Goal: Task Accomplishment & Management: Manage account settings

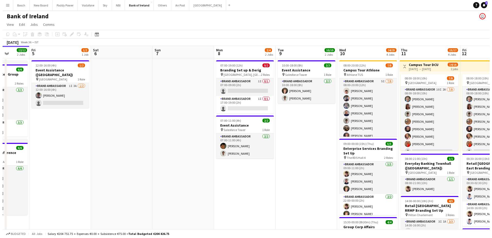
scroll to position [0, 123]
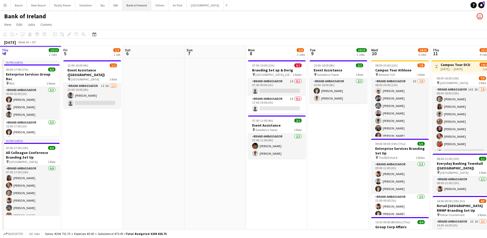
click at [136, 6] on button "Bank of Ireland Close" at bounding box center [136, 5] width 29 height 10
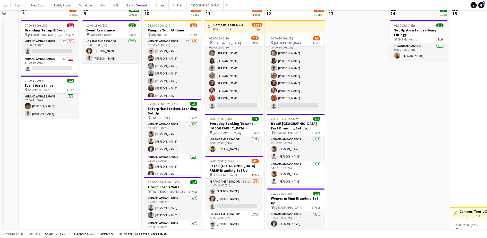
scroll to position [0, 0]
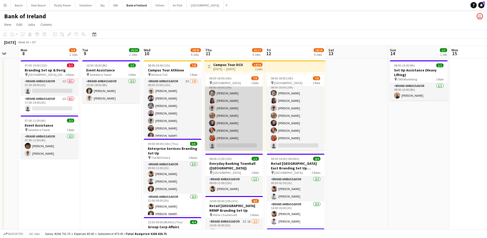
click at [255, 103] on app-card-role "Brand Ambassador 10I 2A 7/8 08:00-18:00 (10h) Dominik Morycki Amelia Morycka Ja…" at bounding box center [234, 116] width 58 height 70
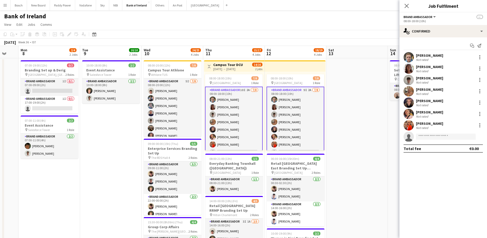
click at [416, 24] on app-options-switcher "Brand Ambassador All roles Brand Ambassador -- 08:00-18:00 (10h)" at bounding box center [443, 18] width 88 height 13
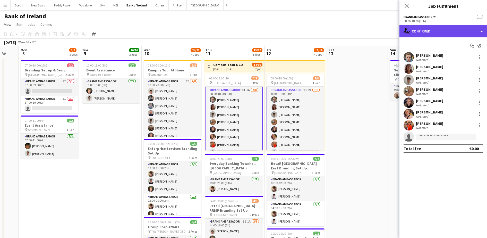
click at [416, 28] on div "single-neutral-actions-check-2 Confirmed" at bounding box center [443, 31] width 88 height 12
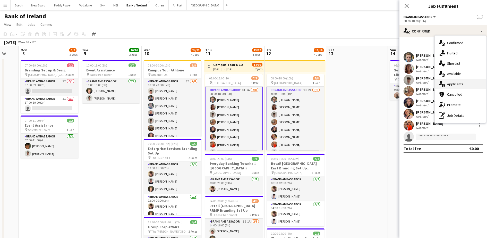
click at [450, 79] on div "single-neutral-actions-information Applicants" at bounding box center [459, 84] width 51 height 10
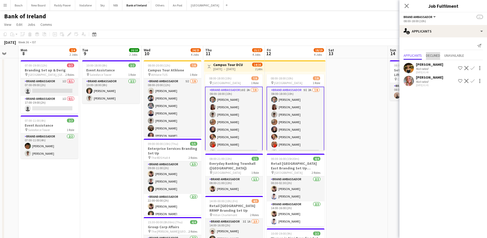
click at [429, 52] on span "Declined" at bounding box center [433, 56] width 14 height 8
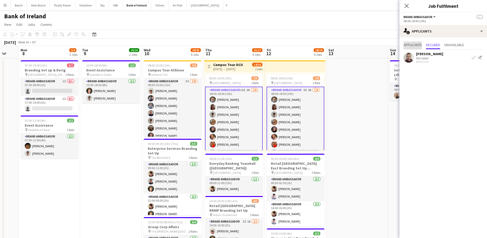
click at [411, 45] on span "Applicants" at bounding box center [412, 45] width 18 height 4
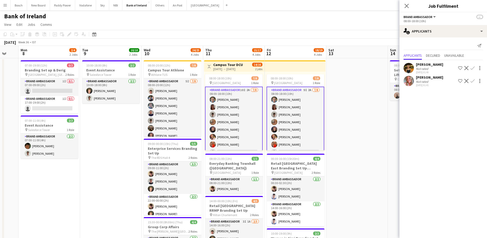
click at [417, 80] on div "Not rated" at bounding box center [422, 82] width 13 height 4
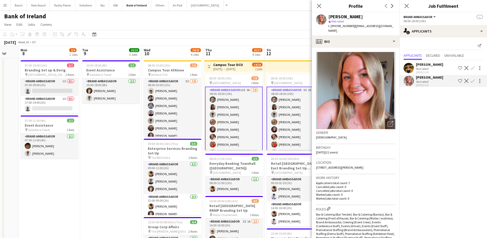
click at [473, 81] on app-icon "Confirm" at bounding box center [472, 81] width 4 height 4
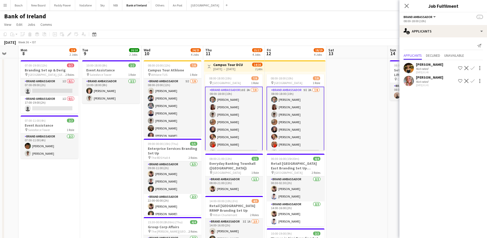
click at [473, 80] on app-icon "Confirm" at bounding box center [472, 81] width 4 height 4
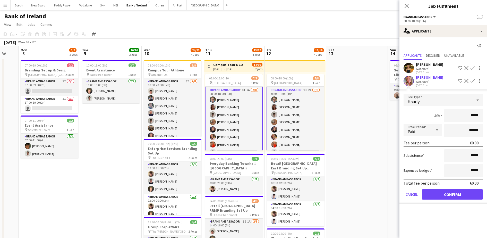
click at [423, 69] on div "Not rated" at bounding box center [422, 69] width 13 height 4
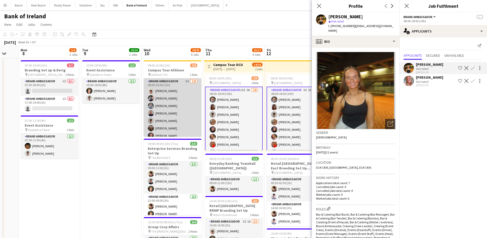
click at [171, 100] on app-card-role "Brand Ambassador 5I 7/8 08:00-20:00 (12h) Robert Harvey Oscar Obrien Thomas Qui…" at bounding box center [173, 113] width 58 height 70
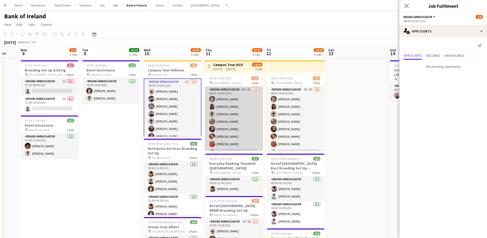
click at [251, 106] on app-card-role "Brand Ambassador 10I 2A 7/8 08:00-18:00 (10h) Dominik Morycki Amelia Morycka Ja…" at bounding box center [234, 121] width 58 height 70
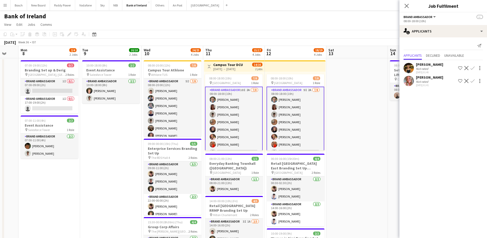
click at [473, 66] on button "Confirm" at bounding box center [472, 68] width 6 height 6
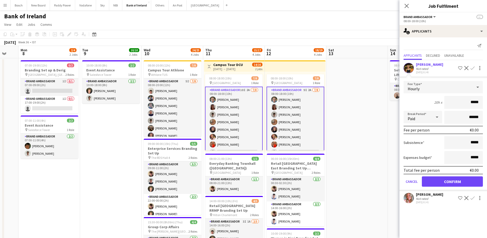
click at [424, 194] on div "[PERSON_NAME]" at bounding box center [429, 194] width 27 height 5
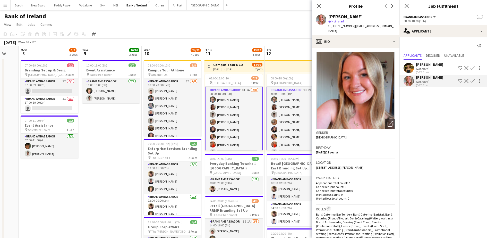
click at [436, 63] on div "Kate Healy Not rated 04-09-2025 01:40 Shortlist crew Decline Confirm" at bounding box center [443, 68] width 88 height 12
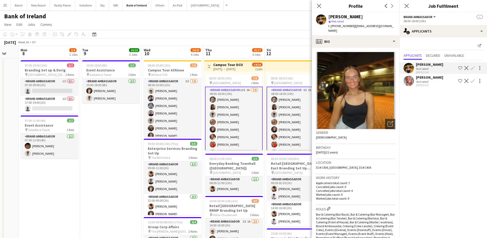
click at [430, 79] on div "[PERSON_NAME]" at bounding box center [429, 77] width 27 height 5
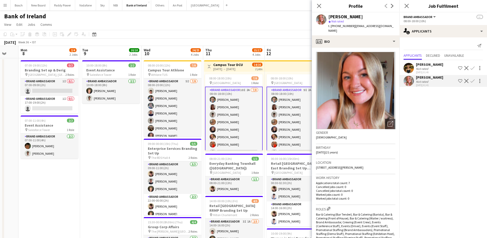
click at [1, 4] on button "Menu" at bounding box center [5, 5] width 10 height 10
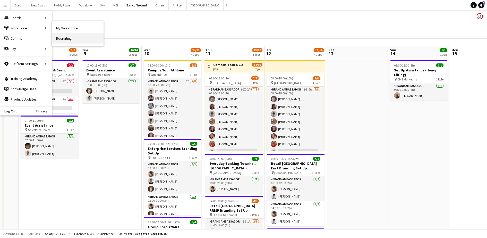
click at [77, 41] on link "Recruiting" at bounding box center [77, 38] width 51 height 10
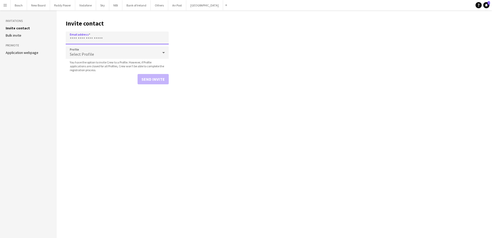
paste input "**********"
type input "**********"
click at [151, 81] on button "Send invite" at bounding box center [152, 79] width 31 height 10
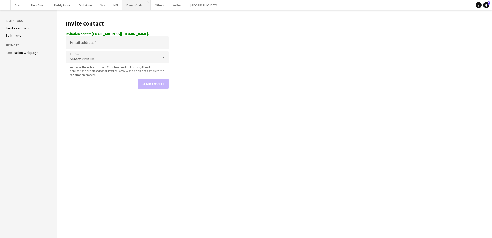
click at [129, 8] on button "Bank of Ireland Close" at bounding box center [136, 5] width 28 height 10
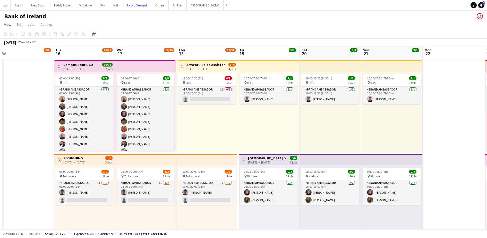
scroll to position [0, 193]
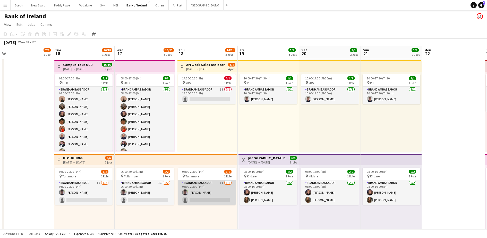
click at [188, 202] on app-card-role "Brand Ambassador 1I [DATE] 06:00-20:00 (14h) [PERSON_NAME] single-neutral-actio…" at bounding box center [207, 192] width 58 height 25
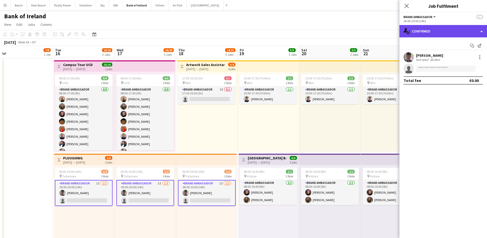
click at [424, 33] on div "single-neutral-actions-check-2 Confirmed" at bounding box center [443, 31] width 88 height 12
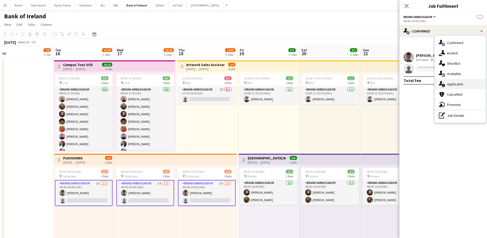
click at [458, 83] on span "Applicants" at bounding box center [455, 84] width 16 height 5
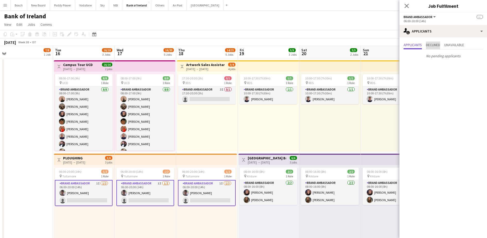
click at [437, 48] on span "Declined" at bounding box center [433, 45] width 14 height 8
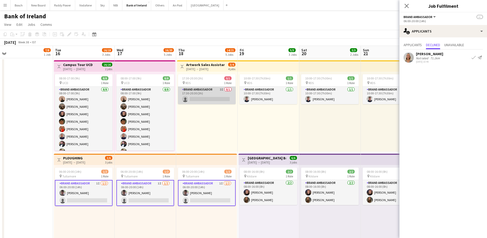
click at [208, 97] on app-card-role "Brand Ambassador 3I 0/1 17:30-20:30 (3h) single-neutral-actions" at bounding box center [207, 95] width 58 height 18
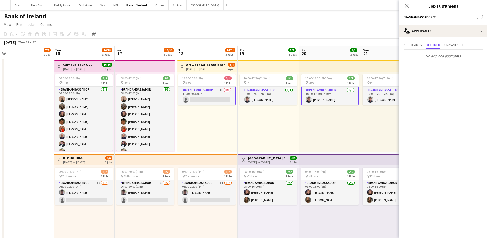
click at [208, 97] on app-card-role "Brand Ambassador 3I 0/1 17:30-20:30 (3h) single-neutral-actions" at bounding box center [207, 95] width 58 height 19
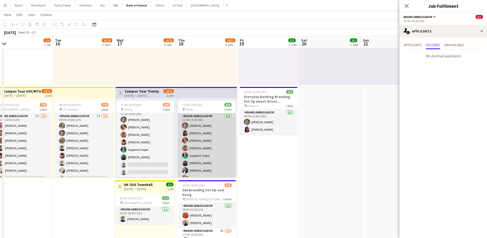
scroll to position [6, 0]
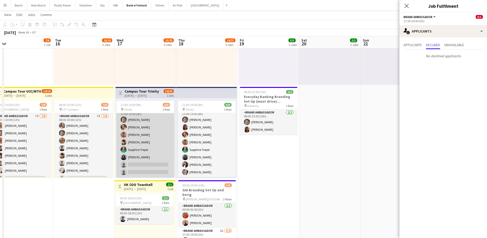
click at [150, 156] on app-card-role "Brand Ambassador 5I [DATE] 11:00-19:00 (8h) [PERSON_NAME] [PERSON_NAME] [PERSON…" at bounding box center [145, 142] width 58 height 70
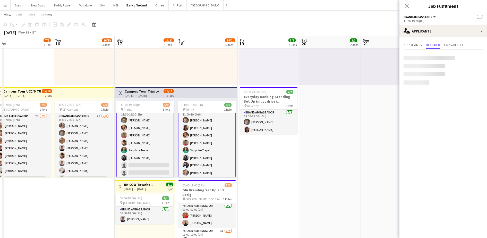
scroll to position [6, 0]
click at [150, 156] on app-card-role "Brand Ambassador 5I [DATE] 11:00-19:00 (8h) [PERSON_NAME] [PERSON_NAME] [PERSON…" at bounding box center [145, 142] width 58 height 71
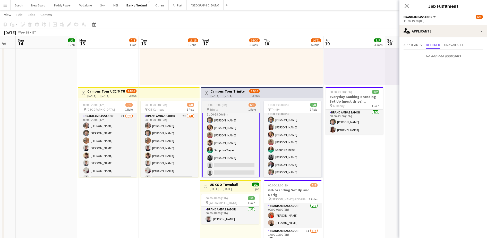
scroll to position [0, 107]
click at [416, 47] on span "Applicants" at bounding box center [412, 45] width 18 height 4
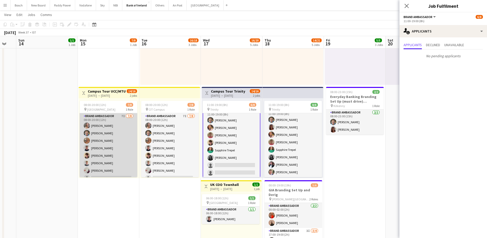
click at [120, 154] on app-card-role "Brand Ambassador 7I 7/8 08:00-20:00 (12h) Clodagh O’ Callaghan Dominik Morycki …" at bounding box center [109, 148] width 58 height 70
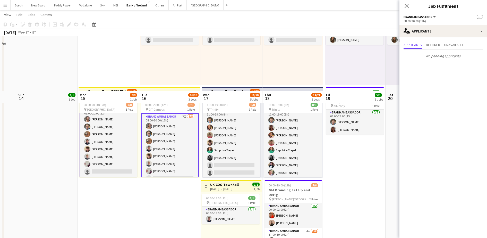
scroll to position [246, 0]
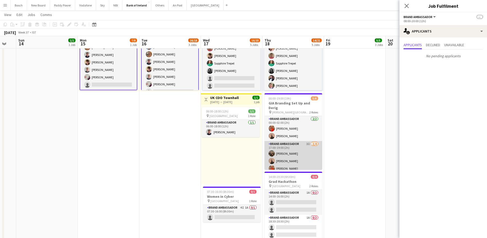
click at [294, 148] on app-card-role "Brand Ambassador 3I [DATE] 17:00-19:00 (2h) [PERSON_NAME] [PERSON_NAME] [PERSON…" at bounding box center [293, 161] width 58 height 40
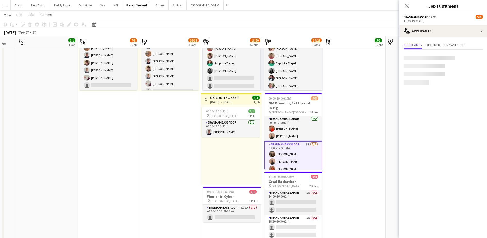
scroll to position [6, 0]
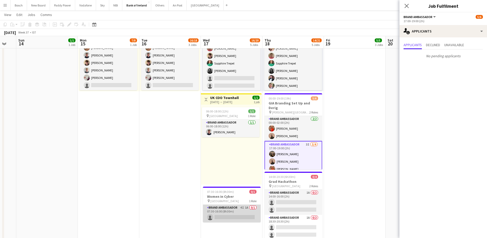
click at [233, 211] on app-card-role "Brand Ambassador 4I 1A 0/1 07:30-16:00 (8h30m) single-neutral-actions" at bounding box center [232, 213] width 58 height 18
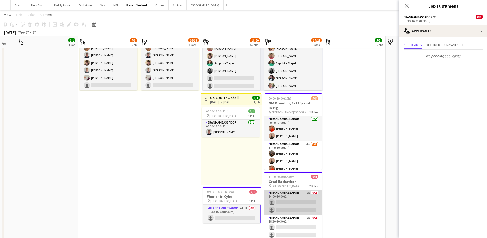
click at [297, 198] on app-card-role "Brand Ambassador 1A 0/2 14:00-16:00 (2h) single-neutral-actions single-neutral-…" at bounding box center [293, 201] width 58 height 25
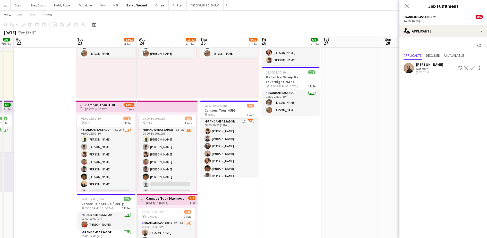
scroll to position [53, 0]
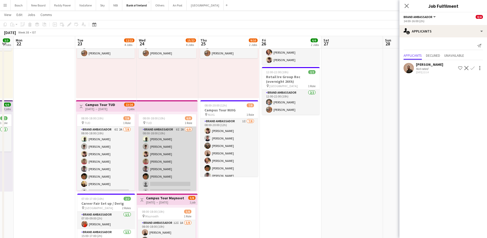
click at [175, 163] on app-card-role "Brand Ambassador 6I 2A 6/8 08:00-18:00 (10h) Daniel Muya Jakub Kula David Woods…" at bounding box center [167, 161] width 58 height 70
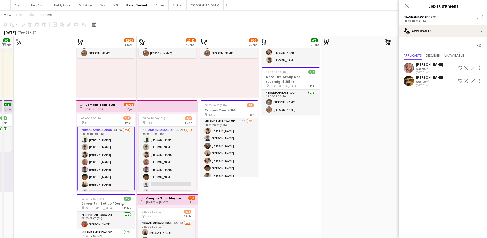
click at [110, 168] on app-card-role "Brand Ambassador 6I 2A 7/8 08:00-18:00 (10h) Daniel Muya Jakub Kula David Woods…" at bounding box center [106, 161] width 58 height 71
click at [101, 161] on app-card-role "Brand Ambassador 6I 2A 7/8 08:00-18:00 (10h) Daniel Muya Jakub Kula David Woods…" at bounding box center [106, 161] width 58 height 71
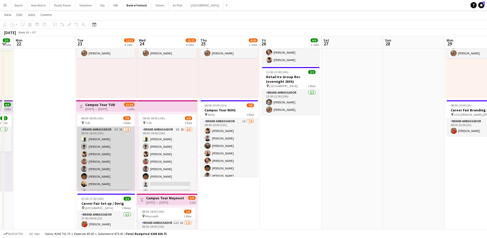
click at [101, 161] on app-card-role "Brand Ambassador 6I 2A 7/8 08:00-18:00 (10h) Daniel Muya Jakub Kula David Woods…" at bounding box center [106, 161] width 58 height 70
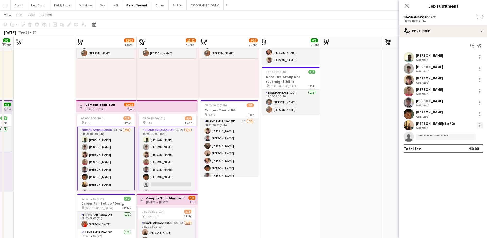
click at [480, 125] on div at bounding box center [479, 125] width 1 height 1
click at [458, 174] on button "Remove" at bounding box center [462, 172] width 40 height 12
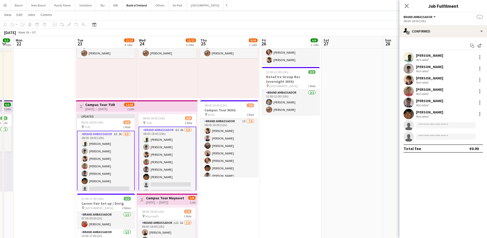
click at [271, 224] on app-date-cell "08:00-16:00 (8h) 4/4 Group Finance Townhall pin RDS 1 Role Brand Ambassador 4/4…" at bounding box center [291, 224] width 62 height 439
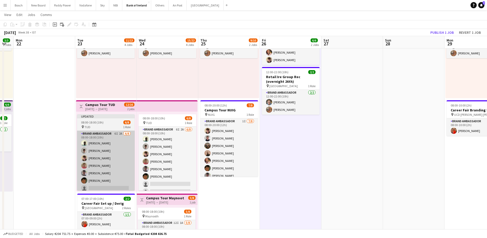
click at [114, 169] on app-card-role "Brand Ambassador 6I 2A 6/8 08:00-18:00 (10h) Daniel Muya Jakub Kula David Woods…" at bounding box center [106, 166] width 58 height 70
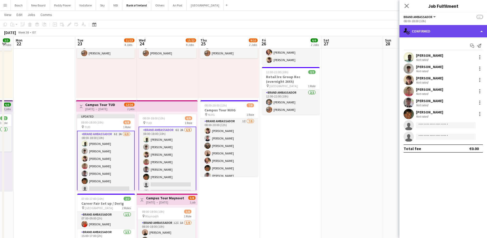
click at [439, 32] on div "single-neutral-actions-check-2 Confirmed" at bounding box center [443, 31] width 88 height 12
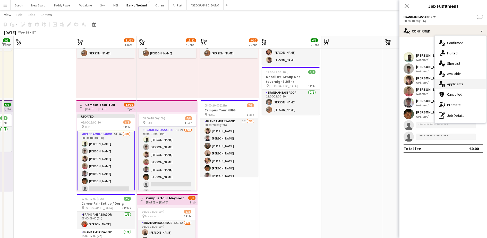
click at [466, 82] on div "single-neutral-actions-information Applicants" at bounding box center [459, 84] width 51 height 10
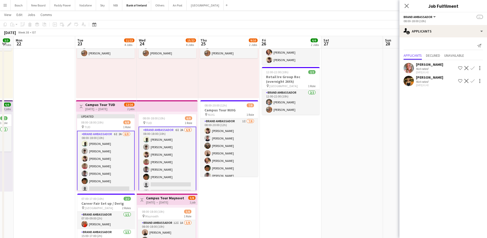
click at [474, 66] on app-icon "Confirm" at bounding box center [472, 68] width 4 height 4
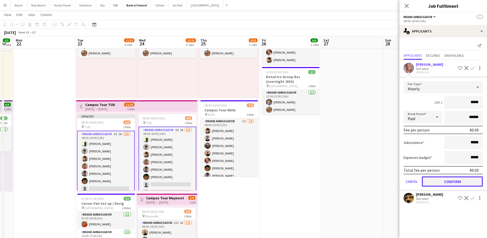
click at [458, 180] on button "Confirm" at bounding box center [452, 181] width 61 height 10
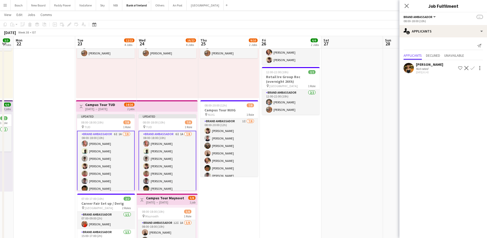
click at [472, 69] on app-icon "Confirm" at bounding box center [472, 68] width 4 height 4
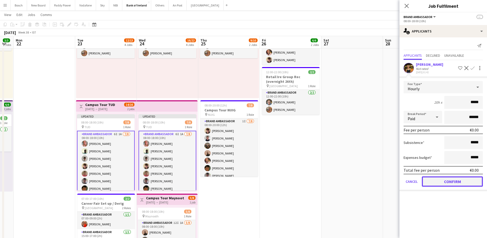
click at [447, 179] on button "Confirm" at bounding box center [452, 181] width 61 height 10
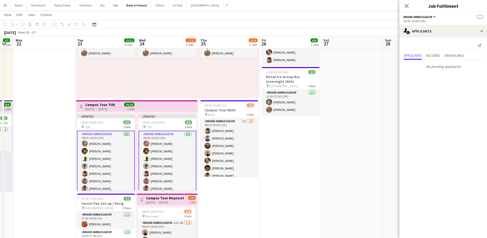
click at [386, 33] on div "September 2025 Week 38 • IST Publish 2 jobs Revert 2 jobs" at bounding box center [243, 32] width 487 height 7
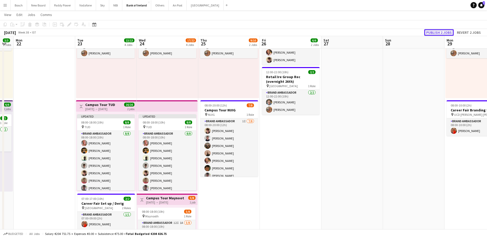
click at [447, 33] on button "Publish 2 jobs" at bounding box center [439, 32] width 30 height 7
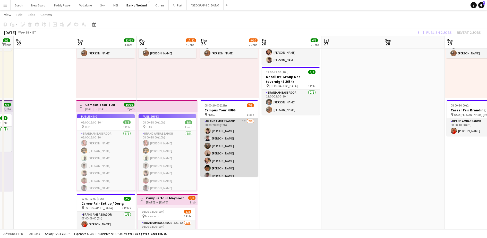
click at [224, 141] on app-card-role "Brand Ambassador 1I [DATE] 08:00-20:00 (12h) [PERSON_NAME] [PERSON_NAME] [PERSO…" at bounding box center [229, 153] width 58 height 70
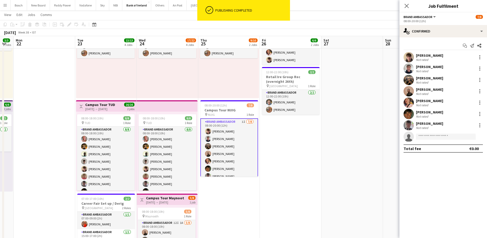
click at [437, 22] on div "08:00-20:00 (12h)" at bounding box center [442, 21] width 79 height 4
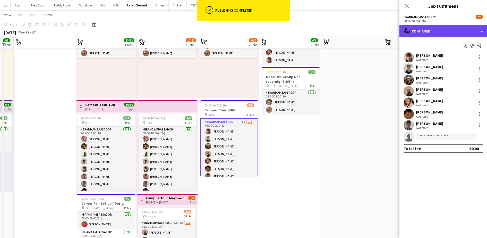
click at [433, 31] on div "single-neutral-actions-check-2 Confirmed" at bounding box center [443, 31] width 88 height 12
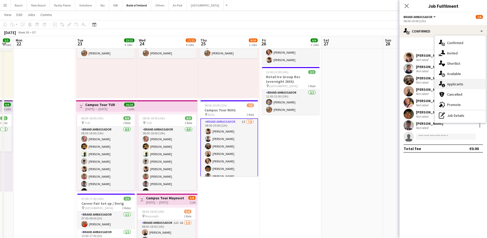
click at [461, 85] on span "Applicants" at bounding box center [455, 84] width 16 height 5
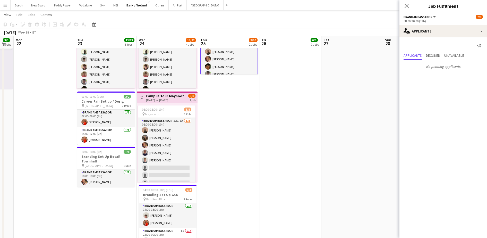
scroll to position [154, 0]
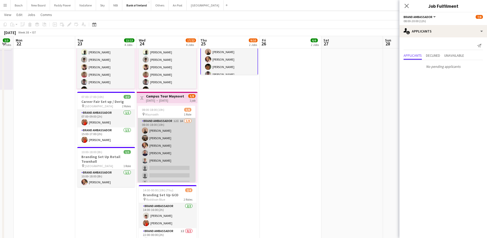
click at [165, 151] on app-card-role "Brand Ambassador 12I 1A [DATE] 08:00-18:00 (10h) [PERSON_NAME] [PERSON_NAME] [P…" at bounding box center [167, 153] width 58 height 70
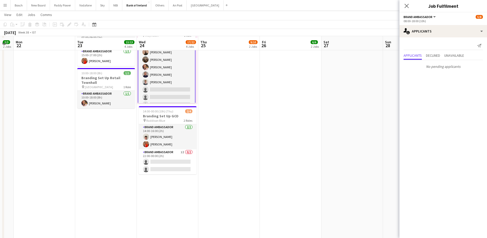
scroll to position [235, 0]
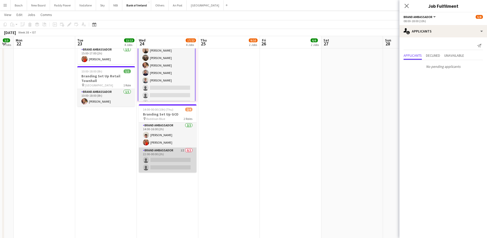
click at [162, 157] on app-card-role "Brand Ambassador 1I 0/2 22:00-00:00 (2h) single-neutral-actions single-neutral-…" at bounding box center [168, 159] width 58 height 25
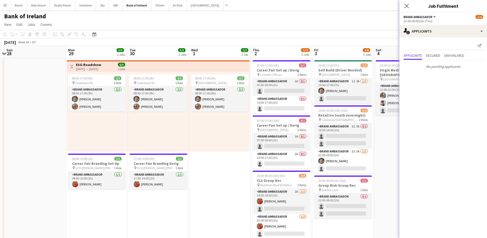
scroll to position [0, 181]
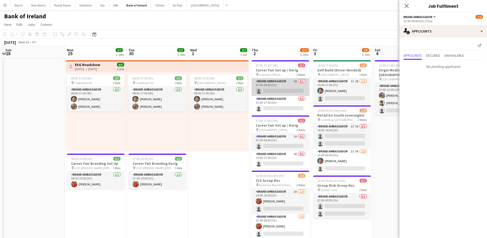
click at [275, 93] on app-card-role "Brand Ambassador 1A 0/1 07:00-09:00 (2h) single-neutral-actions" at bounding box center [280, 87] width 58 height 18
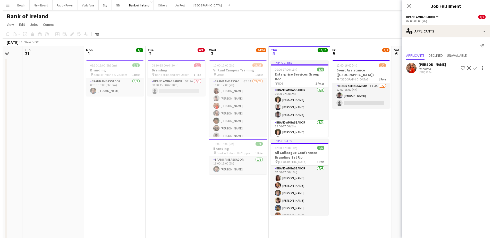
scroll to position [0, 156]
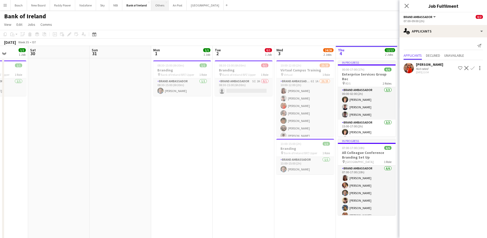
click at [158, 8] on button "Others Close" at bounding box center [160, 5] width 18 height 10
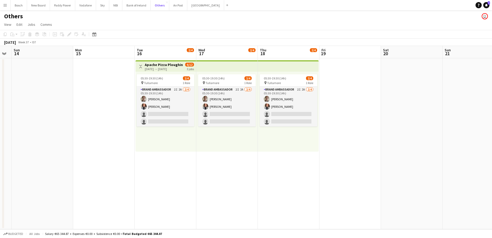
scroll to position [0, 173]
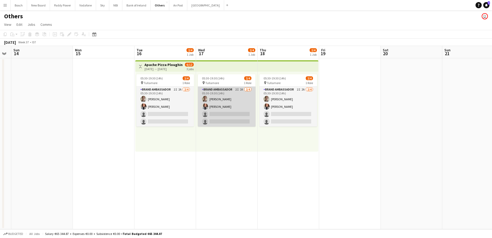
click at [198, 109] on app-card-role "Brand Ambassador 2I 2A 2/4 05:30-19:30 (14h) Abbey Starnes Martha McGovern-Kyne…" at bounding box center [227, 106] width 58 height 40
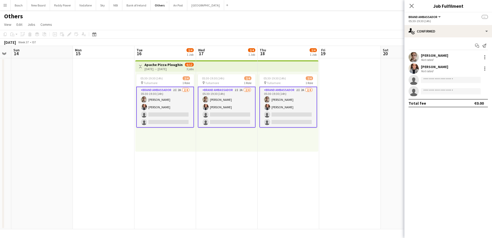
click at [439, 38] on div "Start chat Send notification Abbey Starnes Not rated Martha McGovern-Kyne Not r…" at bounding box center [448, 74] width 88 height 74
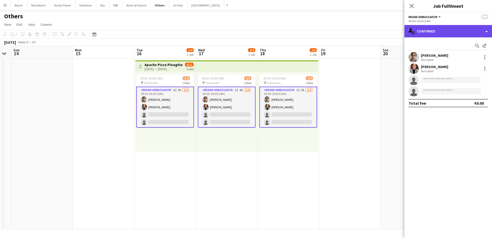
click at [452, 29] on div "single-neutral-actions-check-2 Confirmed" at bounding box center [448, 31] width 88 height 12
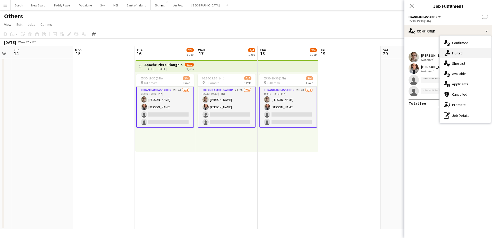
click at [465, 54] on div "single-neutral-actions-share-1 Invited" at bounding box center [464, 53] width 51 height 10
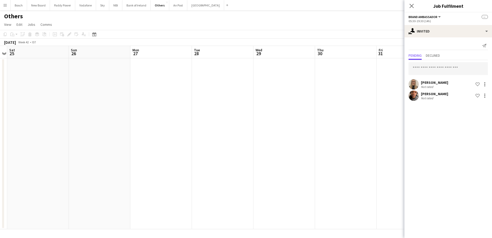
scroll to position [0, 194]
click at [136, 11] on div "Others user" at bounding box center [246, 15] width 492 height 10
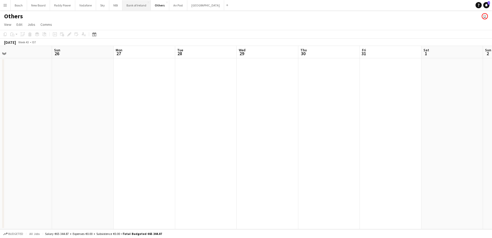
click at [141, 4] on button "Bank of Ireland Close" at bounding box center [136, 5] width 28 height 10
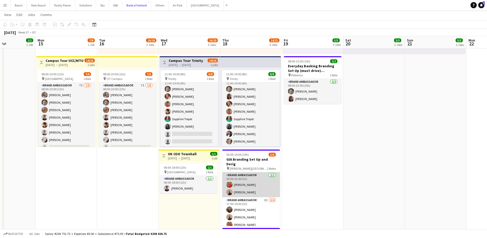
scroll to position [7, 0]
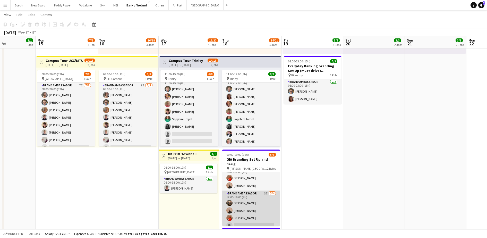
click at [251, 206] on app-card-role "Brand Ambassador 3I [DATE] 17:00-19:00 (2h) [PERSON_NAME] [PERSON_NAME] [PERSON…" at bounding box center [251, 210] width 58 height 40
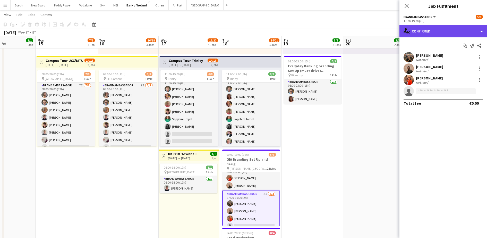
click at [472, 32] on div "single-neutral-actions-check-2 Confirmed" at bounding box center [443, 31] width 88 height 12
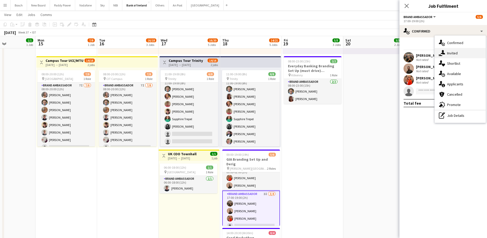
click at [457, 55] on span "Invited" at bounding box center [452, 53] width 11 height 5
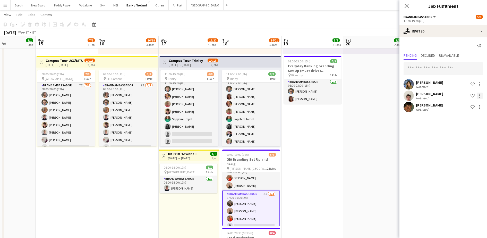
click at [480, 94] on div at bounding box center [479, 93] width 1 height 1
click at [466, 120] on button "Send notification" at bounding box center [463, 117] width 39 height 12
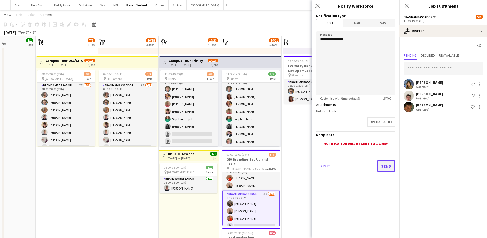
click at [392, 163] on button "Send" at bounding box center [386, 165] width 19 height 11
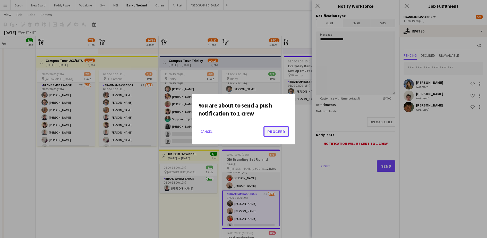
click at [284, 136] on button "Proceed" at bounding box center [275, 131] width 25 height 10
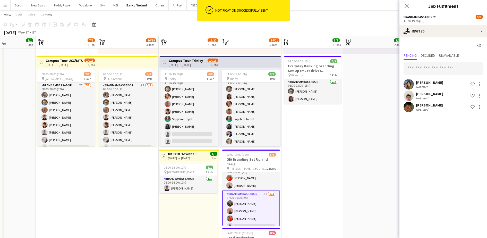
click at [350, 14] on app-page-menu "View Day view expanded Day view collapsed Month view Date picker Jump to [DATE]…" at bounding box center [243, 15] width 487 height 10
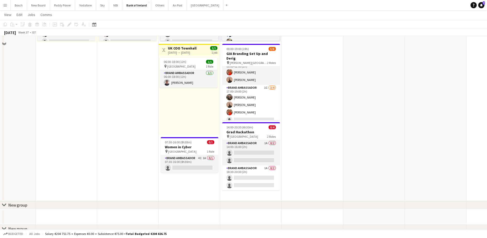
scroll to position [268, 0]
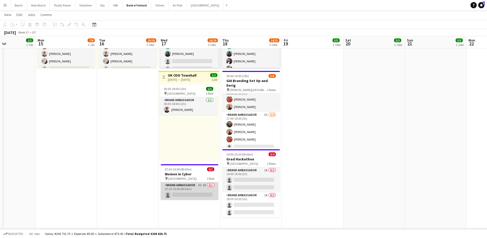
click at [193, 187] on app-card-role "Brand Ambassador 4I 1A 0/1 07:30-16:00 (8h30m) single-neutral-actions" at bounding box center [190, 191] width 58 height 18
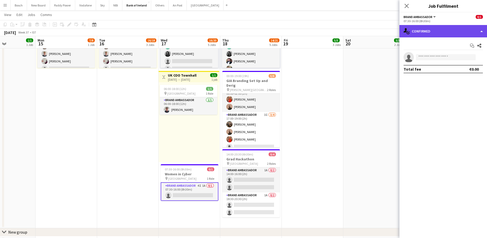
click at [431, 35] on div "single-neutral-actions-check-2 Confirmed" at bounding box center [443, 31] width 88 height 12
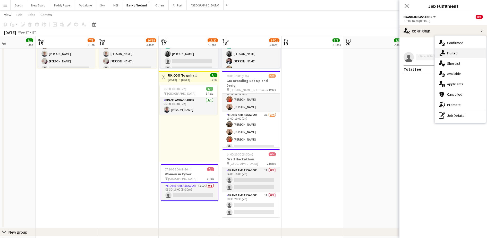
click at [459, 53] on div "single-neutral-actions-share-1 Invited" at bounding box center [459, 53] width 51 height 10
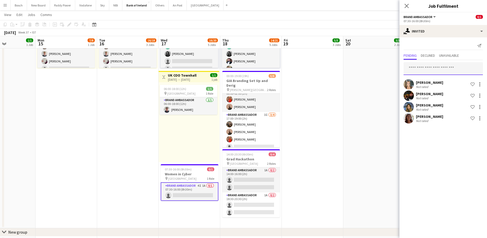
click at [448, 74] on input "text" at bounding box center [442, 68] width 79 height 13
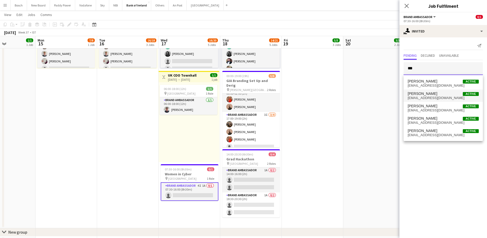
type input "***"
click at [430, 95] on span "[PERSON_NAME]" at bounding box center [422, 93] width 30 height 4
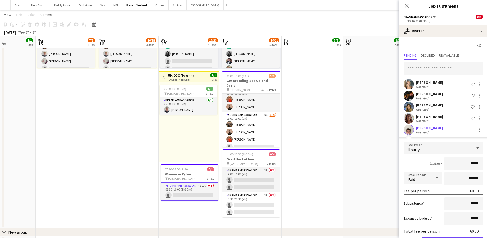
scroll to position [19, 0]
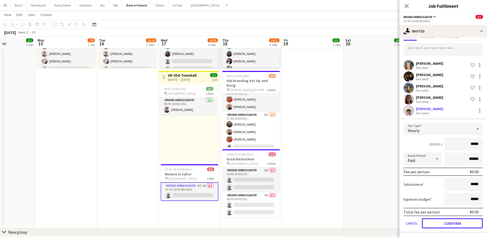
click at [451, 223] on button "Confirm" at bounding box center [452, 223] width 61 height 10
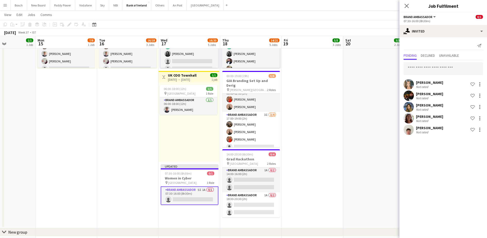
scroll to position [0, 0]
click at [370, 41] on app-board-header-date "Sat 20 3/3 2 Jobs" at bounding box center [374, 42] width 62 height 12
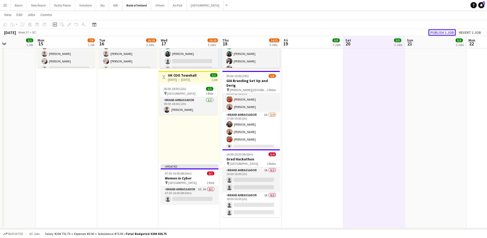
click at [444, 29] on button "Publish 1 job" at bounding box center [442, 32] width 28 height 7
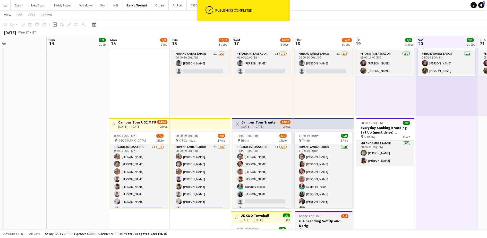
scroll to position [128, 0]
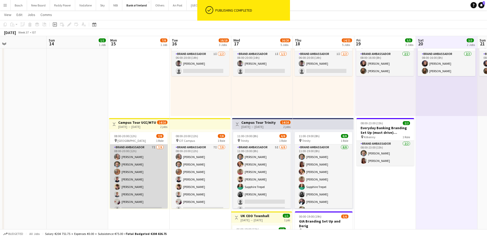
click at [134, 166] on app-card-role "Brand Ambassador 7I 7/8 08:00-20:00 (12h) Clodagh O’ Callaghan Dominik Morycki …" at bounding box center [139, 179] width 58 height 70
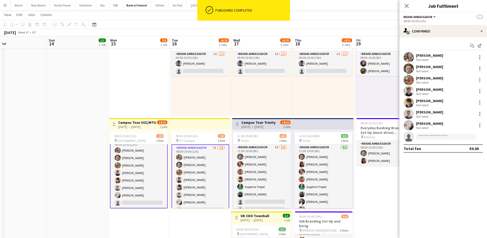
scroll to position [7, 0]
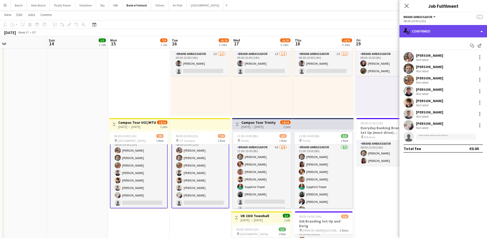
click at [440, 30] on div "single-neutral-actions-check-2 Confirmed" at bounding box center [443, 31] width 88 height 12
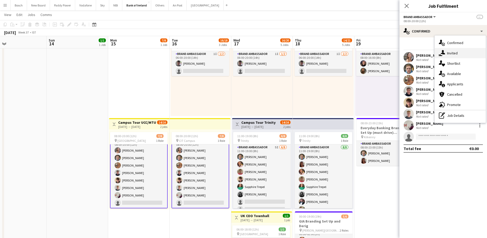
click at [460, 49] on div "single-neutral-actions-share-1 Invited" at bounding box center [459, 53] width 51 height 10
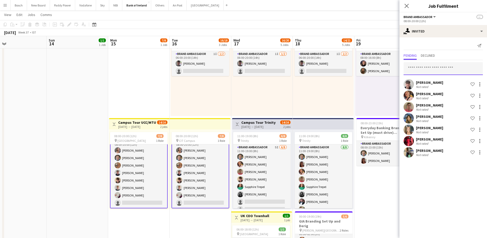
click at [430, 72] on input "text" at bounding box center [442, 68] width 79 height 13
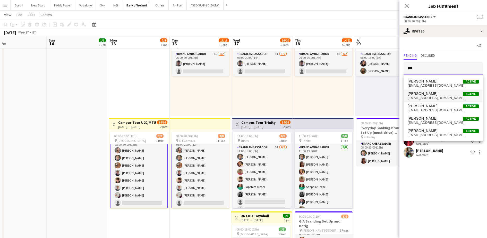
type input "***"
click at [437, 92] on span "[PERSON_NAME] Active" at bounding box center [442, 93] width 71 height 4
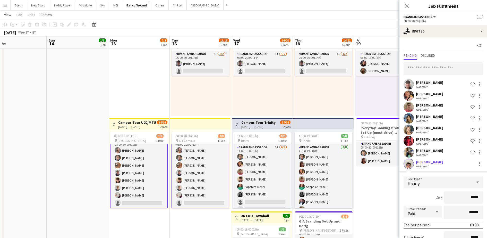
scroll to position [53, 0]
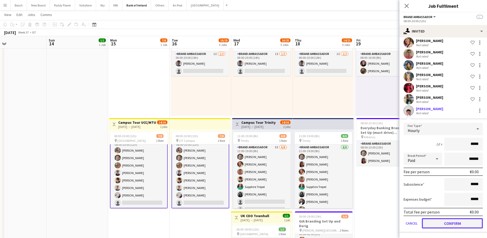
click at [467, 224] on button "Confirm" at bounding box center [452, 223] width 61 height 10
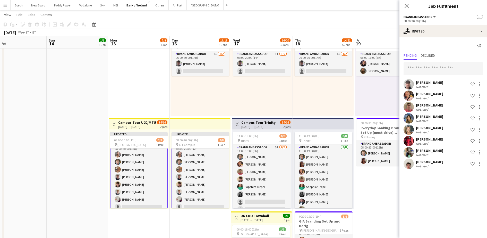
scroll to position [0, 0]
click at [375, 27] on app-toolbar "Copy Paste Paste Ctrl+V Paste with crew Ctrl+Shift+V Paste linked Job [GEOGRAPH…" at bounding box center [243, 24] width 487 height 9
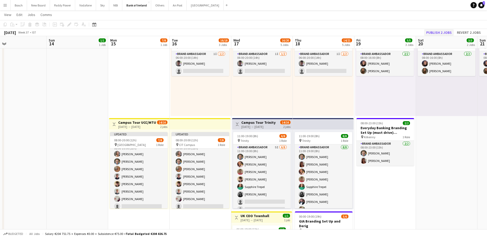
scroll to position [6, 0]
click at [442, 31] on button "Publish 2 jobs" at bounding box center [439, 32] width 30 height 7
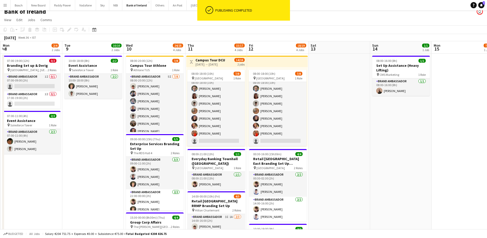
scroll to position [0, 0]
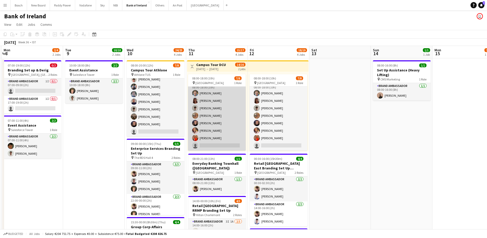
click at [225, 125] on app-card-role "Brand Ambassador 10I 2A 7/8 08:00-18:00 (10h) Dominik Morycki Amelia Morycka Ja…" at bounding box center [217, 116] width 58 height 70
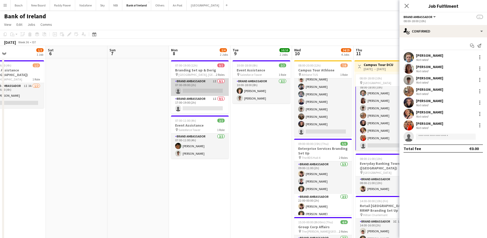
click at [211, 83] on app-card-role "Brand Ambassador 1I 0/1 07:00-09:00 (2h) single-neutral-actions" at bounding box center [200, 87] width 58 height 18
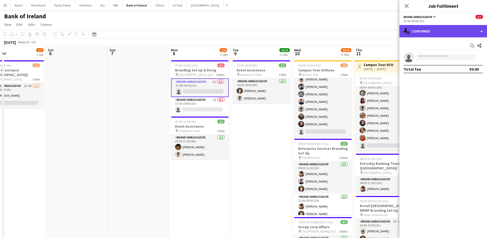
click at [460, 33] on div "single-neutral-actions-check-2 Confirmed" at bounding box center [443, 31] width 88 height 12
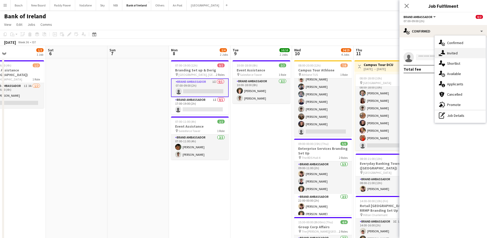
click at [457, 52] on div "single-neutral-actions-share-1 Invited" at bounding box center [459, 53] width 51 height 10
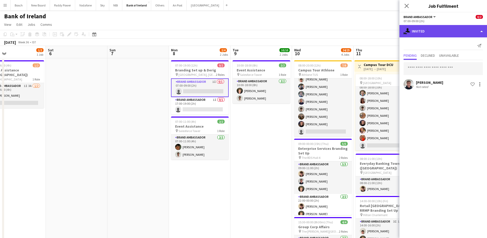
click at [439, 27] on div "single-neutral-actions-share-1 Invited" at bounding box center [443, 31] width 88 height 12
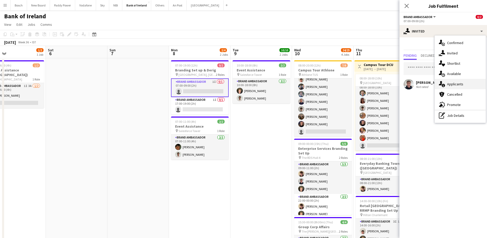
click at [449, 84] on span "Applicants" at bounding box center [455, 84] width 16 height 5
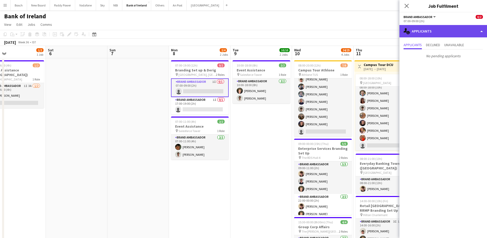
click at [438, 36] on div "single-neutral-actions-information Applicants" at bounding box center [443, 31] width 88 height 12
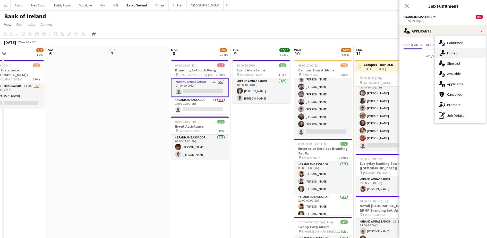
click at [450, 49] on div "single-neutral-actions-share-1 Invited" at bounding box center [459, 53] width 51 height 10
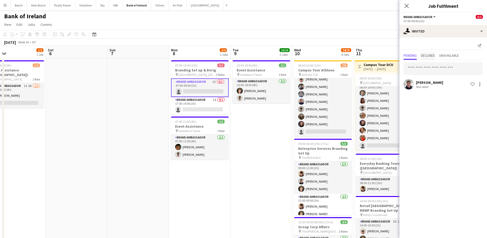
click at [430, 54] on span "Declined" at bounding box center [428, 56] width 14 height 4
click at [407, 56] on span "Pending" at bounding box center [409, 56] width 13 height 4
click at [416, 67] on input "text" at bounding box center [442, 68] width 79 height 13
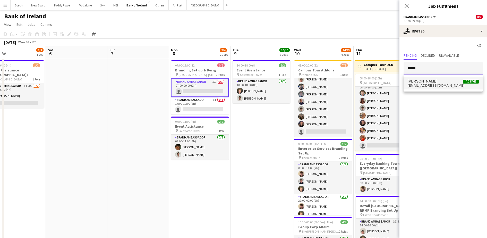
type input "*****"
click at [425, 83] on span "[PERSON_NAME]" at bounding box center [422, 81] width 30 height 4
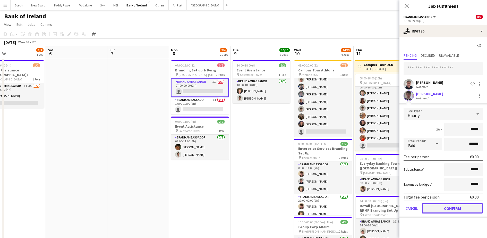
click at [437, 210] on button "Confirm" at bounding box center [452, 208] width 61 height 10
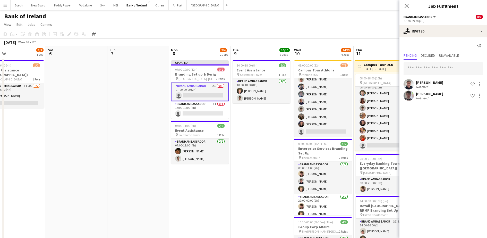
click at [359, 25] on app-page-menu "View Day view expanded Day view collapsed Month view Date picker Jump to [DATE]…" at bounding box center [243, 25] width 487 height 10
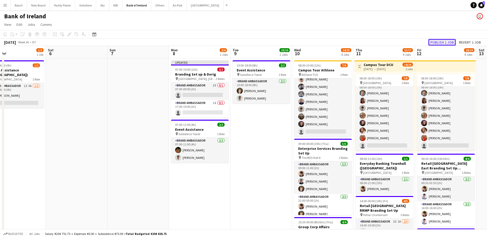
click at [443, 42] on button "Publish 1 job" at bounding box center [442, 42] width 28 height 7
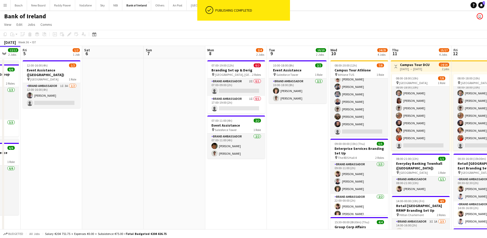
scroll to position [0, 164]
click at [254, 87] on app-card-role "Brand Ambassador 2I 0/1 07:00-09:00 (2h) single-neutral-actions" at bounding box center [236, 87] width 58 height 18
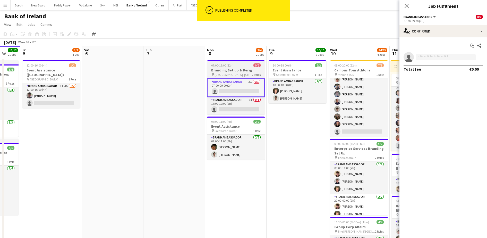
click at [255, 74] on span "2 Roles" at bounding box center [256, 75] width 9 height 4
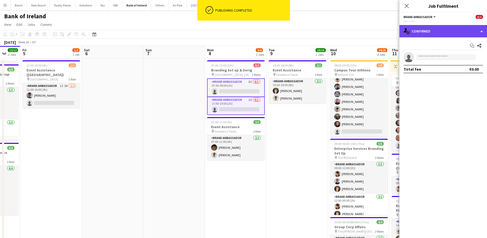
click at [440, 32] on div "single-neutral-actions-check-2 Confirmed" at bounding box center [443, 31] width 88 height 12
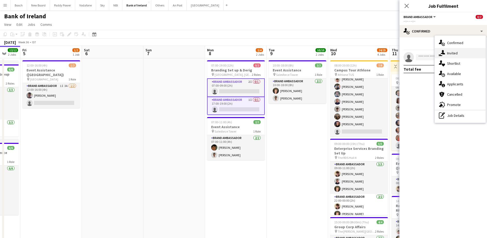
click at [459, 56] on div "single-neutral-actions-share-1 Invited" at bounding box center [459, 53] width 51 height 10
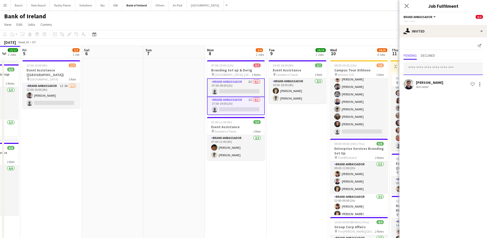
click at [446, 68] on input "text" at bounding box center [442, 68] width 79 height 13
type input "*"
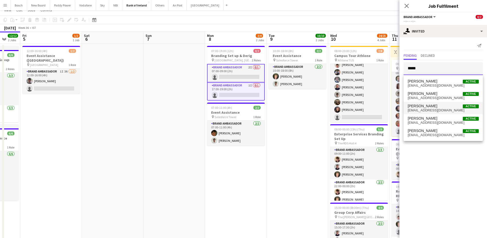
scroll to position [0, 0]
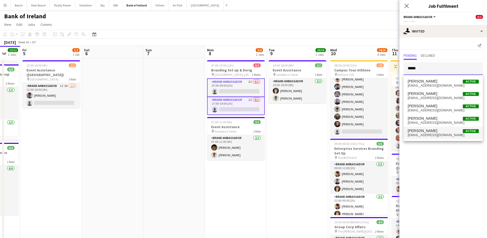
type input "*****"
click at [423, 137] on mat-option "David Woods Active david8woods@gmail.com" at bounding box center [442, 132] width 79 height 12
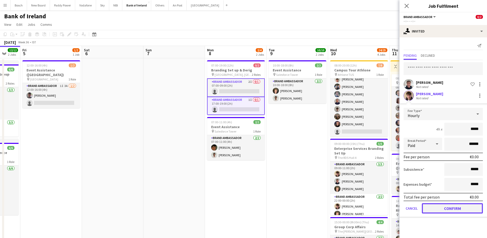
click at [453, 203] on button "Confirm" at bounding box center [452, 208] width 61 height 10
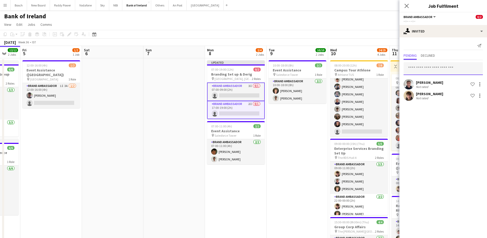
click at [433, 72] on input "text" at bounding box center [442, 68] width 79 height 13
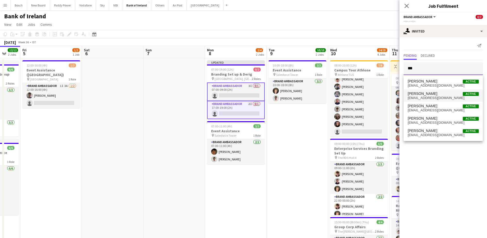
type input "***"
click at [438, 99] on span "[EMAIL_ADDRESS][DOMAIN_NAME]" at bounding box center [442, 98] width 71 height 4
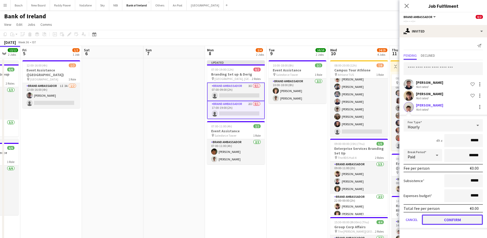
click at [447, 219] on button "Confirm" at bounding box center [452, 219] width 61 height 10
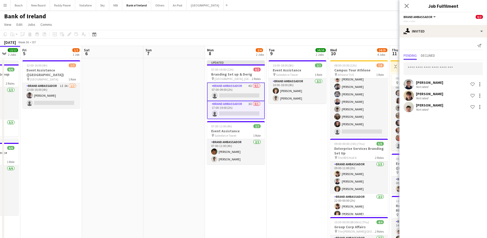
click at [368, 24] on app-page-menu "View Day view expanded Day view collapsed Month view Date picker Jump to [DATE]…" at bounding box center [243, 25] width 487 height 10
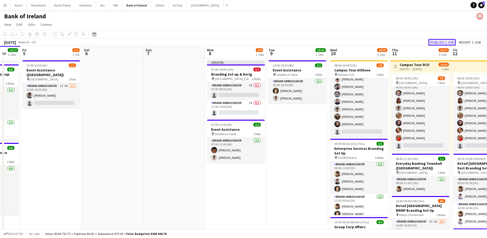
click at [444, 41] on button "Publish 1 job" at bounding box center [442, 42] width 28 height 7
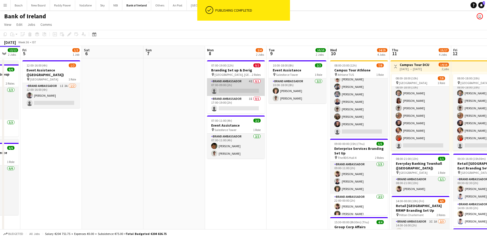
click at [238, 79] on app-card-role "Brand Ambassador 4I 0/1 07:00-09:00 (2h) single-neutral-actions" at bounding box center [236, 87] width 58 height 18
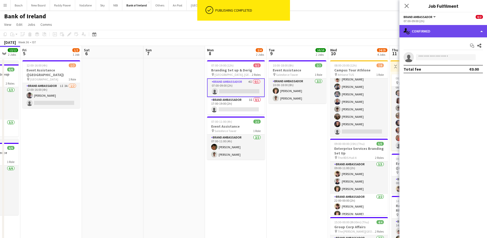
click at [426, 35] on div "single-neutral-actions-check-2 Confirmed" at bounding box center [443, 31] width 88 height 12
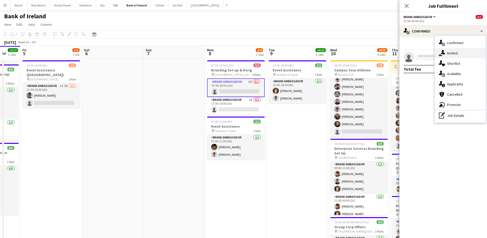
click at [468, 55] on div "single-neutral-actions-share-1 Invited" at bounding box center [459, 53] width 51 height 10
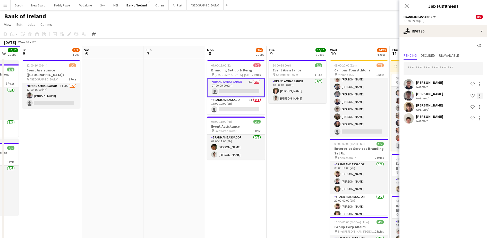
click at [480, 95] on div at bounding box center [479, 95] width 1 height 1
click at [463, 143] on span "Cancel invitation" at bounding box center [463, 142] width 30 height 4
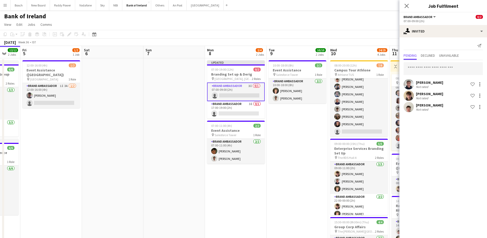
click at [346, 12] on div "Bank of Ireland user" at bounding box center [243, 15] width 487 height 10
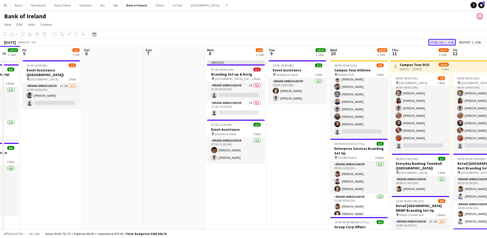
click at [440, 43] on button "Publish 1 job" at bounding box center [442, 42] width 28 height 7
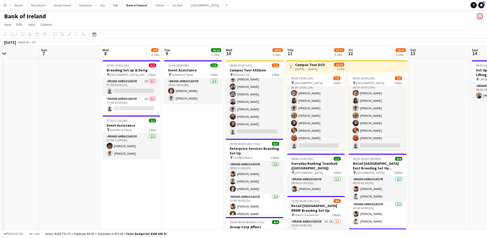
scroll to position [6, 0]
click at [128, 86] on app-card-role "Brand Ambassador 3I 0/1 07:00-09:00 (2h) single-neutral-actions" at bounding box center [131, 87] width 58 height 18
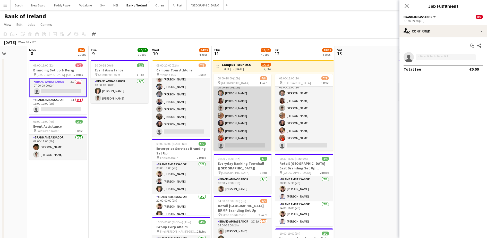
click at [250, 122] on app-card-role "Brand Ambassador 10I 2A 7/8 08:00-18:00 (10h) Dominik Morycki Amelia Morycka Ja…" at bounding box center [242, 116] width 58 height 70
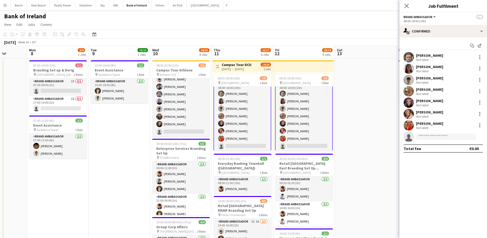
scroll to position [6, 0]
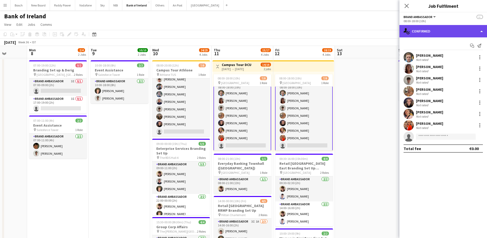
click at [458, 29] on div "single-neutral-actions-check-2 Confirmed" at bounding box center [443, 31] width 88 height 12
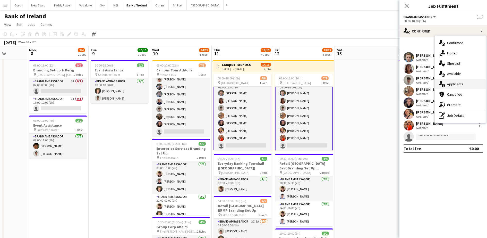
click at [462, 82] on span "Applicants" at bounding box center [455, 84] width 16 height 5
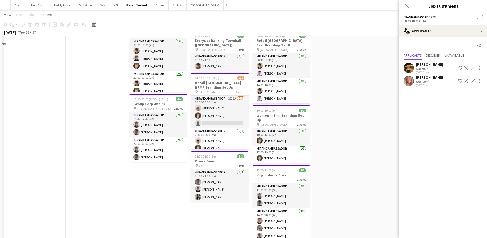
scroll to position [123, 0]
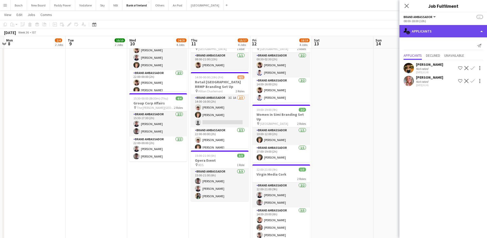
click at [438, 28] on div "single-neutral-actions-information Applicants" at bounding box center [443, 31] width 88 height 12
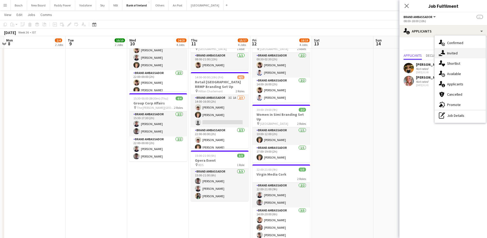
click at [440, 52] on icon "single-neutral-actions-share-1" at bounding box center [442, 53] width 6 height 6
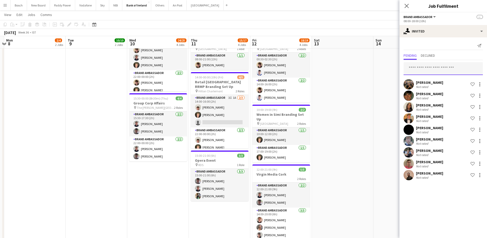
click at [426, 71] on input "text" at bounding box center [442, 68] width 79 height 13
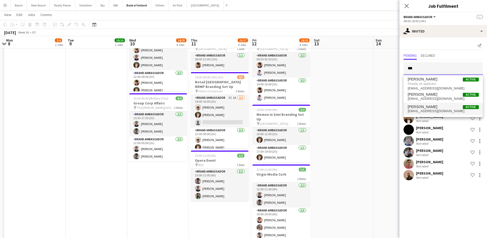
type input "***"
click at [431, 111] on span "avamfhartley@gmail.com" at bounding box center [442, 111] width 71 height 4
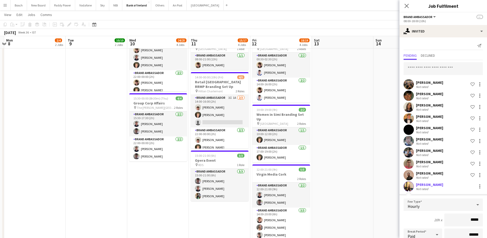
scroll to position [76, 0]
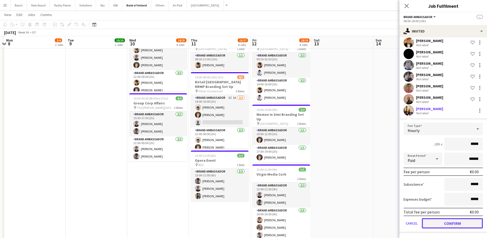
click at [446, 227] on button "Confirm" at bounding box center [452, 223] width 61 height 10
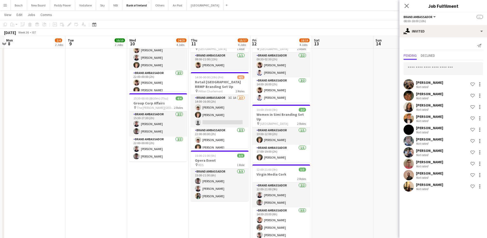
scroll to position [0, 0]
click at [361, 27] on app-toolbar "Copy Paste Paste Ctrl+V Paste with crew Ctrl+Shift+V Paste linked Job [GEOGRAPH…" at bounding box center [243, 24] width 487 height 9
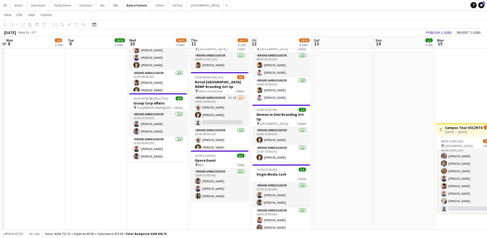
scroll to position [6, 0]
click at [447, 27] on app-toolbar "Copy Paste Paste Ctrl+V Paste with crew Ctrl+Shift+V Paste linked Job [GEOGRAPH…" at bounding box center [243, 24] width 487 height 9
click at [444, 30] on button "Publish 2 jobs" at bounding box center [439, 32] width 30 height 7
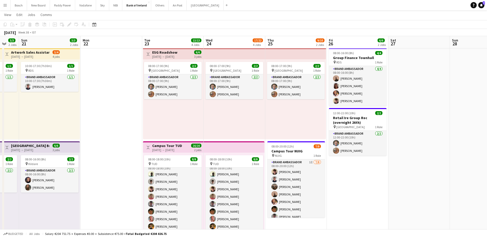
scroll to position [0, 0]
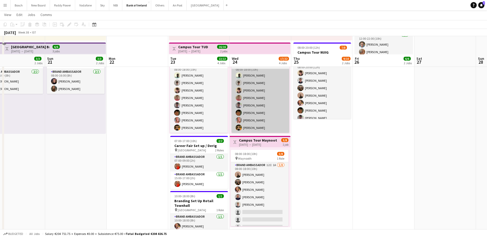
scroll to position [129, 0]
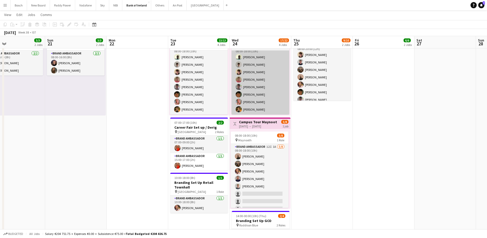
click at [259, 182] on app-card-role "Brand Ambassador 12I 1A [DATE] 08:00-18:00 (10h) [PERSON_NAME] [PERSON_NAME] [P…" at bounding box center [260, 179] width 58 height 70
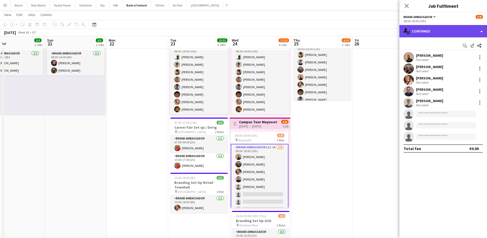
click at [424, 35] on div "single-neutral-actions-check-2 Confirmed" at bounding box center [443, 31] width 88 height 12
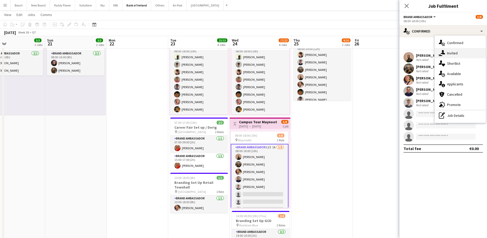
click at [450, 50] on div "single-neutral-actions-share-1 Invited" at bounding box center [459, 53] width 51 height 10
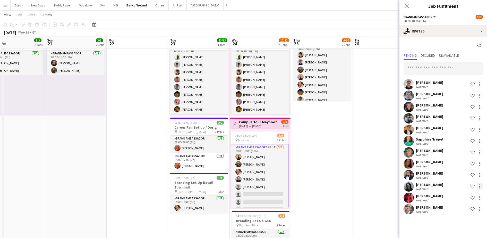
click at [479, 187] on div at bounding box center [479, 187] width 1 height 1
click at [465, 152] on span "Send notification" at bounding box center [463, 152] width 30 height 4
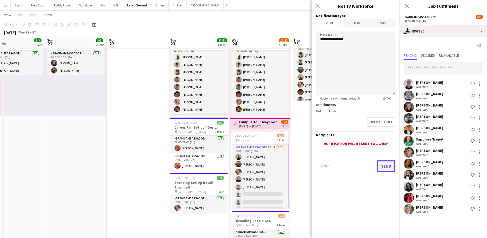
click at [385, 170] on button "Send" at bounding box center [386, 165] width 19 height 11
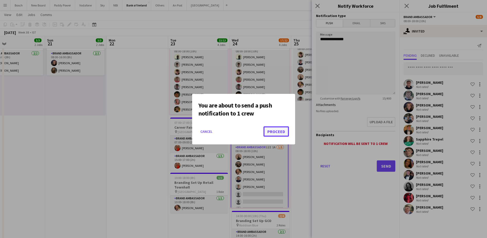
click at [279, 134] on button "Proceed" at bounding box center [275, 131] width 25 height 10
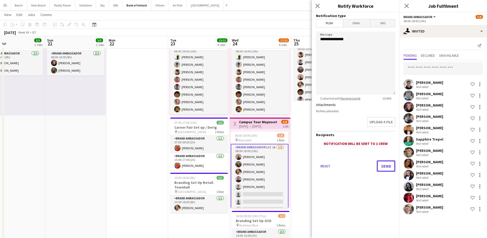
scroll to position [129, 0]
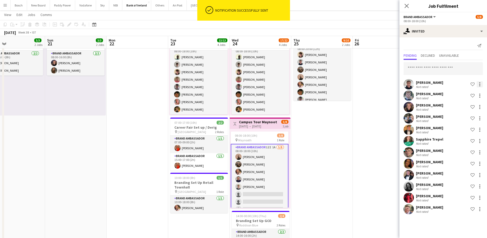
click at [478, 84] on div at bounding box center [479, 84] width 6 height 6
click at [462, 104] on span "Send notification" at bounding box center [463, 106] width 30 height 4
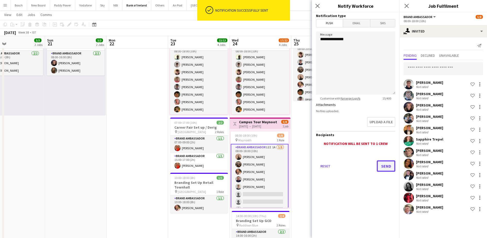
click at [386, 168] on button "Send" at bounding box center [386, 165] width 19 height 11
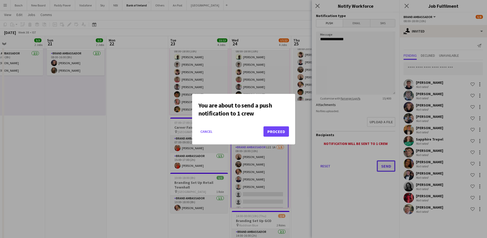
scroll to position [0, 0]
click at [276, 132] on button "Proceed" at bounding box center [275, 131] width 25 height 10
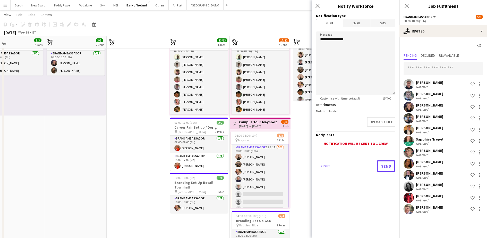
scroll to position [129, 0]
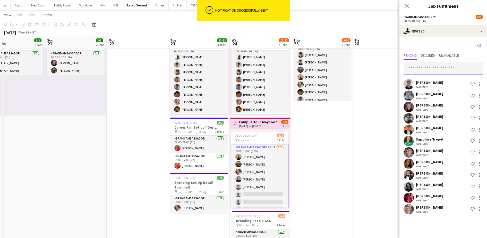
click at [422, 65] on input "text" at bounding box center [442, 68] width 79 height 13
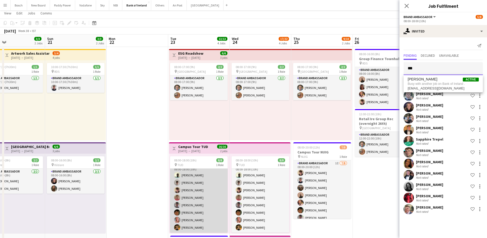
scroll to position [0, 0]
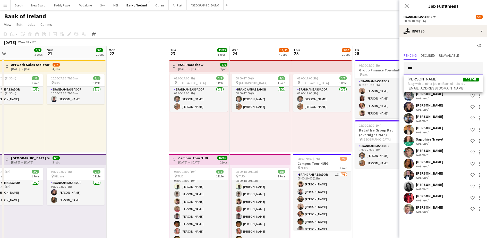
type input "***"
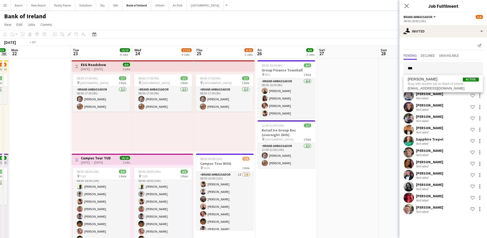
drag, startPoint x: 282, startPoint y: 120, endPoint x: 85, endPoint y: 119, distance: 196.7
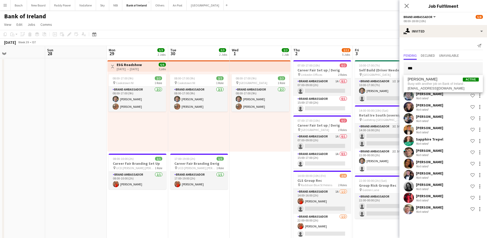
scroll to position [0, 147]
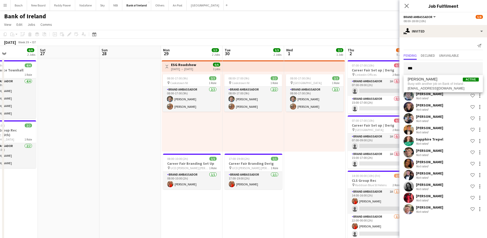
drag, startPoint x: 278, startPoint y: 156, endPoint x: 37, endPoint y: 145, distance: 241.4
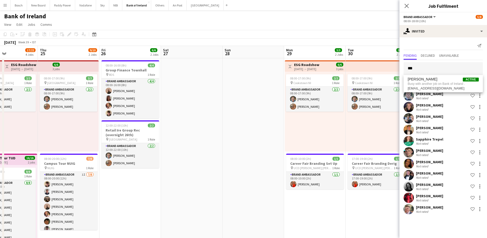
scroll to position [0, 163]
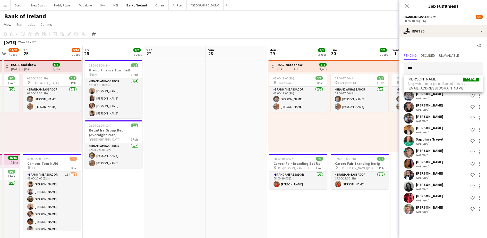
drag, startPoint x: 116, startPoint y: 113, endPoint x: 345, endPoint y: 116, distance: 229.4
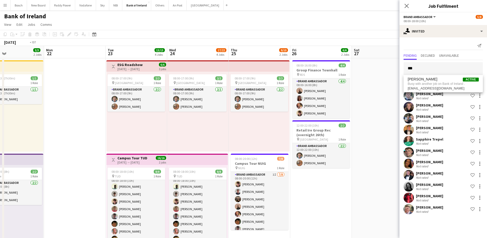
drag, startPoint x: 131, startPoint y: 123, endPoint x: 414, endPoint y: 115, distance: 283.5
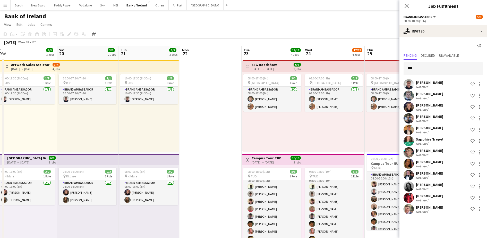
drag, startPoint x: 204, startPoint y: 133, endPoint x: 395, endPoint y: 130, distance: 190.5
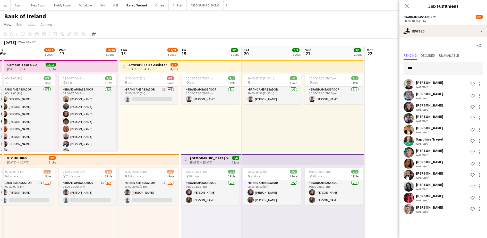
scroll to position [0, 121]
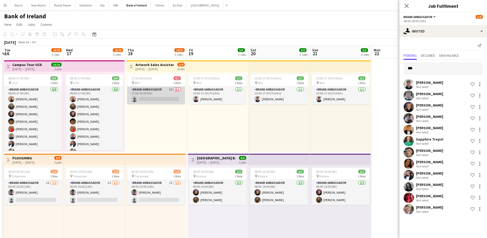
click at [177, 103] on app-card-role "Brand Ambassador 3I 0/1 17:30-20:30 (3h) single-neutral-actions" at bounding box center [156, 95] width 58 height 18
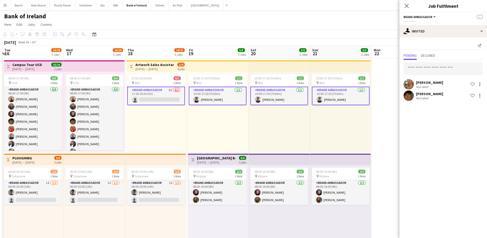
click at [177, 103] on app-card-role "Brand Ambassador 3I 0/1 17:30-20:30 (3h) single-neutral-actions" at bounding box center [156, 95] width 58 height 19
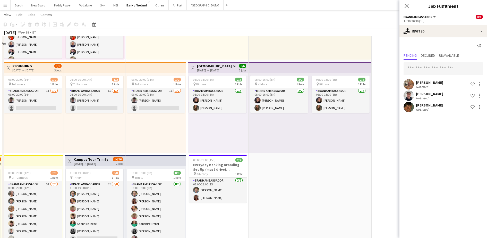
scroll to position [97, 0]
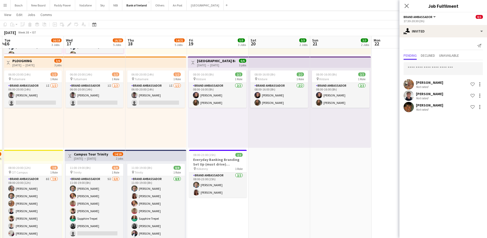
click at [162, 111] on div "06:00-20:00 (14h) 1/2 pin Tullamore 1 Role Brand Ambassador 1I [DATE] 06:00-20:…" at bounding box center [155, 108] width 61 height 80
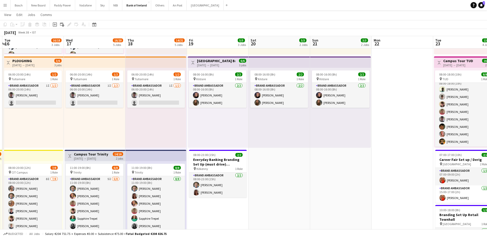
drag, startPoint x: 372, startPoint y: 202, endPoint x: 365, endPoint y: 201, distance: 7.9
click at [373, 202] on app-date-cell at bounding box center [402, 180] width 62 height 439
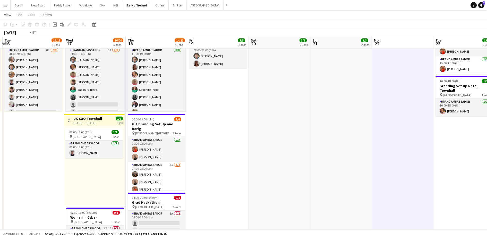
scroll to position [0, 121]
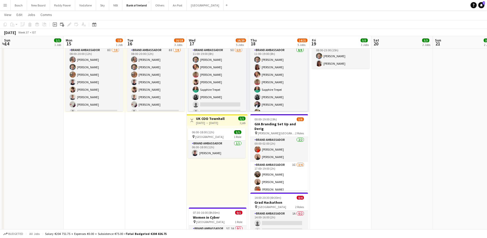
drag, startPoint x: 220, startPoint y: 181, endPoint x: 343, endPoint y: 177, distance: 122.8
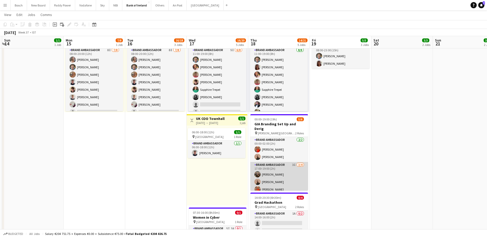
scroll to position [7, 0]
click at [258, 179] on app-user-avatar at bounding box center [257, 182] width 6 height 6
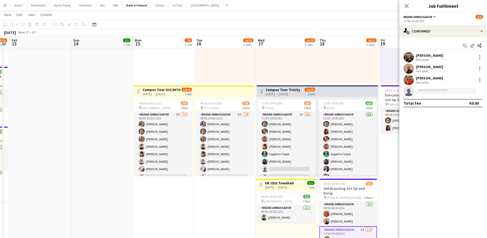
scroll to position [0, 113]
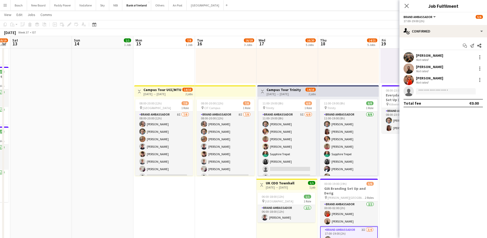
drag, startPoint x: 114, startPoint y: 179, endPoint x: 184, endPoint y: 179, distance: 69.8
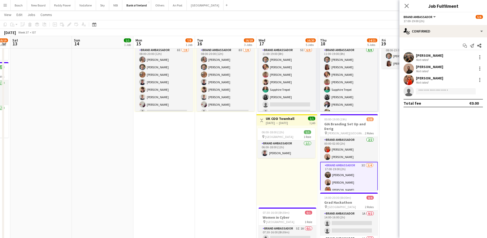
scroll to position [161, 0]
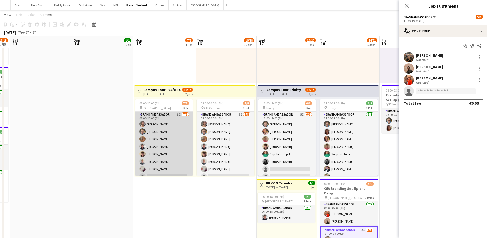
click at [177, 163] on app-card-role "Brand Ambassador 8I [DATE] 08:00-20:00 (12h) [PERSON_NAME] [PERSON_NAME] [PERSO…" at bounding box center [164, 146] width 58 height 70
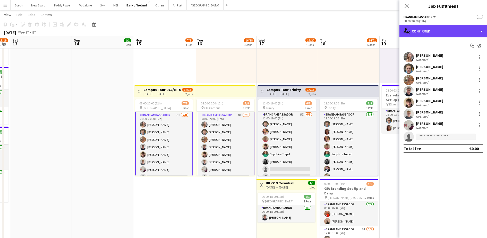
click at [426, 34] on div "single-neutral-actions-check-2 Confirmed" at bounding box center [443, 31] width 88 height 12
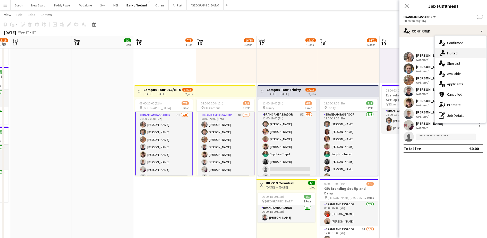
click at [443, 53] on icon "single-neutral-actions-share-1" at bounding box center [442, 53] width 6 height 6
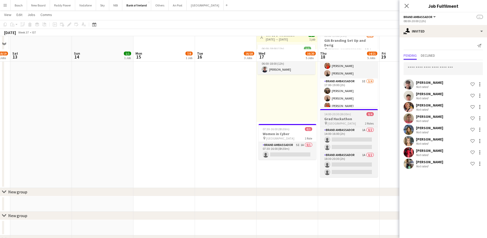
scroll to position [322, 0]
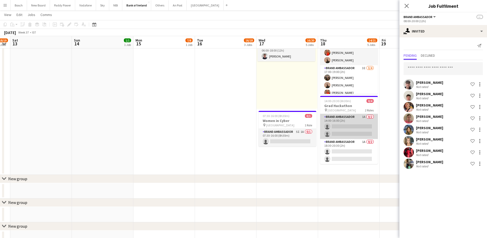
click at [358, 128] on app-card-role "Brand Ambassador 1A 0/2 14:00-16:00 (2h) single-neutral-actions single-neutral-…" at bounding box center [349, 126] width 58 height 25
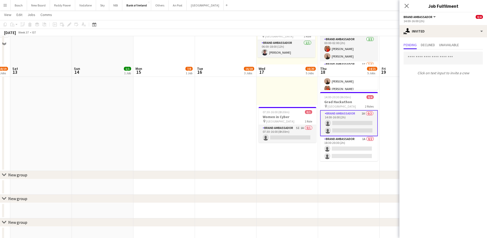
scroll to position [354, 0]
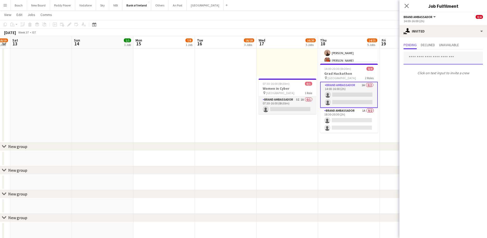
click at [450, 54] on input "text" at bounding box center [442, 57] width 79 height 13
type input "****"
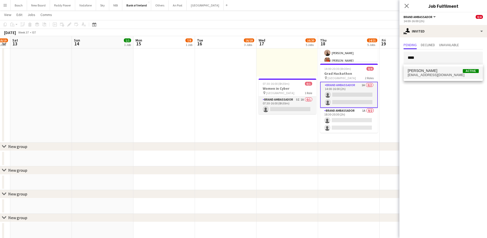
click at [435, 76] on span "[EMAIL_ADDRESS][DOMAIN_NAME]" at bounding box center [442, 75] width 71 height 4
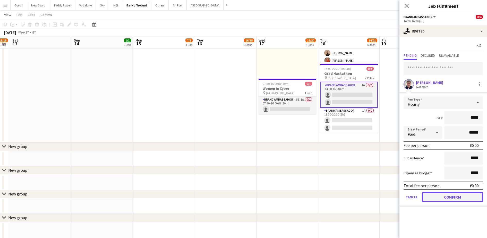
click at [449, 197] on button "Confirm" at bounding box center [452, 197] width 61 height 10
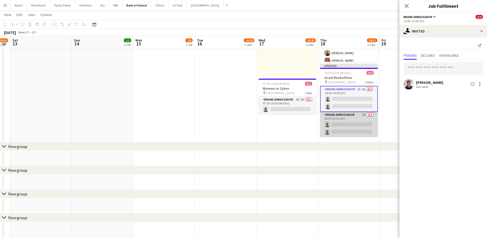
click at [350, 133] on app-card-role "Brand Ambassador 1A 0/2 18:30-20:30 (2h) single-neutral-actions single-neutral-…" at bounding box center [349, 124] width 58 height 25
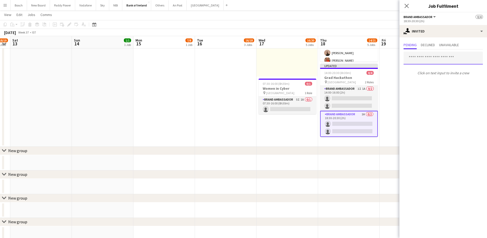
click at [441, 59] on input "text" at bounding box center [442, 57] width 79 height 13
type input "****"
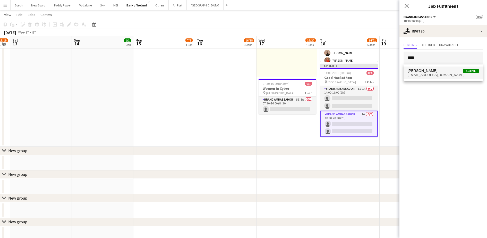
click at [452, 68] on span "[PERSON_NAME] Active" at bounding box center [442, 70] width 71 height 4
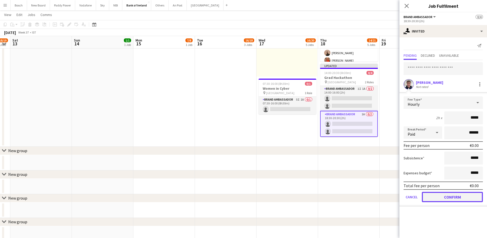
click at [454, 192] on button "Confirm" at bounding box center [452, 197] width 61 height 10
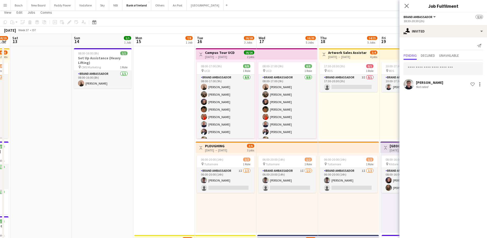
scroll to position [0, 0]
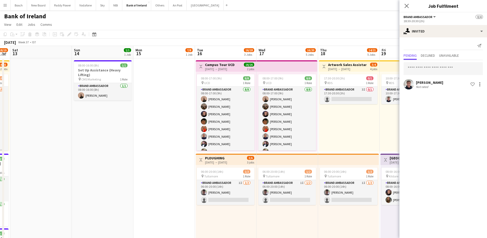
click at [362, 32] on app-toolbar "Copy Paste Paste Ctrl+V Paste with crew Ctrl+Shift+V Paste linked Job [GEOGRAPH…" at bounding box center [243, 34] width 487 height 9
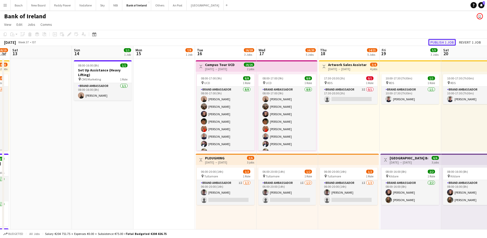
click at [437, 43] on button "Publish 1 job" at bounding box center [442, 42] width 28 height 7
click at [131, 6] on button "Bank of Ireland Close" at bounding box center [136, 5] width 29 height 10
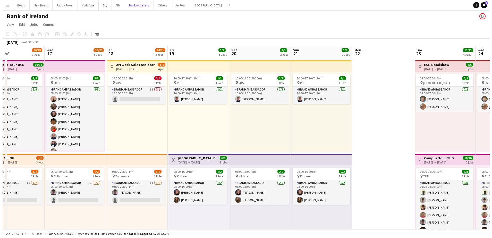
scroll to position [0, 204]
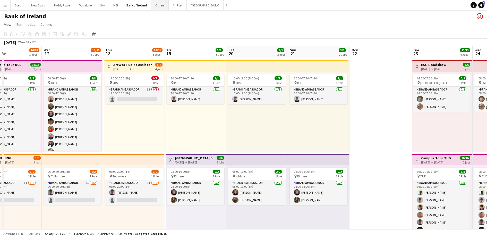
click at [160, 10] on button "Others Close" at bounding box center [160, 5] width 18 height 10
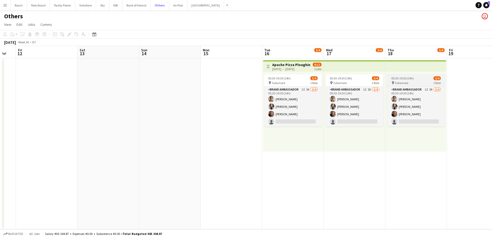
scroll to position [0, 172]
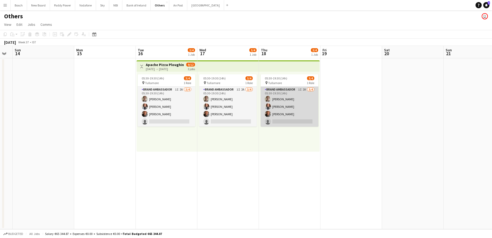
click at [300, 109] on app-card-role "Brand Ambassador 1I 2A [DATE] 05:30-19:30 (14h) [PERSON_NAME] [PERSON_NAME] [PE…" at bounding box center [289, 106] width 58 height 40
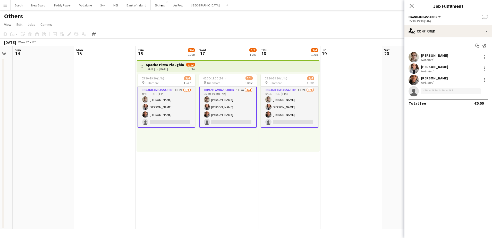
click at [427, 37] on div "Start chat Send notification [PERSON_NAME] Not rated [PERSON_NAME] Not rated [P…" at bounding box center [448, 74] width 88 height 74
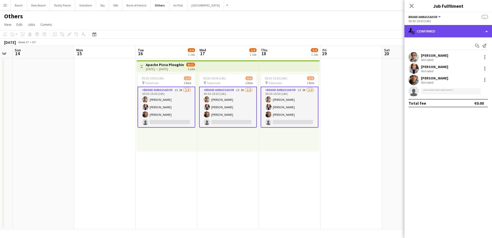
click at [433, 32] on div "single-neutral-actions-check-2 Confirmed" at bounding box center [448, 31] width 88 height 12
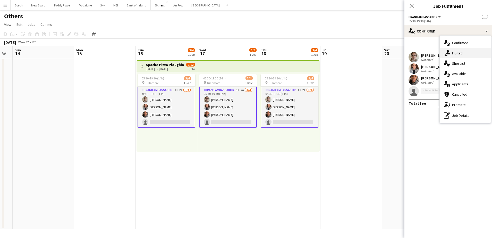
click at [458, 55] on span "Invited" at bounding box center [457, 53] width 11 height 5
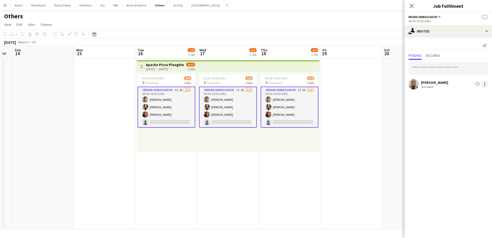
click at [485, 84] on div at bounding box center [484, 84] width 6 height 6
click at [471, 105] on span "Send notification" at bounding box center [468, 106] width 30 height 4
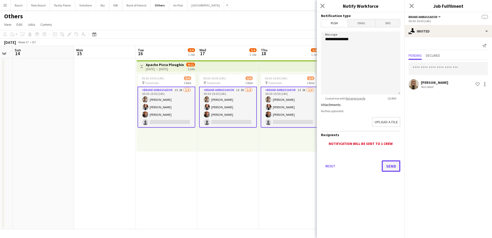
click at [390, 165] on button "Send" at bounding box center [390, 165] width 19 height 11
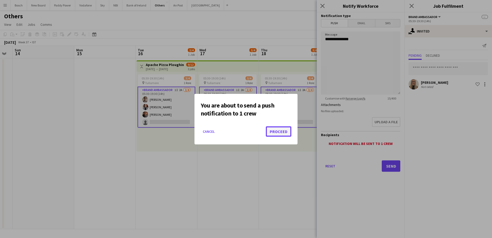
click at [289, 134] on button "Proceed" at bounding box center [278, 131] width 25 height 10
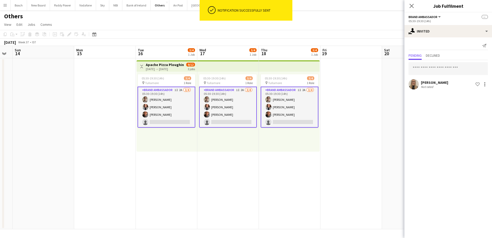
click at [247, 29] on app-page-menu "View Day view expanded Day view collapsed Month view Date picker Jump to [DATE]…" at bounding box center [246, 25] width 492 height 10
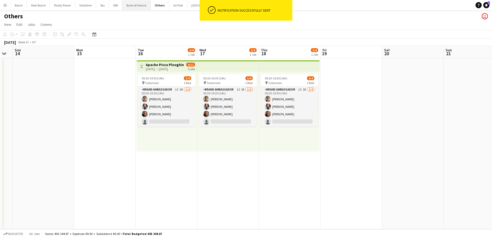
click at [135, 8] on button "Bank of Ireland Close" at bounding box center [136, 5] width 28 height 10
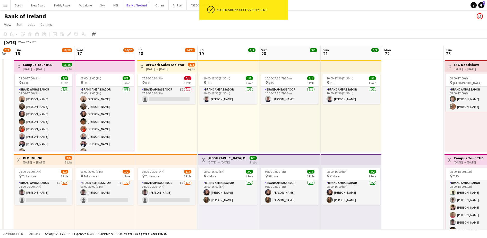
scroll to position [0, 172]
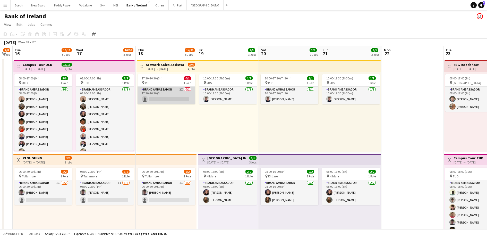
click at [165, 96] on app-card-role "Brand Ambassador 3I 0/1 17:30-20:30 (3h) single-neutral-actions" at bounding box center [166, 95] width 58 height 18
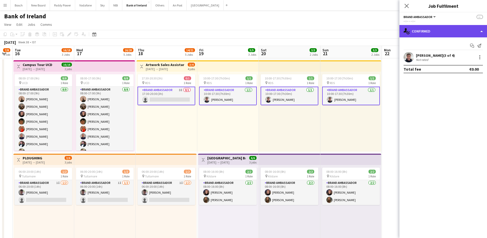
click at [440, 29] on div "single-neutral-actions-check-2 Confirmed" at bounding box center [443, 31] width 88 height 12
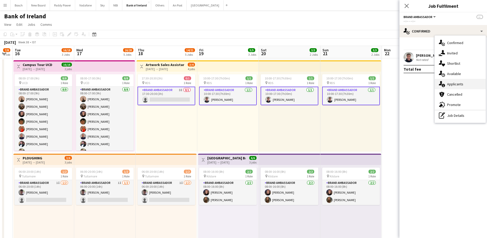
click at [460, 85] on span "Applicants" at bounding box center [455, 84] width 16 height 5
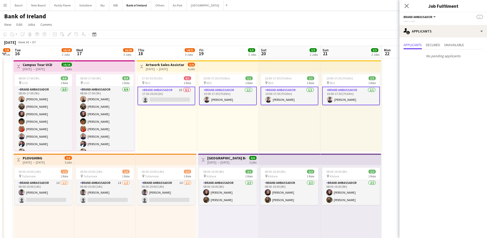
click at [179, 93] on app-card-role "Brand Ambassador 3I 0/1 17:30-20:30 (3h) single-neutral-actions" at bounding box center [166, 95] width 58 height 19
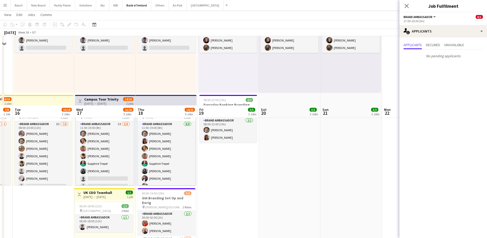
scroll to position [225, 0]
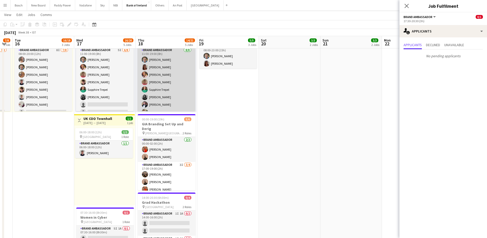
click at [164, 93] on app-card-role "Brand Ambassador [DATE] 11:00-19:00 (8h) [PERSON_NAME] [PERSON_NAME] [PERSON_NA…" at bounding box center [166, 82] width 58 height 70
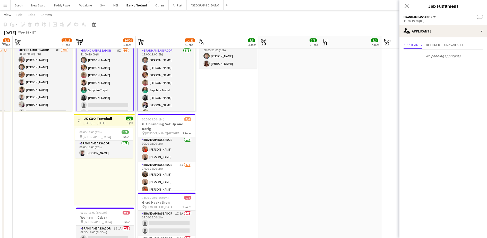
click at [121, 92] on app-card-role "Brand Ambassador 5I [DATE] 11:00-19:00 (8h) [PERSON_NAME] [PERSON_NAME] [PERSON…" at bounding box center [105, 82] width 58 height 71
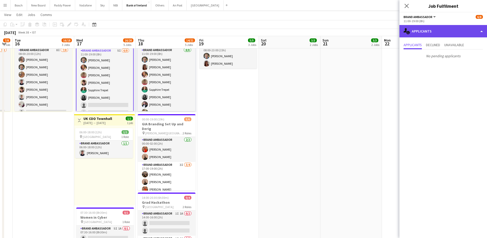
click at [417, 32] on div "single-neutral-actions-information Applicants" at bounding box center [443, 31] width 88 height 12
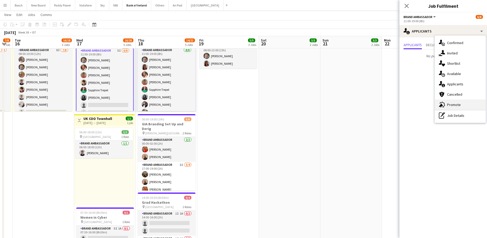
click at [459, 107] on div "advertising-megaphone Promote" at bounding box center [459, 104] width 51 height 10
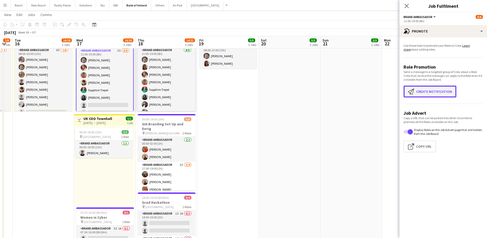
click at [450, 92] on button "Create notification Create notification" at bounding box center [429, 91] width 53 height 12
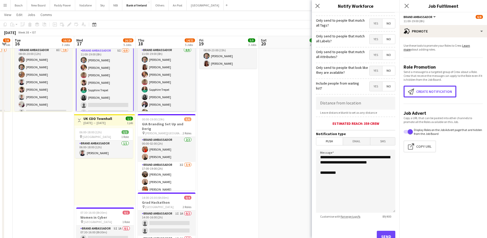
scroll to position [46, 0]
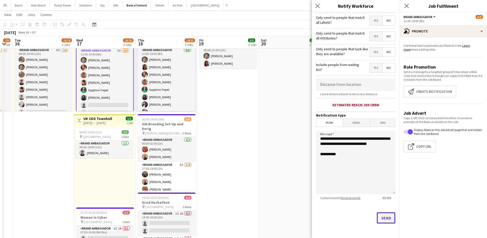
click at [377, 213] on button "Send" at bounding box center [386, 217] width 19 height 11
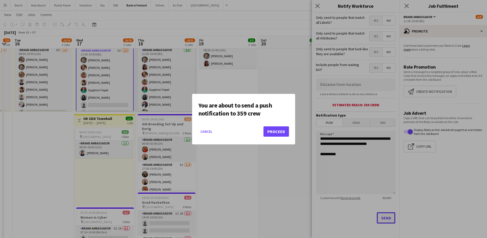
scroll to position [0, 0]
click at [282, 131] on button "Proceed" at bounding box center [275, 131] width 25 height 10
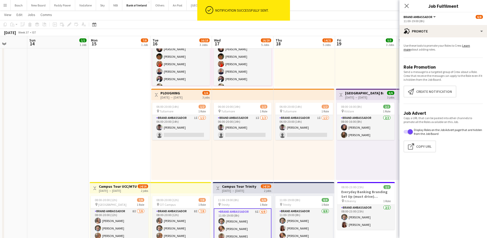
scroll to position [0, 119]
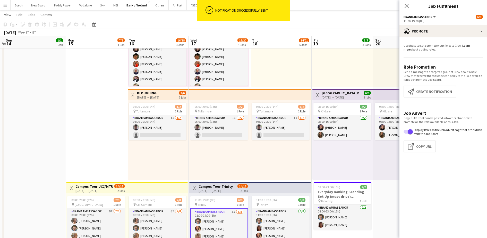
drag, startPoint x: 108, startPoint y: 148, endPoint x: 222, endPoint y: 150, distance: 114.3
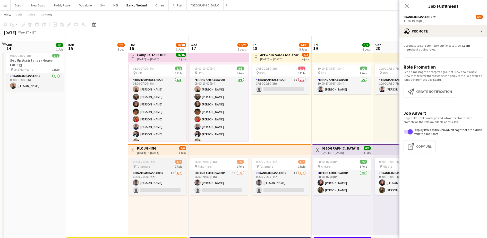
scroll to position [0, 0]
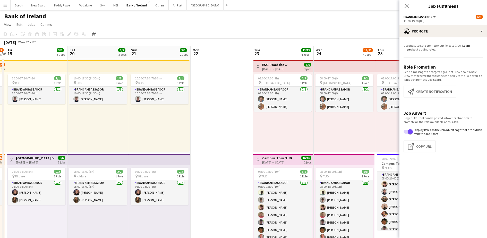
drag, startPoint x: 344, startPoint y: 121, endPoint x: 38, endPoint y: 117, distance: 305.3
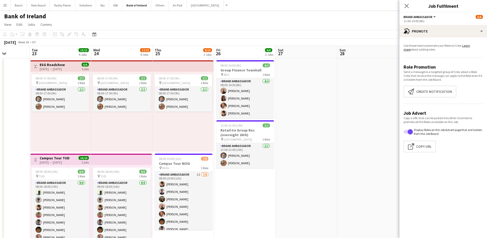
scroll to position [0, 182]
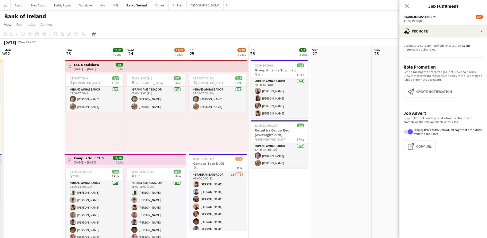
drag, startPoint x: 267, startPoint y: 129, endPoint x: 79, endPoint y: 126, distance: 188.2
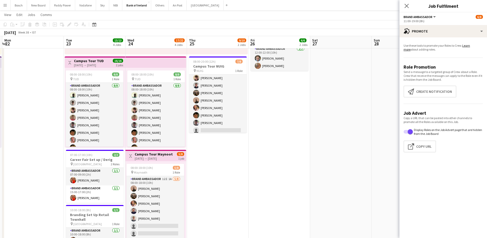
scroll to position [12, 0]
click at [215, 121] on app-card-role "Brand Ambassador 1I [DATE] 08:00-20:00 (12h) [PERSON_NAME] [PERSON_NAME] [PERSO…" at bounding box center [218, 98] width 58 height 70
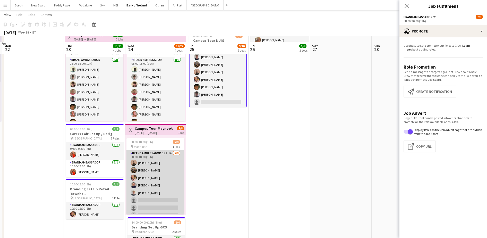
scroll to position [129, 0]
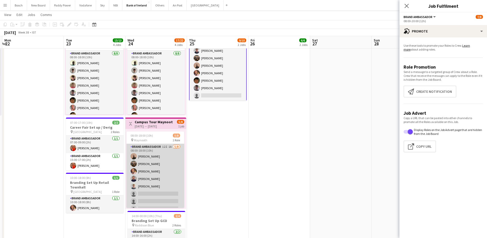
click at [157, 188] on app-card-role "Brand Ambassador 12I 1A [DATE] 08:00-18:00 (10h) [PERSON_NAME] [PERSON_NAME] [P…" at bounding box center [155, 179] width 58 height 70
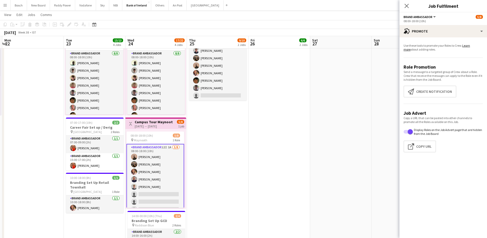
scroll to position [12, 0]
drag, startPoint x: 435, startPoint y: 90, endPoint x: 434, endPoint y: 94, distance: 3.4
click at [436, 91] on button "Create notification Create notification" at bounding box center [429, 91] width 53 height 12
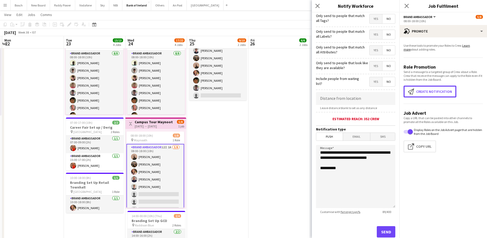
scroll to position [46, 0]
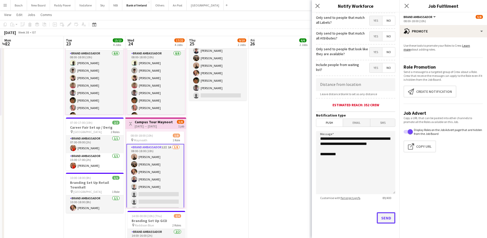
click at [378, 217] on button "Send" at bounding box center [386, 217] width 19 height 11
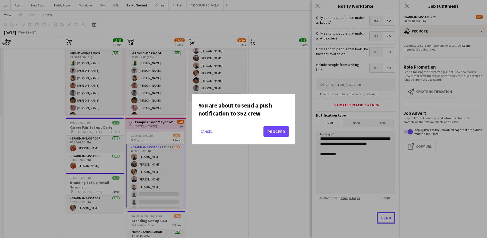
scroll to position [0, 0]
click at [279, 135] on button "Proceed" at bounding box center [275, 131] width 25 height 10
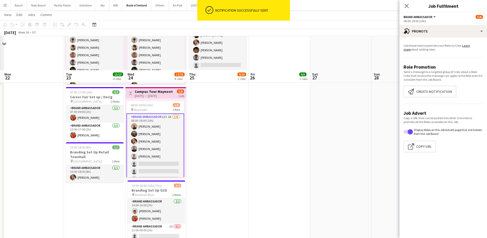
scroll to position [193, 0]
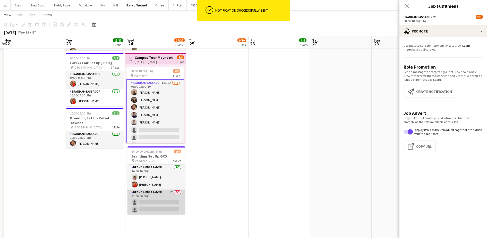
click at [168, 197] on app-card-role "Brand Ambassador 1I 0/2 22:00-00:00 (2h) single-neutral-actions single-neutral-…" at bounding box center [156, 201] width 58 height 25
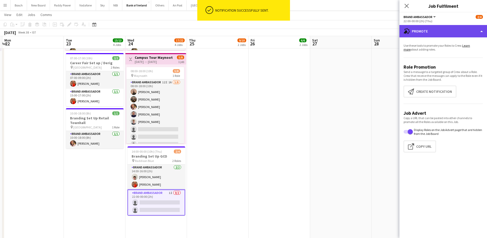
click at [459, 25] on div "advertising-megaphone Promote" at bounding box center [443, 31] width 88 height 12
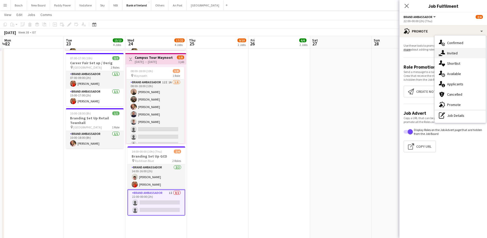
click at [458, 53] on div "single-neutral-actions-share-1 Invited" at bounding box center [459, 53] width 51 height 10
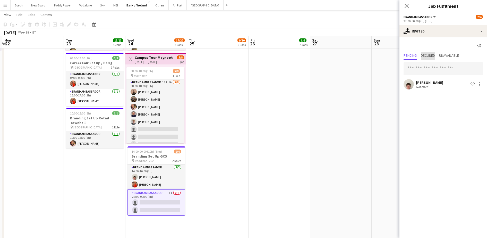
click at [434, 56] on span "Declined" at bounding box center [428, 56] width 14 height 4
click at [413, 57] on span "Pending" at bounding box center [409, 56] width 13 height 4
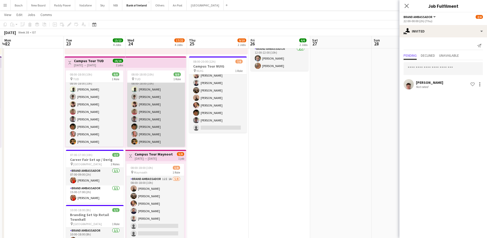
scroll to position [0, 0]
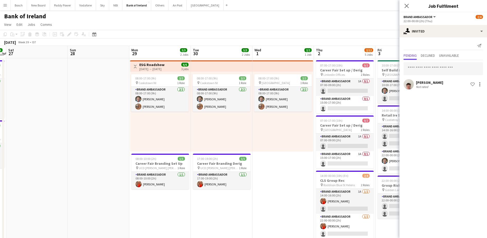
drag, startPoint x: 373, startPoint y: 98, endPoint x: 69, endPoint y: 59, distance: 306.2
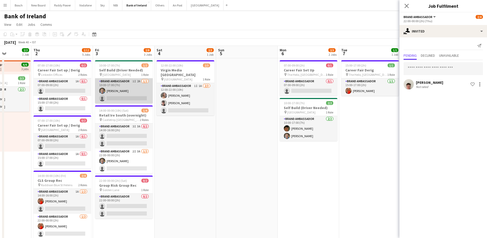
click at [137, 89] on app-card-role "Brand Ambassador 1I 2A [DATE] 10:00-17:00 (7h) [PERSON_NAME] single-neutral-act…" at bounding box center [124, 90] width 58 height 25
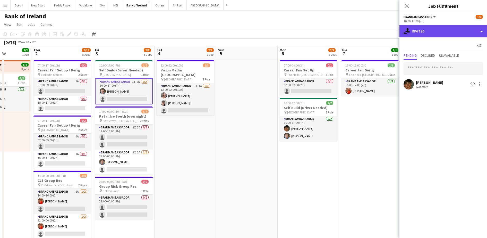
click at [444, 34] on div "single-neutral-actions-share-1 Invited" at bounding box center [443, 31] width 88 height 12
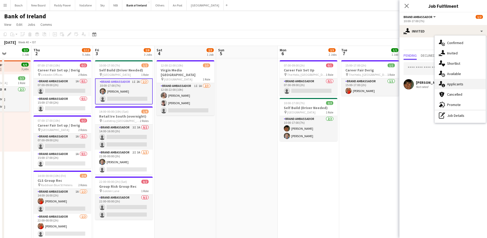
click at [462, 86] on span "Applicants" at bounding box center [455, 84] width 16 height 5
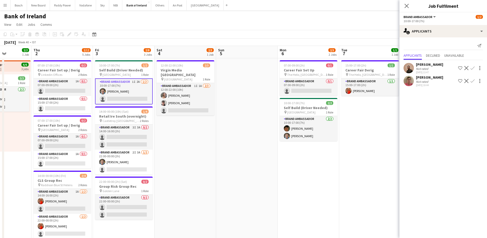
click at [474, 79] on app-icon "Confirm" at bounding box center [472, 81] width 4 height 4
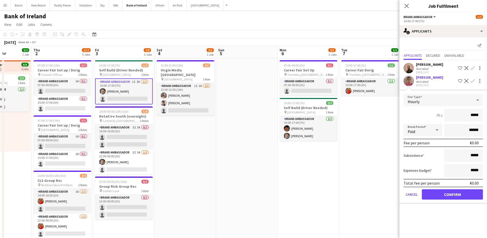
click at [472, 66] on app-icon "Confirm" at bounding box center [472, 68] width 4 height 4
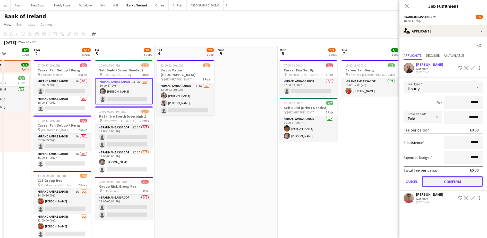
click at [449, 182] on button "Confirm" at bounding box center [452, 181] width 61 height 10
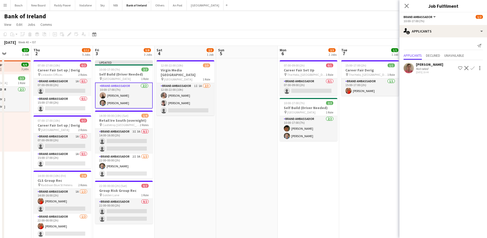
click at [348, 30] on app-toolbar "Copy Paste Paste Ctrl+V Paste with crew Ctrl+Shift+V Paste linked Job [GEOGRAPH…" at bounding box center [243, 34] width 487 height 9
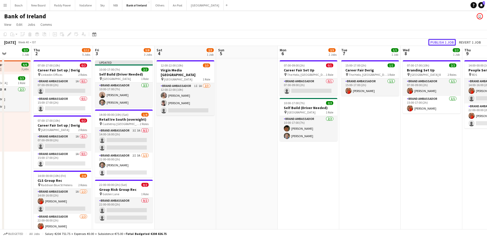
click at [448, 42] on button "Publish 1 job" at bounding box center [442, 42] width 28 height 7
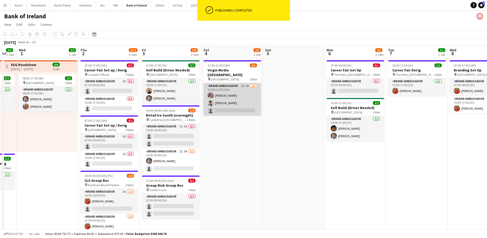
click at [225, 94] on app-card-role "Brand Ambassador 1I 1A [DATE] 12:00-22:00 (10h) [PERSON_NAME] [PERSON_NAME] sin…" at bounding box center [232, 99] width 58 height 32
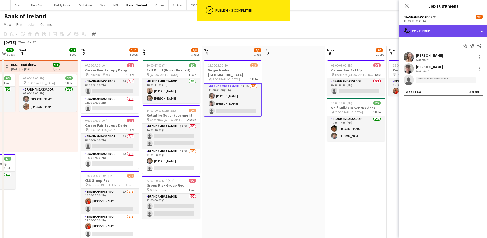
click at [426, 26] on div "single-neutral-actions-check-2 Confirmed" at bounding box center [443, 31] width 88 height 12
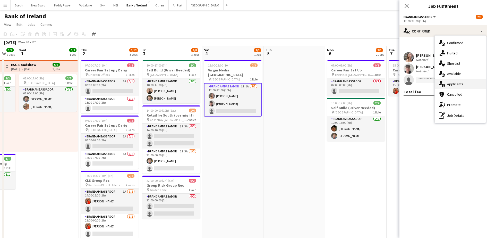
click at [460, 83] on span "Applicants" at bounding box center [455, 84] width 16 height 5
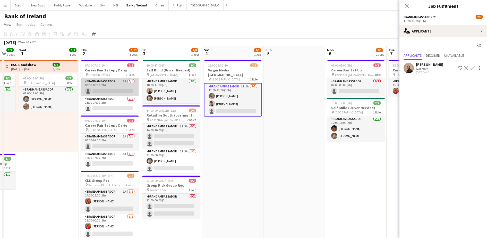
click at [116, 84] on app-card-role "Brand Ambassador 1A 0/1 07:00-09:00 (2h) single-neutral-actions" at bounding box center [110, 87] width 58 height 18
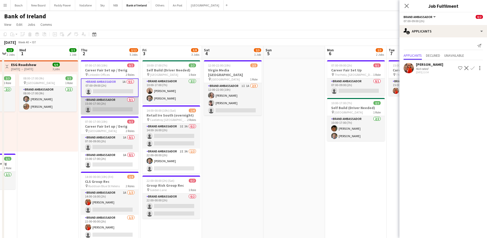
click at [117, 103] on app-card-role "Brand Ambassador 0/1 15:00-17:00 (2h) single-neutral-actions" at bounding box center [110, 106] width 58 height 18
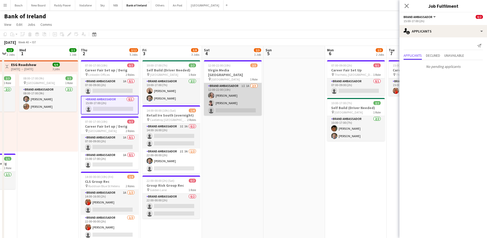
click at [241, 103] on app-card-role "Brand Ambassador 1I 1A [DATE] 12:00-22:00 (10h) [PERSON_NAME] [PERSON_NAME] sin…" at bounding box center [233, 99] width 58 height 32
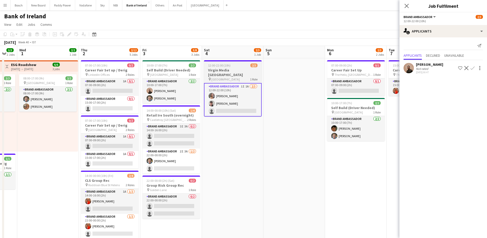
click at [219, 71] on h3 "Virgin Media [GEOGRAPHIC_DATA]" at bounding box center [233, 72] width 58 height 9
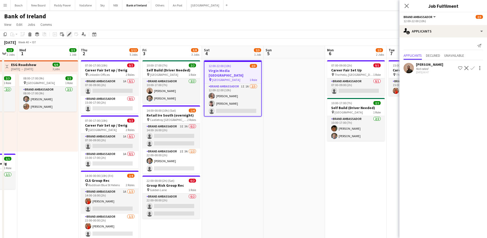
click at [71, 34] on div "Edit" at bounding box center [69, 34] width 6 height 6
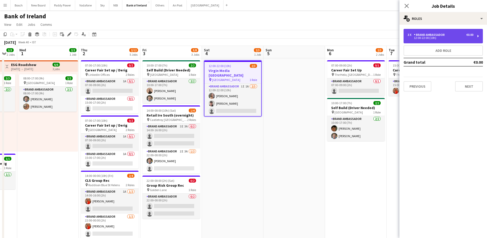
click at [448, 34] on div "3 x Brand Ambassador €0.00" at bounding box center [440, 35] width 66 height 4
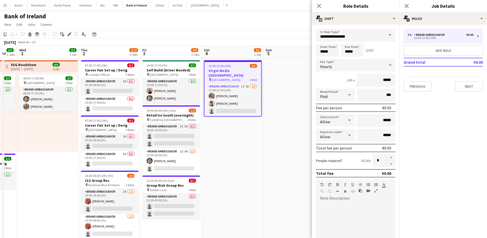
click at [447, 45] on div "3 x Brand Ambassador €0.00 12:00-22:00 (10h) Add role Grand total €0.00 Previou…" at bounding box center [443, 60] width 88 height 63
click at [447, 48] on button "Add role" at bounding box center [442, 50] width 79 height 10
type input "**********"
type input "*****"
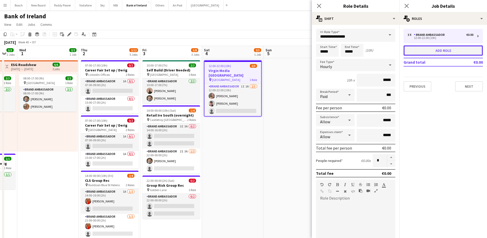
type input "*"
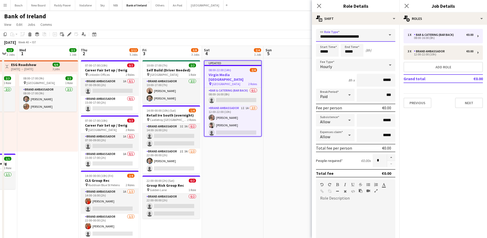
click at [370, 38] on input "**********" at bounding box center [355, 35] width 79 height 13
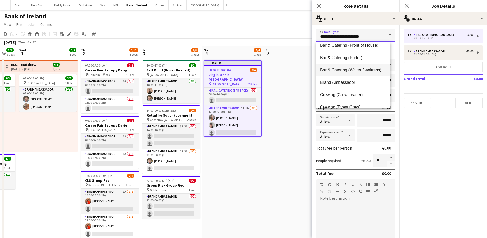
scroll to position [97, 0]
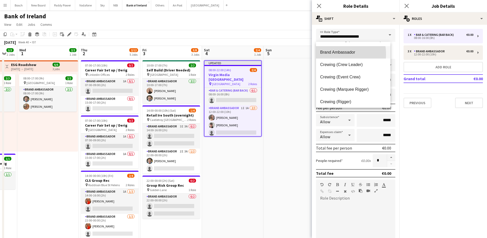
click at [334, 54] on span "Brand Ambassador" at bounding box center [353, 52] width 66 height 5
type input "**********"
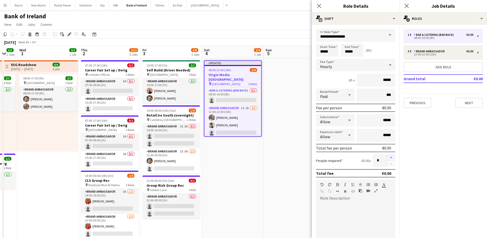
click at [388, 156] on button "button" at bounding box center [391, 157] width 8 height 7
type input "*"
click at [328, 52] on input "*****" at bounding box center [327, 50] width 23 height 13
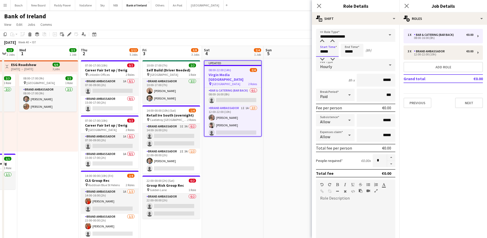
click at [328, 52] on input "*****" at bounding box center [327, 50] width 23 height 13
type input "*****"
click at [348, 50] on input "*****" at bounding box center [352, 50] width 23 height 13
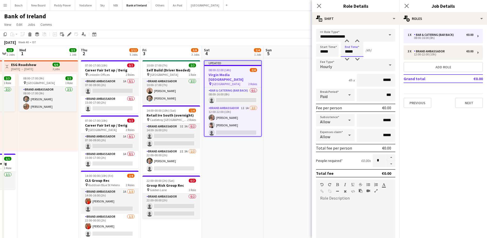
click at [348, 50] on input "*****" at bounding box center [352, 50] width 23 height 13
type input "*****"
click at [429, 162] on mat-expansion-panel "pencil3 General details 1 x Bar & Catering (Bar Back) €0.00 08:00-16:00 (8h) 3 …" at bounding box center [443, 131] width 88 height 213
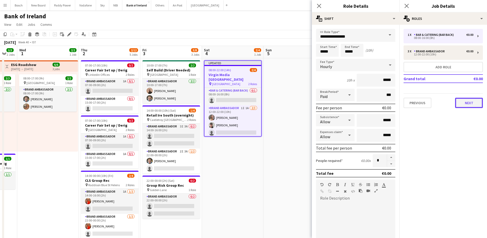
click at [469, 101] on button "Next" at bounding box center [469, 103] width 28 height 10
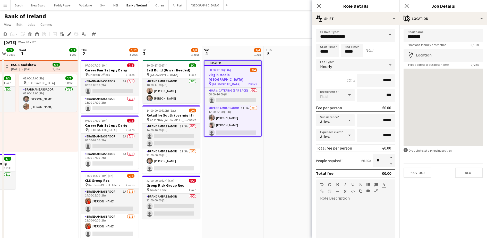
click at [284, 34] on app-toolbar "Copy Paste Paste Ctrl+V Paste with crew Ctrl+Shift+V Paste linked Job [GEOGRAPH…" at bounding box center [243, 34] width 487 height 9
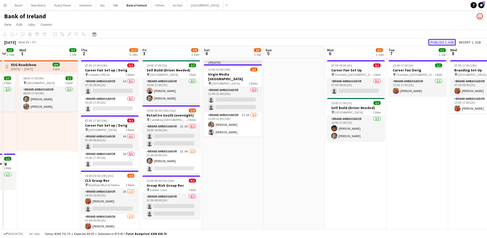
click at [445, 40] on button "Publish 1 job" at bounding box center [442, 42] width 28 height 7
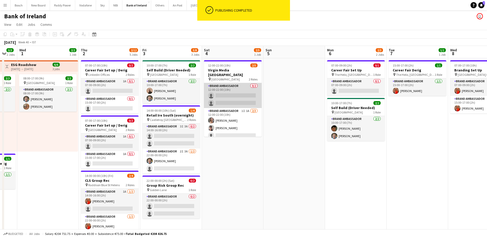
click at [225, 83] on app-card-role "Brand Ambassador 0/2 12:00-22:00 (10h) single-neutral-actions single-neutral-ac…" at bounding box center [233, 95] width 58 height 25
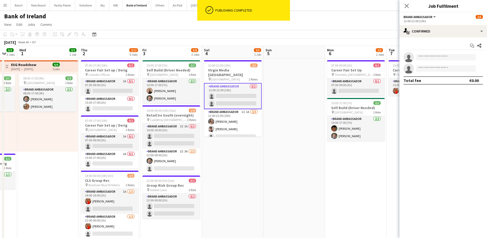
click at [417, 38] on div "Start chat Share single-neutral-actions single-neutral-actions Total fee €0.00" at bounding box center [443, 62] width 88 height 51
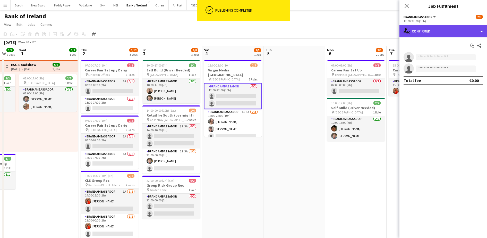
click at [422, 36] on div "single-neutral-actions-check-2 Confirmed" at bounding box center [443, 31] width 88 height 12
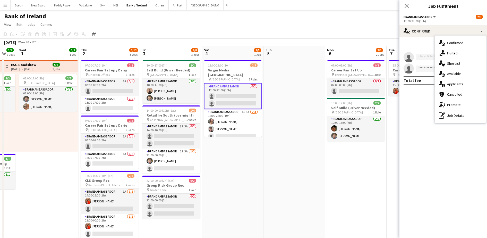
drag, startPoint x: 422, startPoint y: 36, endPoint x: 450, endPoint y: 82, distance: 54.1
click at [448, 82] on span "Applicants" at bounding box center [455, 84] width 16 height 5
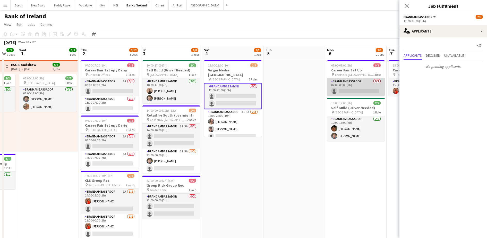
click at [341, 85] on app-card-role "Brand Ambassador 0/1 07:00-09:00 (2h) single-neutral-actions" at bounding box center [356, 87] width 58 height 18
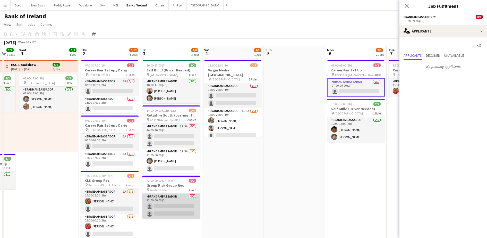
click at [180, 214] on app-card-role "Brand Ambassador 0/2 22:00-00:00 (2h) single-neutral-actions single-neutral-act…" at bounding box center [171, 205] width 58 height 25
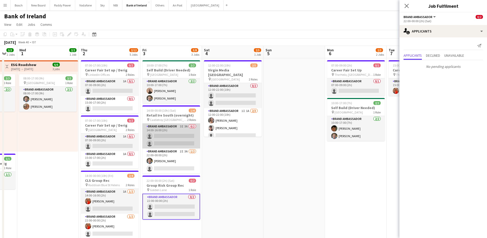
click at [177, 133] on app-card-role "Brand Ambassador 3I 3A 0/2 14:00-16:00 (2h) single-neutral-actions single-neutr…" at bounding box center [171, 135] width 58 height 25
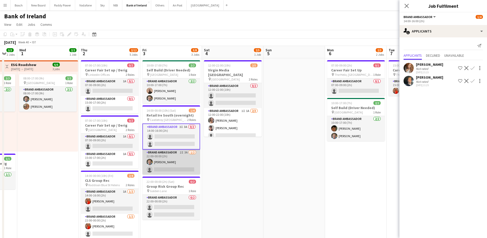
click at [175, 160] on app-card-role "Brand Ambassador 2I 3A [DATE] 22:00-00:00 (2h) [PERSON_NAME] single-neutral-act…" at bounding box center [171, 161] width 58 height 25
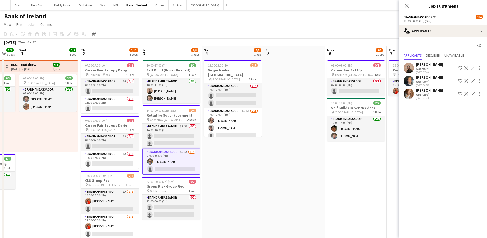
click at [182, 156] on app-card-role "Brand Ambassador 2I 3A [DATE] 22:00-00:00 (2h) [PERSON_NAME] single-neutral-act…" at bounding box center [171, 161] width 58 height 26
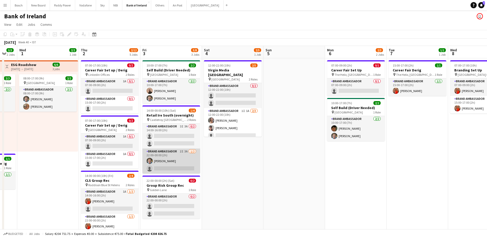
click at [182, 156] on app-card-role "Brand Ambassador 2I 3A [DATE] 22:00-00:00 (2h) [PERSON_NAME] single-neutral-act…" at bounding box center [171, 160] width 58 height 25
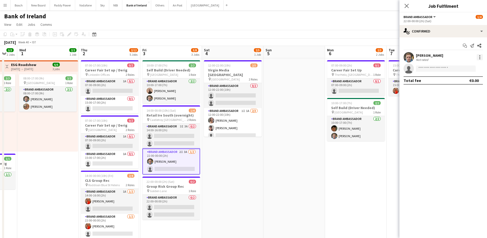
click at [477, 55] on div at bounding box center [479, 57] width 6 height 6
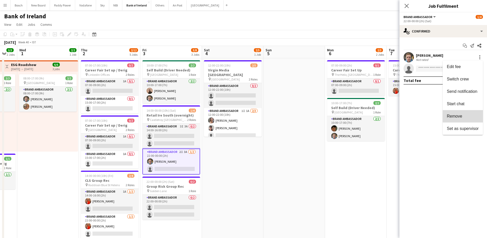
click at [467, 111] on button "Remove" at bounding box center [462, 116] width 40 height 12
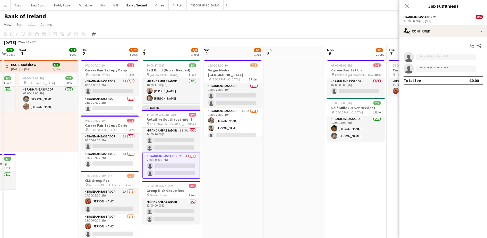
click at [392, 22] on app-page-menu "View Day view expanded Day view collapsed Month view Date picker Jump to [DATE]…" at bounding box center [243, 25] width 487 height 10
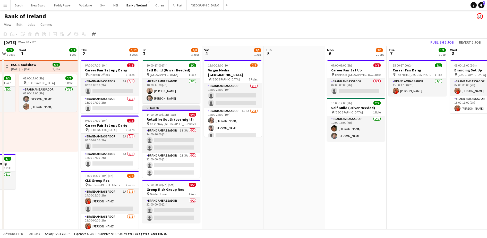
click at [440, 39] on div "[DATE] Week 40 • IST Publish 1 job Revert 1 job" at bounding box center [243, 42] width 487 height 7
click at [441, 41] on button "Publish 1 job" at bounding box center [442, 42] width 28 height 7
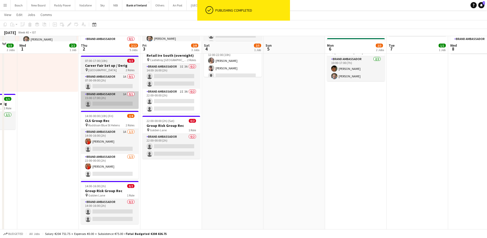
scroll to position [64, 0]
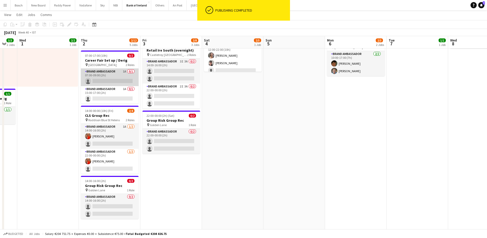
click at [119, 74] on app-card-role "Brand Ambassador 1A 0/1 07:00-09:00 (2h) single-neutral-actions" at bounding box center [110, 77] width 58 height 18
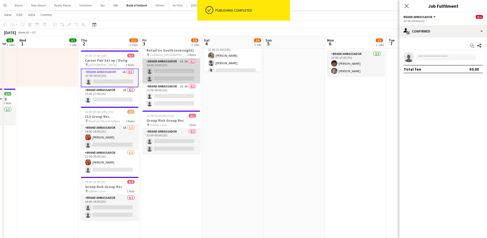
click at [188, 73] on app-card-role "Brand Ambassador 3I 3A 0/2 14:00-16:00 (2h) single-neutral-actions single-neutr…" at bounding box center [171, 70] width 58 height 25
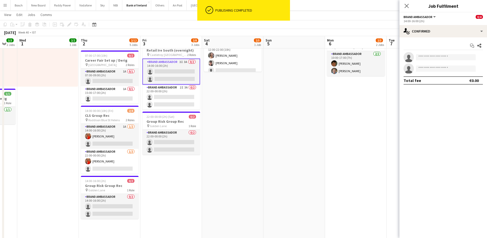
click at [430, 24] on app-options-switcher "Brand Ambassador All roles Brand Ambassador 0/4 14:00-16:00 (2h)" at bounding box center [443, 18] width 88 height 13
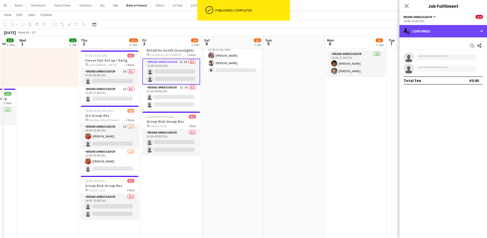
click at [440, 34] on div "single-neutral-actions-check-2 Confirmed" at bounding box center [443, 31] width 88 height 12
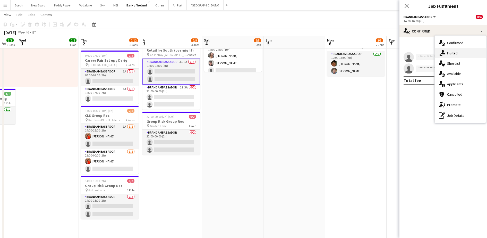
click at [459, 55] on div "single-neutral-actions-share-1 Invited" at bounding box center [459, 53] width 51 height 10
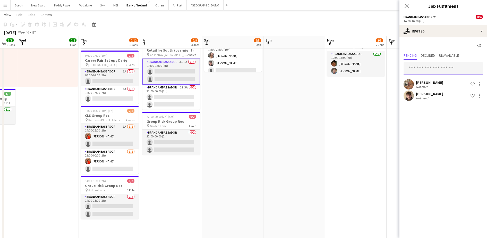
click at [449, 64] on input "text" at bounding box center [442, 68] width 79 height 13
type input "****"
click at [439, 78] on mat-option "[PERSON_NAME] Active [EMAIL_ADDRESS][DOMAIN_NAME]" at bounding box center [442, 83] width 79 height 12
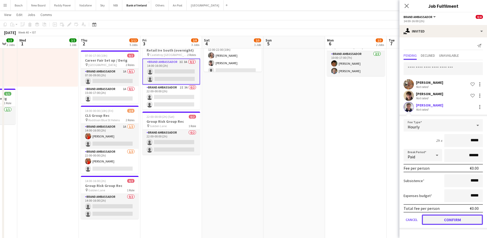
click at [449, 215] on button "Confirm" at bounding box center [452, 219] width 61 height 10
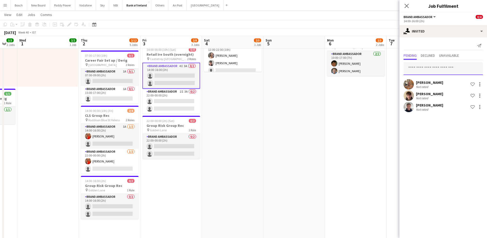
click at [434, 71] on input "text" at bounding box center [442, 68] width 79 height 13
type input "*****"
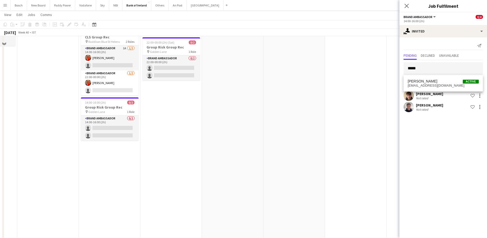
scroll to position [161, 0]
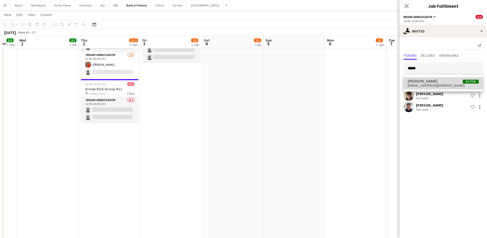
drag, startPoint x: 437, startPoint y: 81, endPoint x: 443, endPoint y: 91, distance: 12.3
click at [438, 81] on span "[PERSON_NAME] Active" at bounding box center [442, 81] width 71 height 4
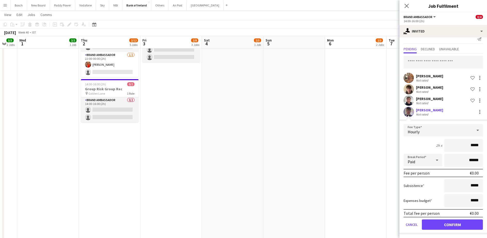
scroll to position [8, 0]
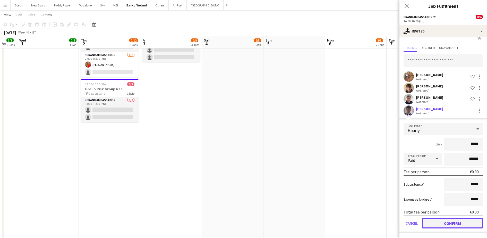
click at [472, 227] on button "Confirm" at bounding box center [452, 223] width 61 height 10
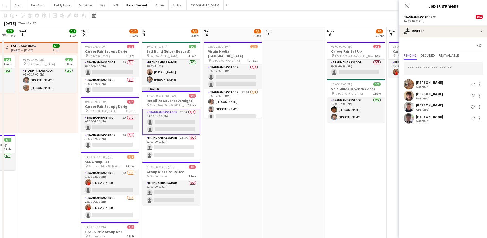
scroll to position [0, 0]
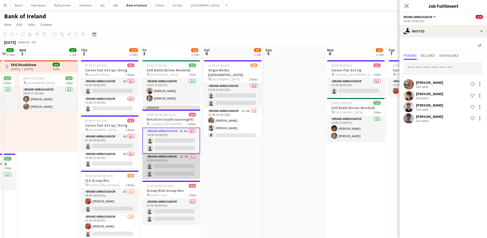
click at [180, 164] on app-card-role "Brand Ambassador 2I 3A 0/2 22:00-00:00 (2h) single-neutral-actions single-neutr…" at bounding box center [171, 165] width 58 height 25
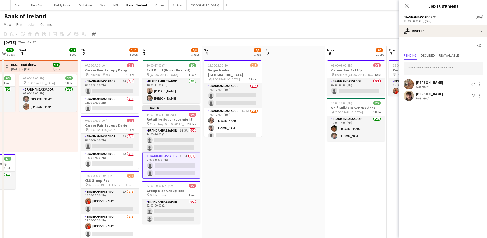
click at [431, 64] on input "text" at bounding box center [442, 68] width 79 height 13
type input "****"
click at [437, 81] on span "[PERSON_NAME] Active" at bounding box center [442, 81] width 71 height 4
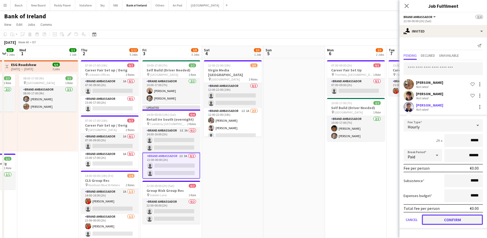
click at [456, 217] on button "Confirm" at bounding box center [452, 219] width 61 height 10
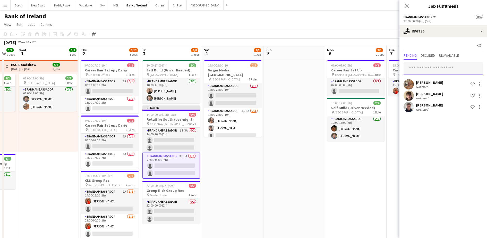
click at [416, 68] on input "text" at bounding box center [442, 68] width 79 height 13
type input "***"
click at [432, 80] on span "[PERSON_NAME] Active" at bounding box center [442, 81] width 71 height 4
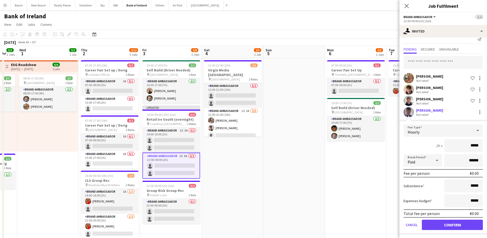
scroll to position [8, 0]
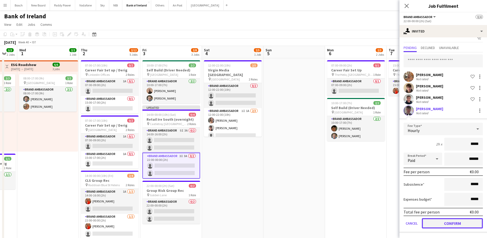
click at [443, 221] on button "Confirm" at bounding box center [452, 223] width 61 height 10
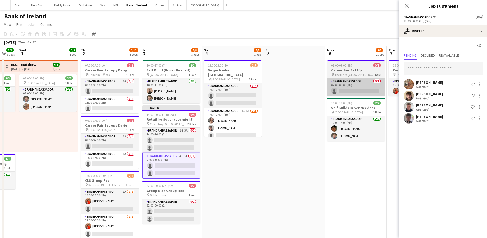
scroll to position [0, 0]
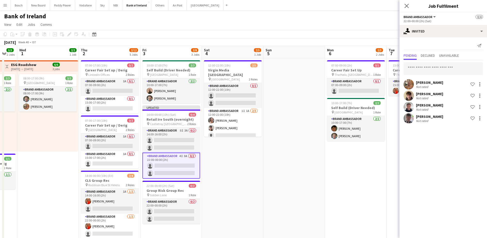
click at [336, 18] on div "Bank of Ireland user" at bounding box center [243, 15] width 487 height 10
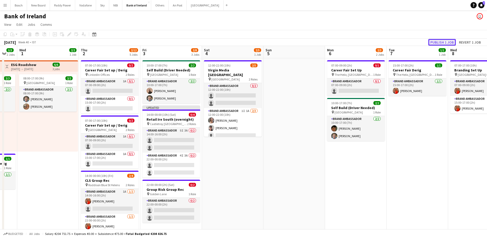
click at [435, 44] on button "Publish 1 job" at bounding box center [442, 42] width 28 height 7
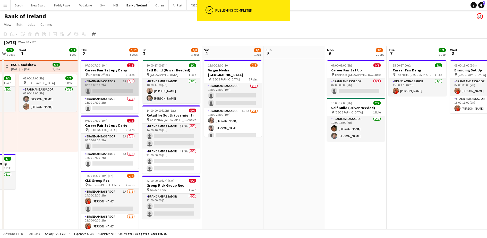
click at [118, 87] on app-card-role "Brand Ambassador 1A 0/1 07:00-09:00 (2h) single-neutral-actions" at bounding box center [110, 87] width 58 height 18
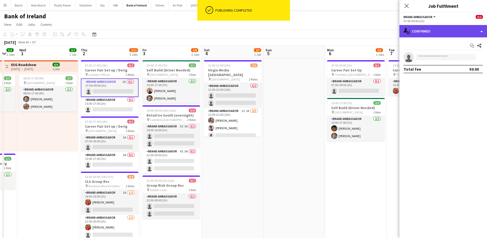
click at [446, 34] on div "single-neutral-actions-check-2 Confirmed" at bounding box center [443, 31] width 88 height 12
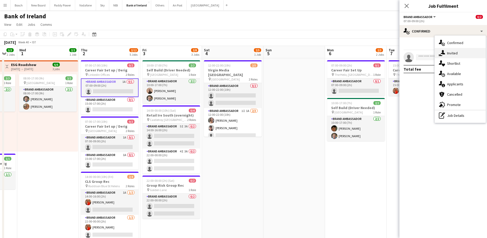
click at [464, 53] on div "single-neutral-actions-share-1 Invited" at bounding box center [459, 53] width 51 height 10
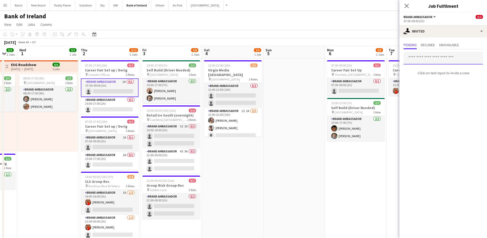
click at [449, 63] on input "text" at bounding box center [442, 57] width 79 height 13
type input "***"
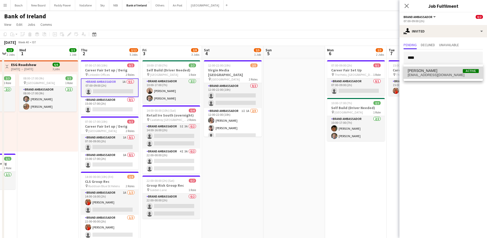
click at [431, 71] on span "[PERSON_NAME] Active" at bounding box center [442, 70] width 71 height 4
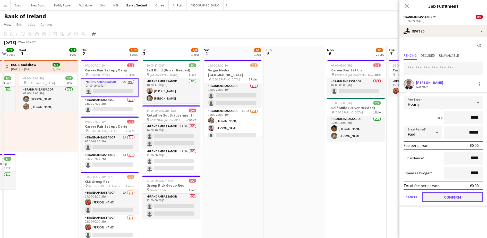
click at [447, 194] on button "Confirm" at bounding box center [452, 197] width 61 height 10
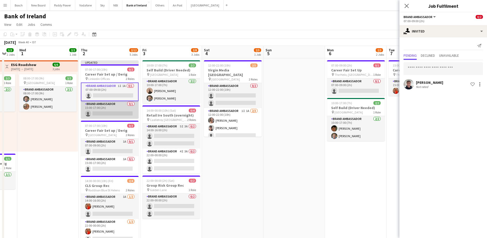
click at [124, 109] on app-card-role "Brand Ambassador 0/1 15:00-17:00 (2h) single-neutral-actions" at bounding box center [110, 110] width 58 height 18
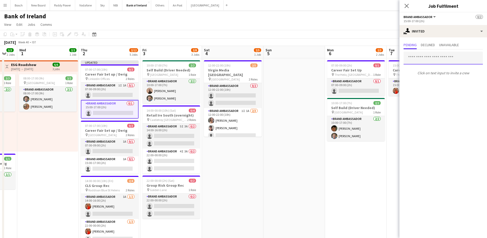
click at [427, 59] on input "text" at bounding box center [442, 57] width 79 height 13
type input "****"
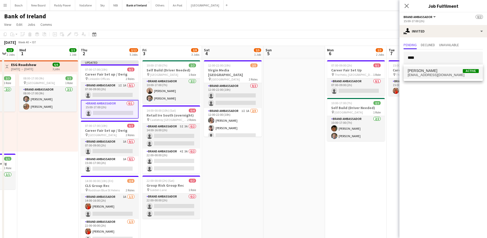
click at [434, 74] on span "[EMAIL_ADDRESS][DOMAIN_NAME]" at bounding box center [442, 75] width 71 height 4
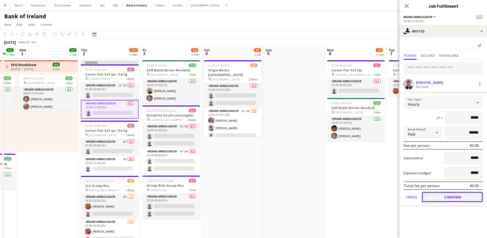
click at [446, 198] on button "Confirm" at bounding box center [452, 197] width 61 height 10
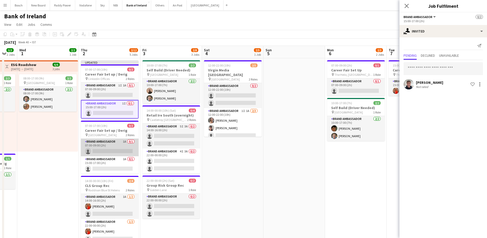
click at [122, 147] on app-card-role "Brand Ambassador 1A 0/1 07:00-09:00 (2h) single-neutral-actions" at bounding box center [110, 147] width 58 height 18
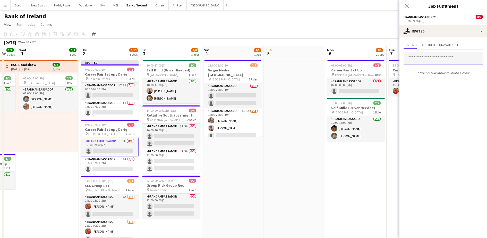
click at [433, 55] on input "text" at bounding box center [442, 57] width 79 height 13
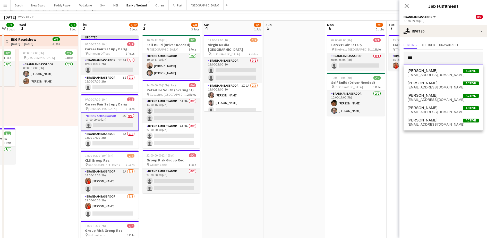
scroll to position [64, 0]
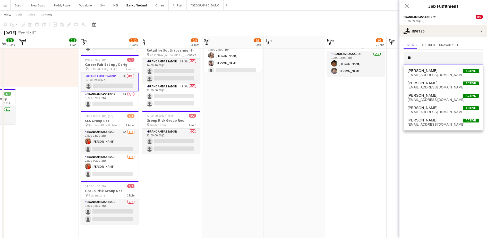
type input "*"
type input "***"
click at [428, 86] on span "[EMAIL_ADDRESS][DOMAIN_NAME]" at bounding box center [442, 87] width 71 height 4
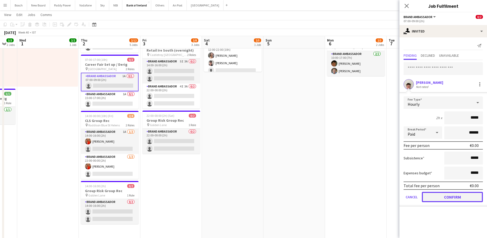
drag, startPoint x: 455, startPoint y: 193, endPoint x: 350, endPoint y: 134, distance: 120.3
click at [455, 193] on button "Confirm" at bounding box center [452, 197] width 61 height 10
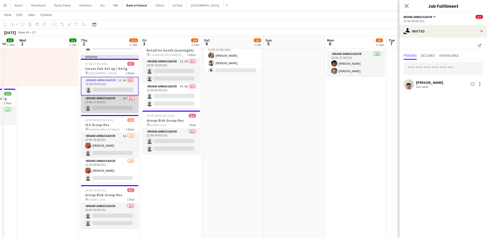
click at [116, 95] on app-card-role "Brand Ambassador 1A 0/1 15:00-17:00 (2h) single-neutral-actions" at bounding box center [110, 104] width 58 height 18
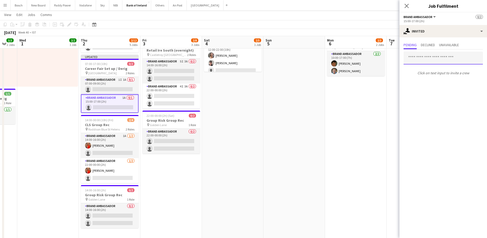
click at [436, 54] on input "text" at bounding box center [442, 57] width 79 height 13
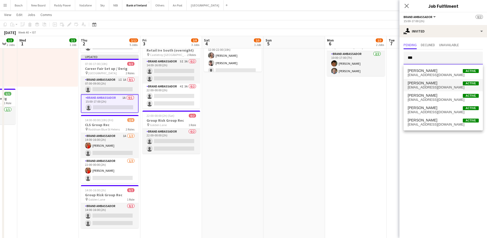
type input "***"
click at [436, 82] on span "[PERSON_NAME] Active" at bounding box center [442, 83] width 71 height 4
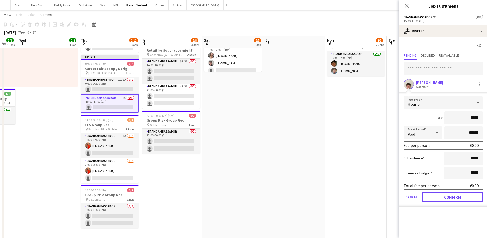
click at [444, 195] on button "Confirm" at bounding box center [452, 197] width 61 height 10
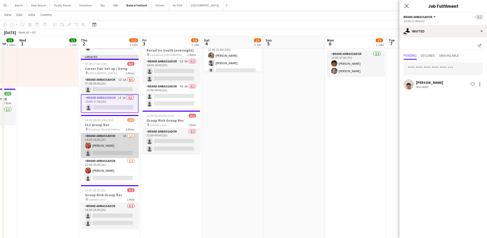
click at [112, 144] on app-card-role "Brand Ambassador 1A [DATE] 14:00-16:00 (2h) [PERSON_NAME] single-neutral-actions" at bounding box center [110, 145] width 58 height 25
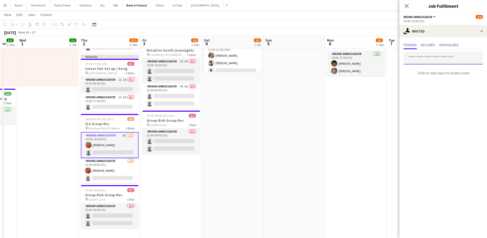
click at [435, 56] on input "text" at bounding box center [442, 57] width 79 height 13
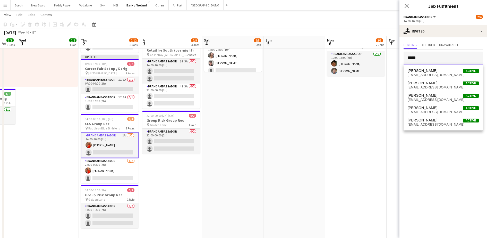
type input "*****"
click at [429, 132] on mat-expansion-panel "user-plus Invited Pending Declined Unavailable ***** Click on text input to inv…" at bounding box center [443, 137] width 88 height 200
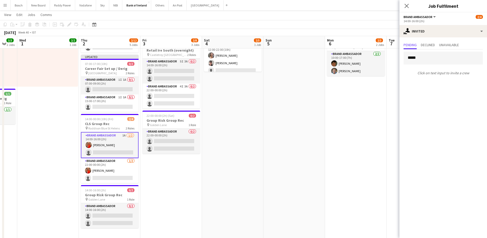
click at [429, 125] on mat-expansion-panel "user-plus Invited Pending Declined Unavailable ***** Click on text input to inv…" at bounding box center [443, 137] width 88 height 200
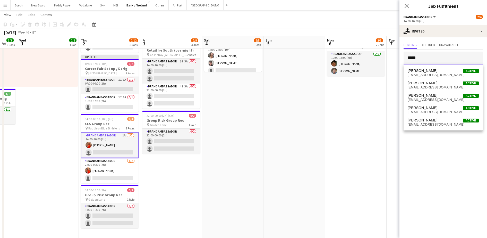
click at [433, 58] on input "*****" at bounding box center [442, 57] width 79 height 13
click at [441, 120] on span "[PERSON_NAME] Active" at bounding box center [442, 120] width 71 height 4
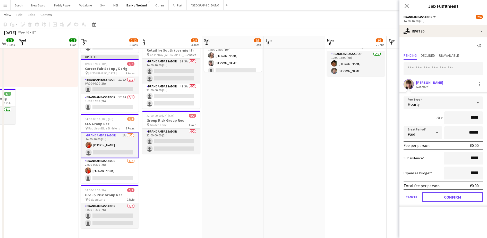
click at [447, 196] on button "Confirm" at bounding box center [452, 197] width 61 height 10
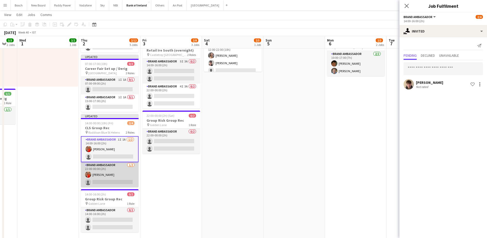
click at [125, 172] on app-card-role "Brand Ambassador [DATE] 22:00-00:00 (2h) [PERSON_NAME] single-neutral-actions" at bounding box center [110, 174] width 58 height 25
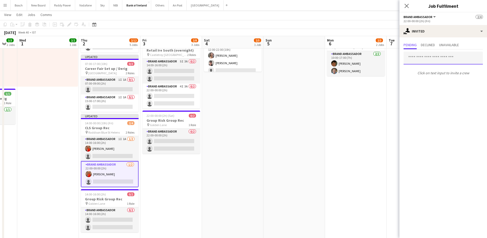
click at [419, 61] on input "text" at bounding box center [442, 57] width 79 height 13
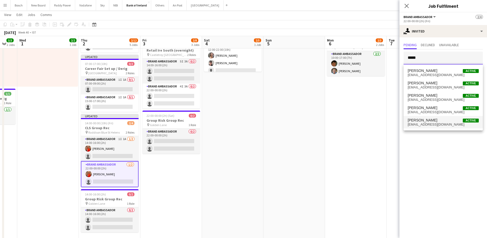
type input "*****"
click at [439, 120] on span "[PERSON_NAME] Active" at bounding box center [442, 120] width 71 height 4
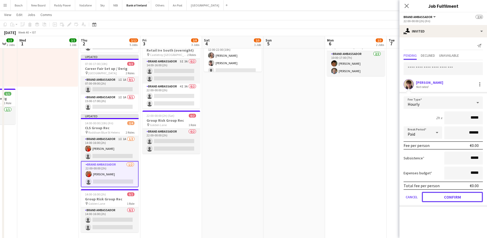
click at [461, 195] on button "Confirm" at bounding box center [452, 197] width 61 height 10
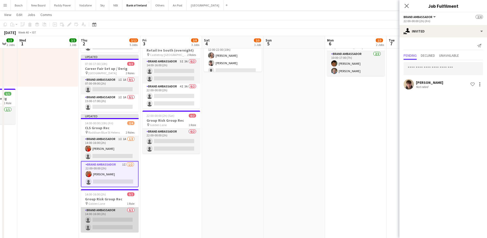
click at [115, 228] on app-card-role "Brand Ambassador 0/2 14:00-16:00 (2h) single-neutral-actions single-neutral-act…" at bounding box center [110, 219] width 58 height 25
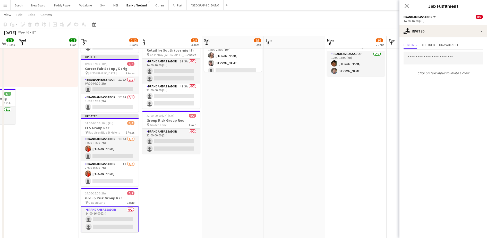
click at [389, 34] on div "[DATE] Week 40 • IST Publish 3 jobs Revert 3 jobs" at bounding box center [243, 32] width 487 height 7
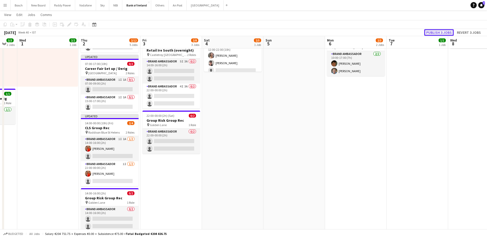
click at [440, 35] on button "Publish 3 jobs" at bounding box center [439, 32] width 30 height 7
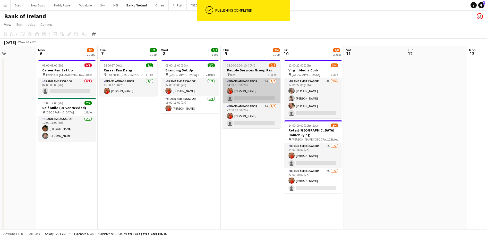
scroll to position [0, 168]
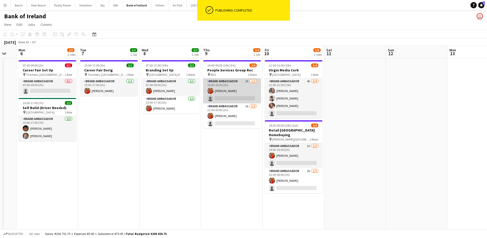
click at [246, 89] on app-card-role "Brand Ambassador 2A [DATE] 14:00-16:00 (2h) [PERSON_NAME] single-neutral-actions" at bounding box center [232, 90] width 58 height 25
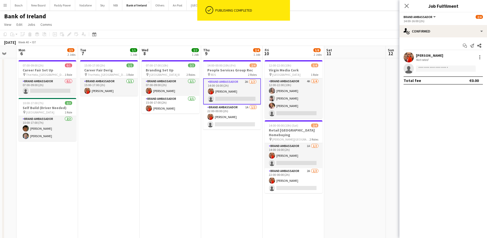
click at [427, 24] on app-options-switcher "Brand Ambassador All roles Brand Ambassador [DATE] 14:00-16:00 (2h)" at bounding box center [443, 18] width 88 height 13
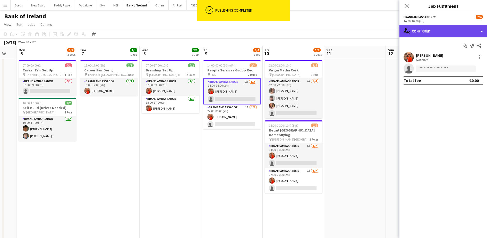
click at [428, 32] on div "single-neutral-actions-check-2 Confirmed" at bounding box center [443, 31] width 88 height 12
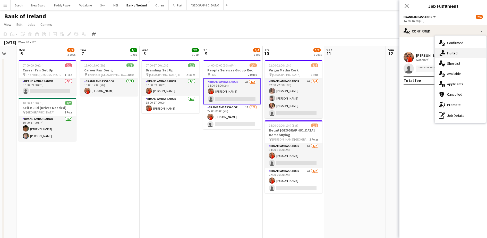
click at [453, 54] on span "Invited" at bounding box center [452, 53] width 11 height 5
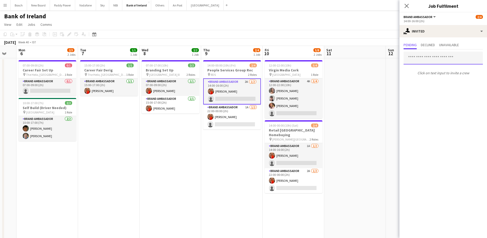
click at [445, 58] on input "text" at bounding box center [442, 57] width 79 height 13
type input "****"
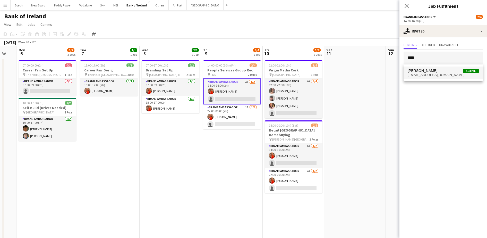
click at [438, 74] on span "[EMAIL_ADDRESS][DOMAIN_NAME]" at bounding box center [442, 75] width 71 height 4
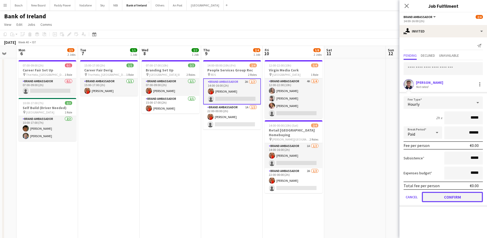
click at [456, 198] on button "Confirm" at bounding box center [452, 197] width 61 height 10
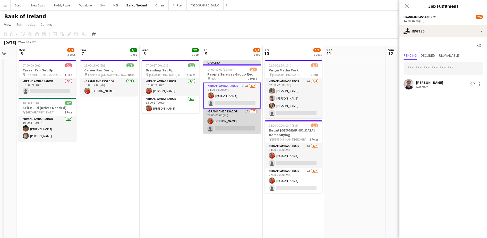
click at [248, 117] on app-card-role "Brand Ambassador 1A [DATE] 22:00-00:00 (2h) [PERSON_NAME] single-neutral-actions" at bounding box center [232, 120] width 58 height 25
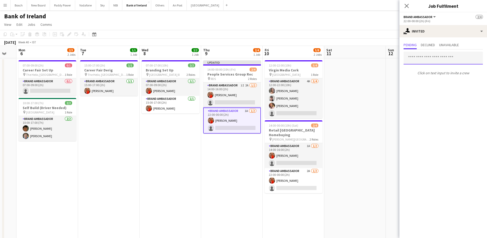
click at [412, 54] on input "text" at bounding box center [442, 57] width 79 height 13
type input "****"
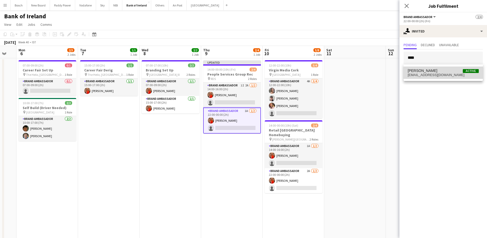
click at [445, 76] on span "[EMAIL_ADDRESS][DOMAIN_NAME]" at bounding box center [442, 75] width 71 height 4
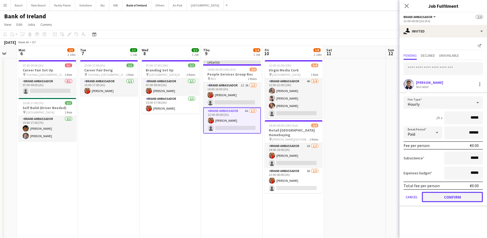
click at [456, 196] on button "Confirm" at bounding box center [452, 197] width 61 height 10
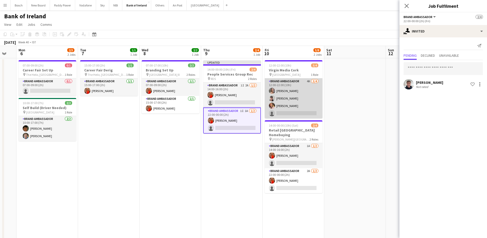
click at [296, 94] on app-card-role "Brand Ambassador 4A [DATE] 12:00-22:00 (10h) [PERSON_NAME] [PERSON_NAME] [PERSO…" at bounding box center [294, 98] width 58 height 40
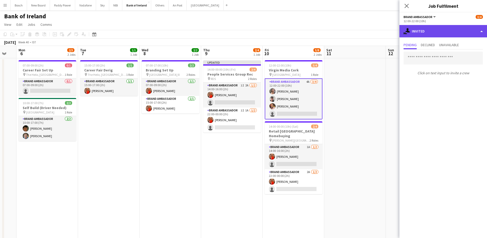
click at [427, 29] on div "single-neutral-actions-share-1 Invited" at bounding box center [443, 31] width 88 height 12
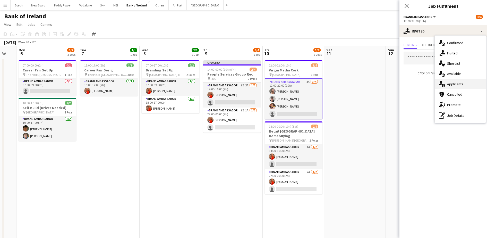
click at [458, 82] on span "Applicants" at bounding box center [455, 84] width 16 height 5
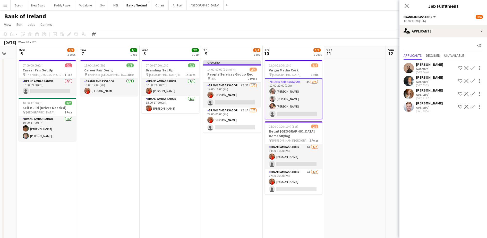
click at [344, 43] on div "[DATE] Week 40 • IST Publish 1 job Revert 1 job" at bounding box center [243, 42] width 487 height 7
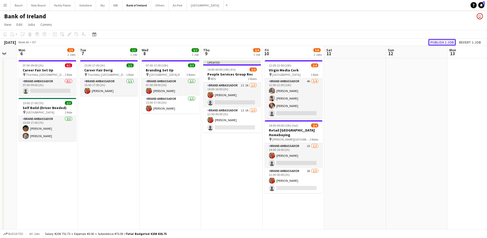
click at [431, 42] on button "Publish 1 job" at bounding box center [442, 42] width 28 height 7
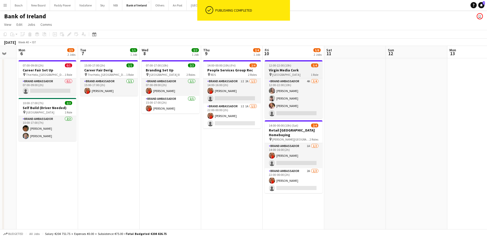
click at [285, 65] on span "12:00-22:00 (10h)" at bounding box center [280, 65] width 22 height 4
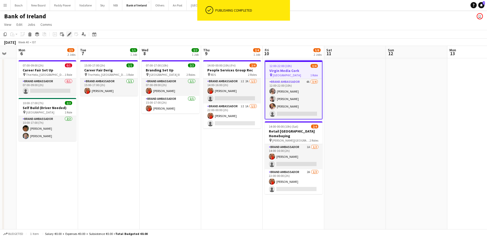
click at [72, 33] on div "Edit" at bounding box center [69, 34] width 6 height 6
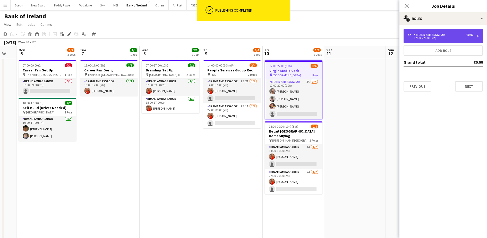
click at [442, 33] on div "Brand Ambassador" at bounding box center [430, 35] width 33 height 4
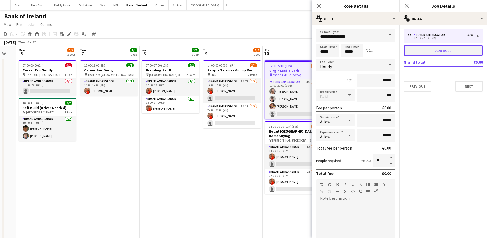
click at [428, 50] on button "Add role" at bounding box center [442, 50] width 79 height 10
type input "**********"
type input "*****"
type input "*"
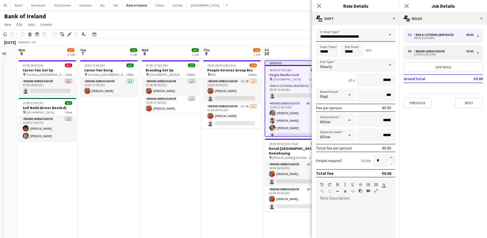
click at [361, 34] on input "**********" at bounding box center [355, 35] width 79 height 13
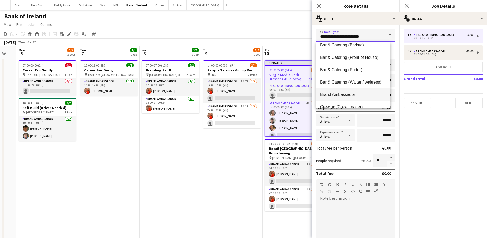
scroll to position [64, 0]
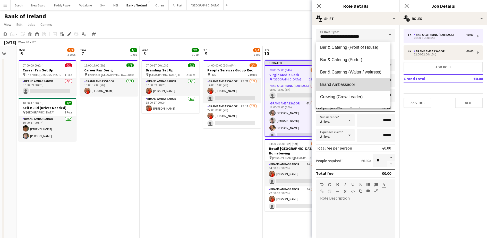
click at [363, 86] on span "Brand Ambassador" at bounding box center [353, 84] width 66 height 5
type input "**********"
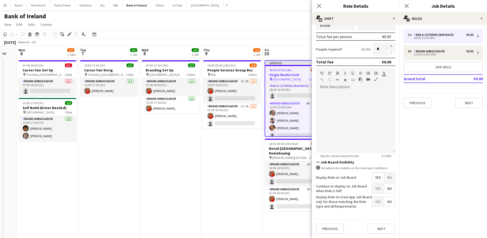
scroll to position [0, 0]
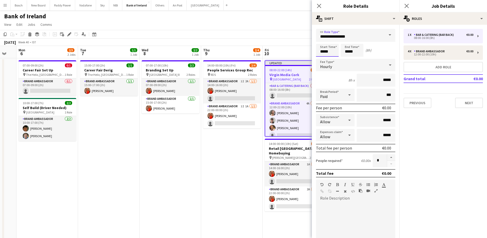
click at [327, 51] on input "*****" at bounding box center [327, 50] width 23 height 13
type input "*****"
click at [362, 50] on input "*****" at bounding box center [352, 50] width 23 height 13
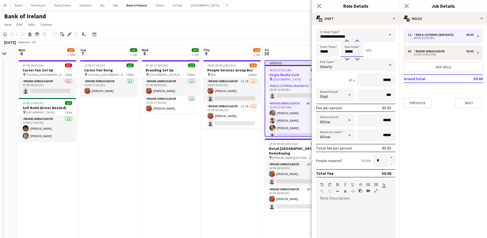
click at [362, 50] on input "*****" at bounding box center [352, 50] width 23 height 13
click at [352, 51] on input "*****" at bounding box center [352, 50] width 23 height 13
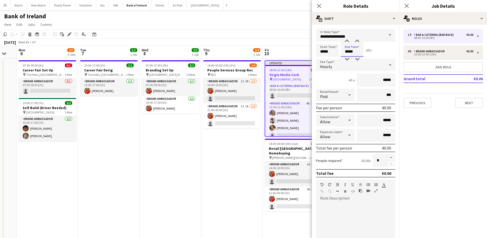
click at [352, 51] on input "*****" at bounding box center [352, 50] width 23 height 13
type input "*****"
click at [418, 132] on mat-expansion-panel "pencil3 General details 1 x Bar & Catering (Bar Back) €0.00 08:00-16:00 (8h) 4 …" at bounding box center [443, 131] width 88 height 213
click at [462, 105] on button "Next" at bounding box center [469, 103] width 28 height 10
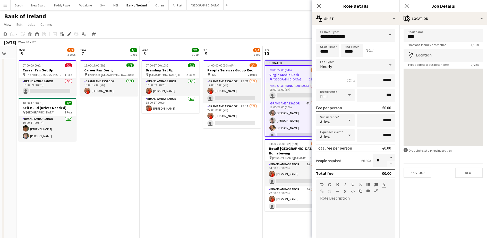
click at [294, 46] on app-board-header-date "Fri 10 5/9 2 Jobs" at bounding box center [294, 52] width 62 height 12
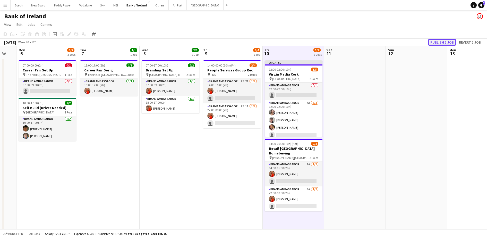
click at [441, 43] on button "Publish 1 job" at bounding box center [442, 42] width 28 height 7
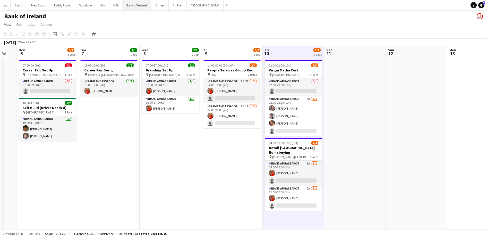
click at [131, 4] on button "Bank of Ireland Close" at bounding box center [136, 5] width 29 height 10
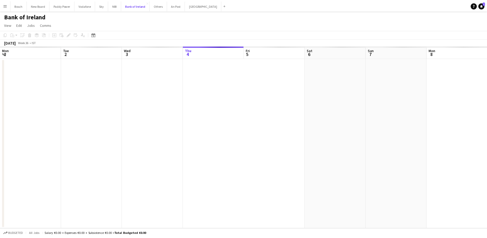
scroll to position [0, 123]
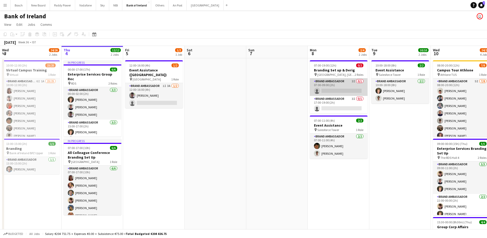
click at [327, 84] on app-card-role "Brand Ambassador 3I 0/1 07:00-09:00 (2h) single-neutral-actions" at bounding box center [339, 87] width 58 height 18
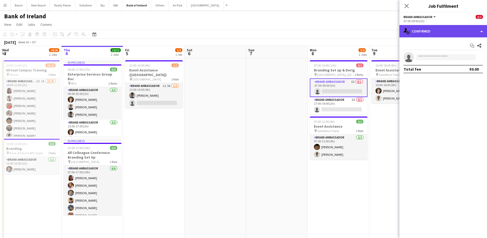
click at [437, 36] on div "single-neutral-actions-check-2 Confirmed" at bounding box center [443, 31] width 88 height 12
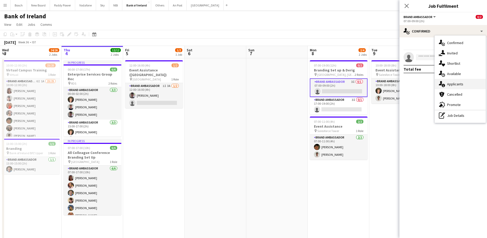
click at [463, 84] on div "single-neutral-actions-information Applicants" at bounding box center [459, 84] width 51 height 10
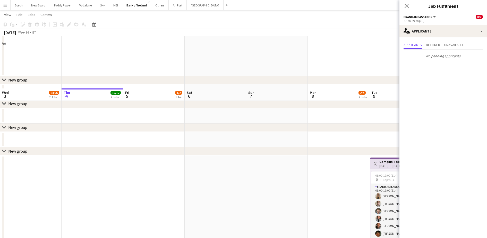
scroll to position [354, 0]
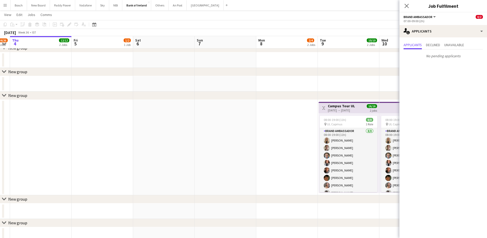
drag, startPoint x: 328, startPoint y: 143, endPoint x: 211, endPoint y: 138, distance: 117.0
click at [211, 138] on app-calendar-viewport "Mon 1 1/1 1 Job Tue 2 0/1 1 Job Wed 3 24/26 2 Jobs Thu 4 12/12 2 Jobs Fri 5 1/2…" at bounding box center [243, 60] width 487 height 789
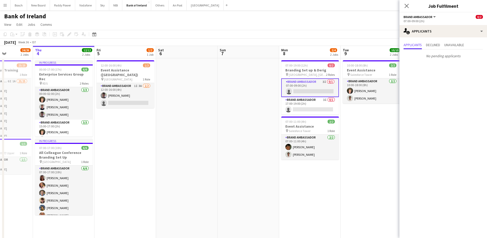
scroll to position [0, 112]
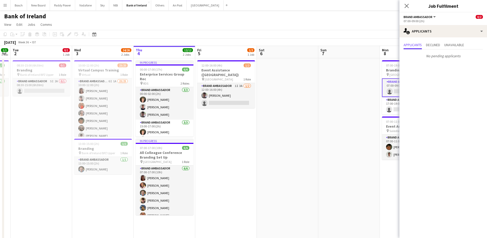
drag, startPoint x: 167, startPoint y: 181, endPoint x: 355, endPoint y: 174, distance: 189.1
click at [233, 83] on app-card-role "Brand Ambassador 1I 3A [DATE] 12:00-16:00 (4h) [PERSON_NAME] single-neutral-act…" at bounding box center [226, 95] width 58 height 25
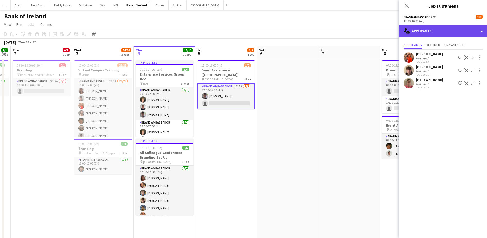
click at [440, 29] on div "single-neutral-actions-information Applicants" at bounding box center [443, 31] width 88 height 12
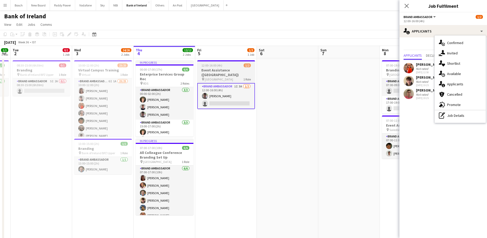
click at [220, 62] on app-job-card "12:00-16:00 (4h) 1/2 Event Assistance ([GEOGRAPHIC_DATA]) pin Baggot Plaza 1 Ro…" at bounding box center [226, 84] width 58 height 49
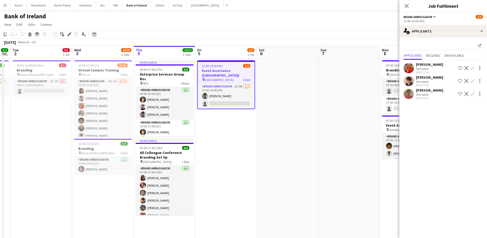
click at [245, 34] on app-toolbar "Copy Paste Paste Ctrl+V Paste with crew Ctrl+Shift+V Paste linked Job [GEOGRAPH…" at bounding box center [243, 34] width 487 height 9
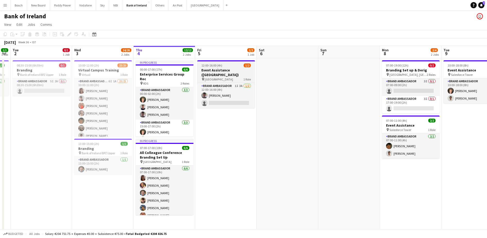
click at [222, 68] on h3 "Event Assistance ([GEOGRAPHIC_DATA])" at bounding box center [226, 72] width 58 height 9
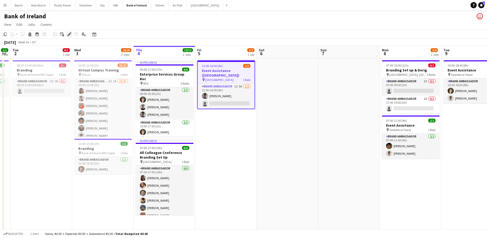
click at [69, 34] on icon at bounding box center [69, 34] width 3 height 3
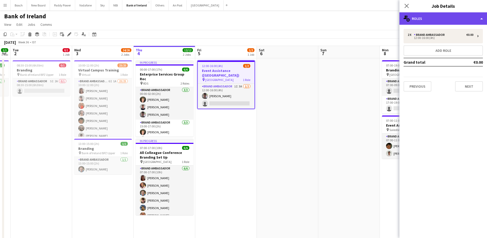
click at [461, 19] on div "multiple-users-add Roles" at bounding box center [443, 18] width 88 height 12
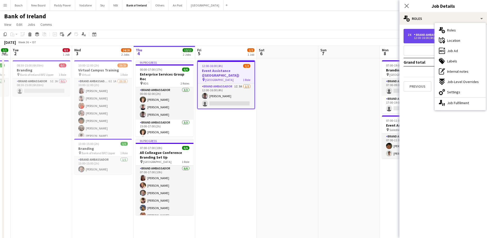
click at [429, 41] on div "2 x Brand Ambassador €0.00 12:00-16:00 (4h)" at bounding box center [442, 36] width 79 height 14
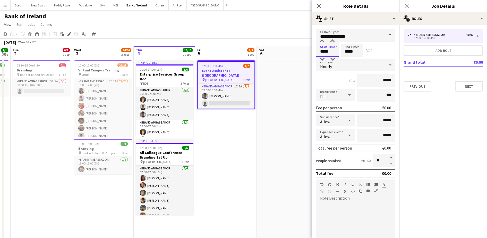
click at [323, 50] on input "*****" at bounding box center [327, 50] width 23 height 13
type input "*****"
drag, startPoint x: 294, startPoint y: 36, endPoint x: 291, endPoint y: 36, distance: 3.9
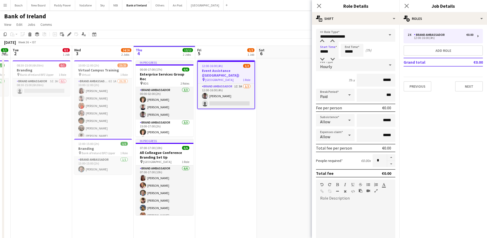
click at [291, 36] on app-toolbar "Copy Paste Paste Ctrl+V Paste with crew Ctrl+Shift+V Paste linked Job [GEOGRAPH…" at bounding box center [243, 34] width 487 height 9
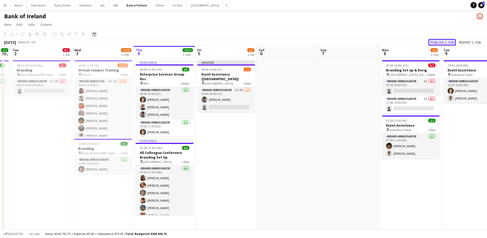
click at [446, 42] on button "Publish 1 job" at bounding box center [442, 42] width 28 height 7
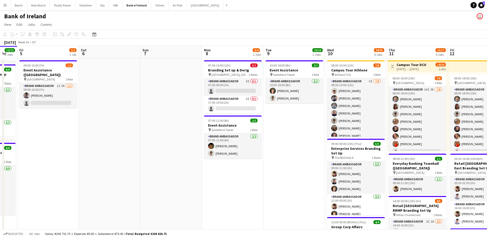
scroll to position [0, 190]
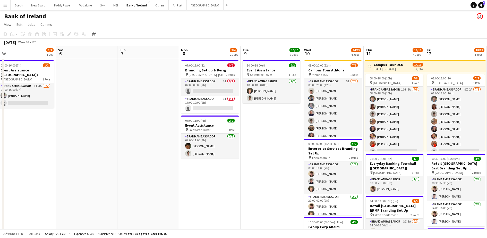
drag, startPoint x: 313, startPoint y: 116, endPoint x: 112, endPoint y: 103, distance: 201.2
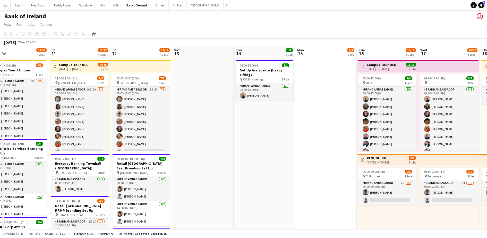
scroll to position [0, 153]
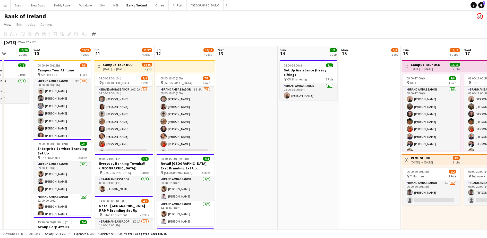
drag, startPoint x: 275, startPoint y: 130, endPoint x: -1, endPoint y: 97, distance: 277.9
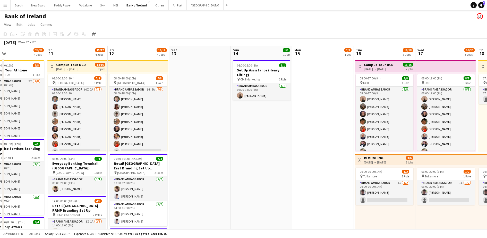
scroll to position [0, 193]
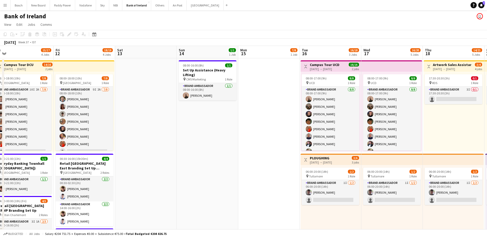
drag, startPoint x: 310, startPoint y: 108, endPoint x: 209, endPoint y: 107, distance: 100.9
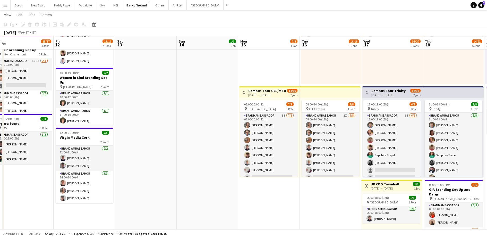
scroll to position [161, 0]
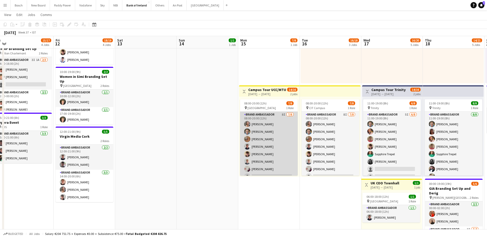
click at [259, 114] on app-card-role "Brand Ambassador 8I [DATE] 08:00-20:00 (12h) [PERSON_NAME] [PERSON_NAME] [PERSO…" at bounding box center [269, 146] width 58 height 70
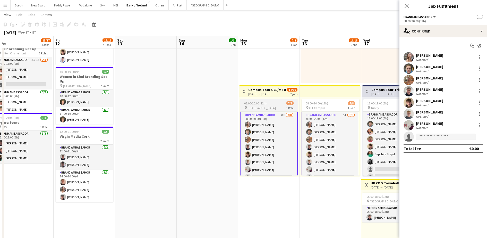
click at [265, 100] on app-job-card "08:00-20:00 (12h) 7/8 pin UCC Campus 1 Role Brand Ambassador 8I [DATE] 08:00-20…" at bounding box center [269, 137] width 58 height 76
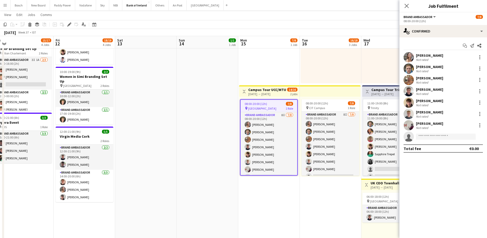
click at [262, 86] on app-top-bar "Toggle View Campus Tour UCC/MTU [DATE] → [DATE] 14/16 2 jobs" at bounding box center [269, 90] width 60 height 11
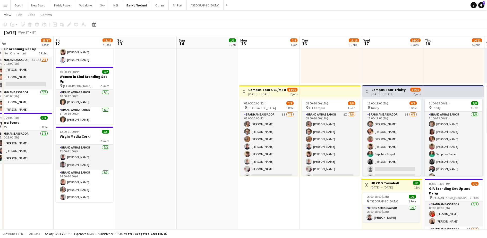
click at [275, 90] on h3 "Campus Tour UCC/MTU" at bounding box center [267, 89] width 38 height 5
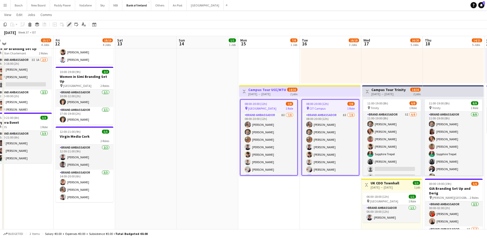
click at [68, 24] on icon at bounding box center [69, 24] width 3 height 3
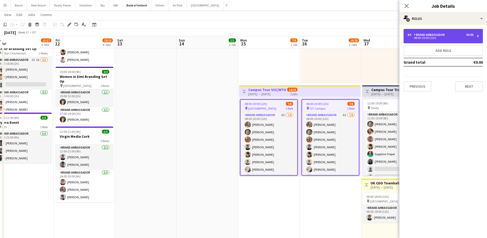
click at [434, 37] on div "08:00-20:00 (12h)" at bounding box center [440, 38] width 66 height 3
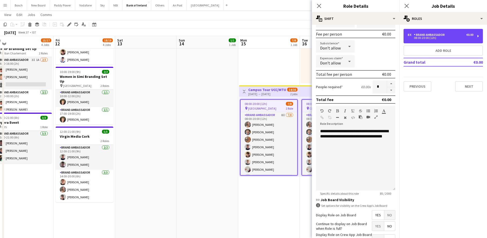
scroll to position [97, 0]
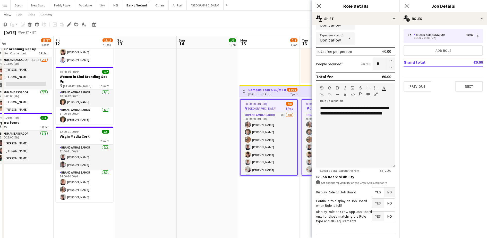
drag, startPoint x: 218, startPoint y: 69, endPoint x: 221, endPoint y: 69, distance: 2.9
click at [219, 69] on app-date-cell "08:00-16:00 (8h) 1/1 Set Up Assistance (Heavy Lifting) pin CMS Marketing 1 Role…" at bounding box center [208, 116] width 62 height 439
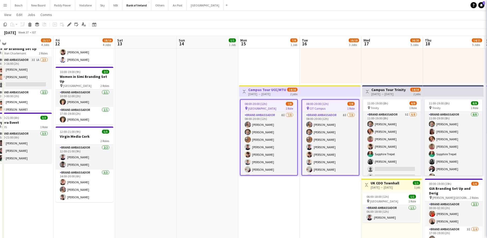
scroll to position [0, 192]
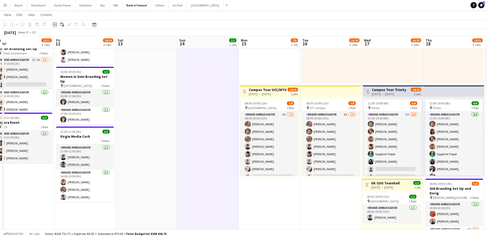
drag, startPoint x: 420, startPoint y: 22, endPoint x: 390, endPoint y: 57, distance: 46.5
click at [420, 22] on app-toolbar "Copy Paste Paste Ctrl+V Paste with crew Ctrl+Shift+V Paste linked Job [GEOGRAPH…" at bounding box center [243, 24] width 487 height 9
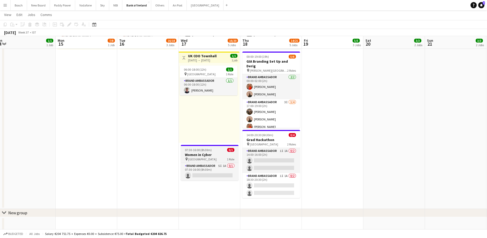
scroll to position [287, 0]
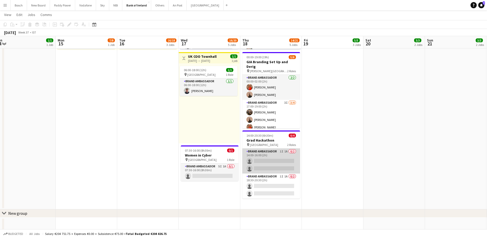
click at [275, 156] on app-card-role "Brand Ambassador 1I 1A 0/2 14:00-16:00 (2h) single-neutral-actions single-neutr…" at bounding box center [271, 160] width 58 height 25
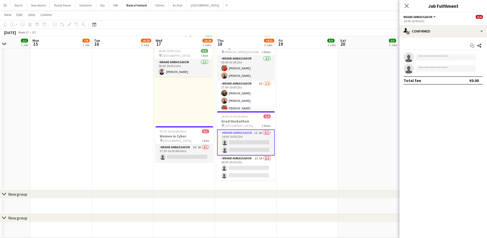
scroll to position [307, 0]
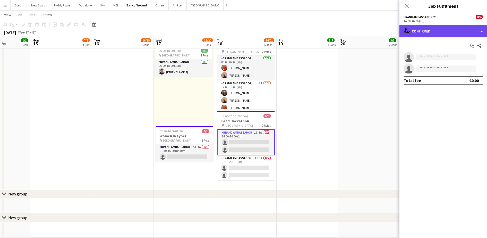
click at [443, 30] on div "single-neutral-actions-check-2 Confirmed" at bounding box center [443, 31] width 88 height 12
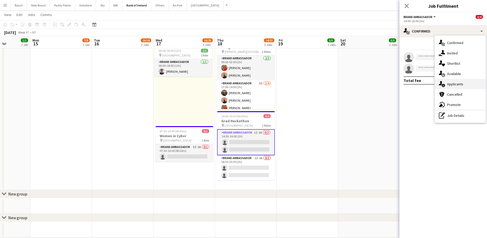
click at [460, 83] on span "Applicants" at bounding box center [455, 84] width 16 height 5
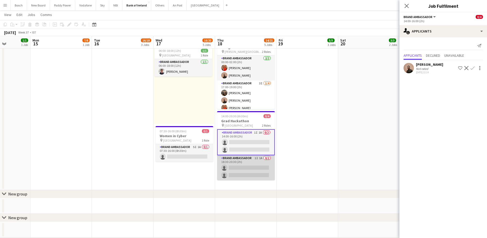
click at [243, 176] on app-card-role "Brand Ambassador 1I 1A 0/2 18:30-20:30 (2h) single-neutral-actions single-neutr…" at bounding box center [246, 167] width 58 height 25
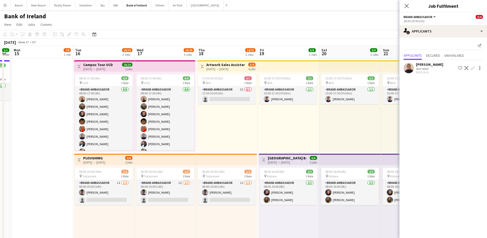
scroll to position [0, 110]
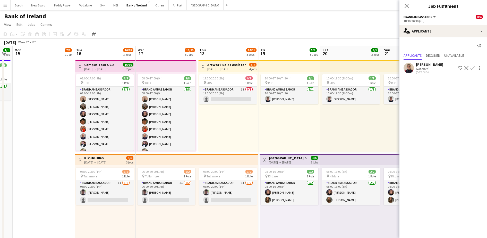
drag, startPoint x: 280, startPoint y: 116, endPoint x: 317, endPoint y: 119, distance: 36.9
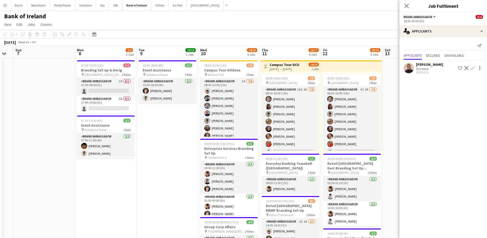
scroll to position [6, 0]
drag, startPoint x: 244, startPoint y: 106, endPoint x: -1, endPoint y: 93, distance: 245.9
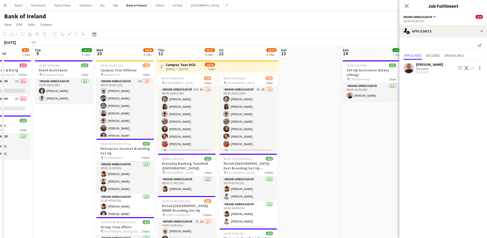
scroll to position [0, 208]
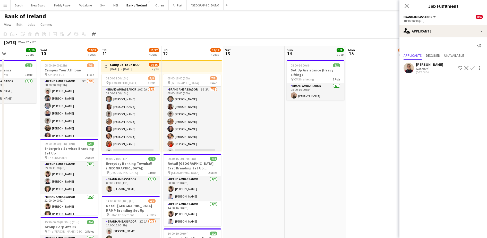
drag, startPoint x: 177, startPoint y: 169, endPoint x: 17, endPoint y: 155, distance: 160.2
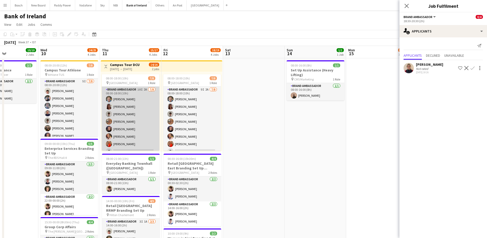
scroll to position [6, 0]
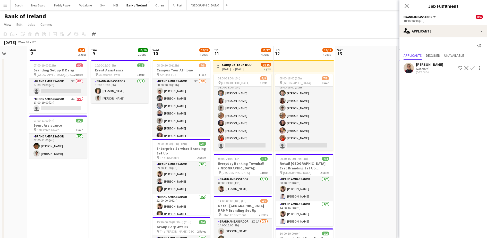
drag, startPoint x: 277, startPoint y: 178, endPoint x: 425, endPoint y: 176, distance: 148.3
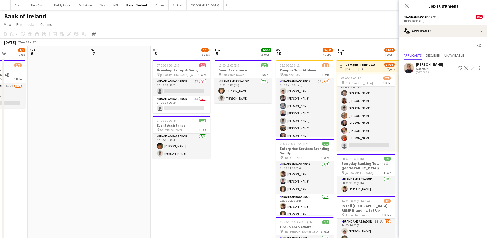
scroll to position [0, 150]
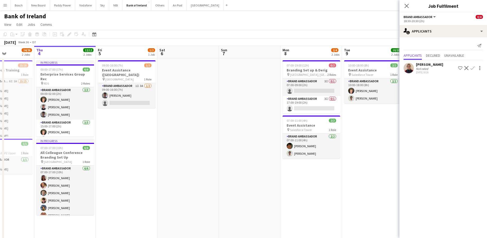
drag, startPoint x: 136, startPoint y: 168, endPoint x: 426, endPoint y: 169, distance: 289.8
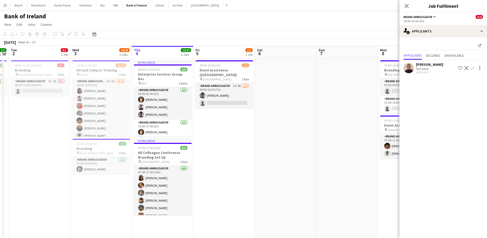
drag, startPoint x: 193, startPoint y: 164, endPoint x: 308, endPoint y: 160, distance: 115.4
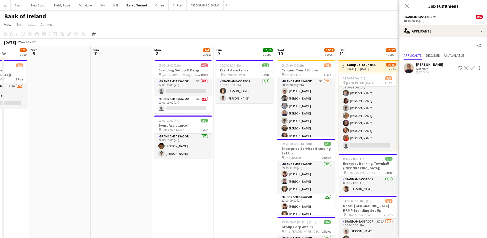
scroll to position [6, 0]
drag, startPoint x: 305, startPoint y: 156, endPoint x: 0, endPoint y: 147, distance: 305.4
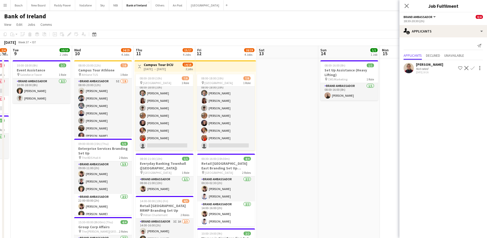
drag, startPoint x: 188, startPoint y: 126, endPoint x: 46, endPoint y: 103, distance: 143.7
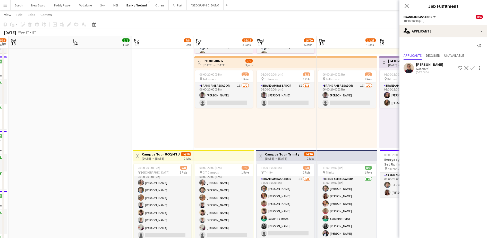
scroll to position [0, 182]
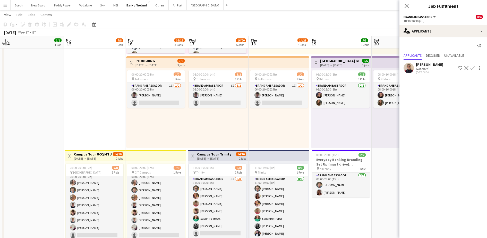
drag, startPoint x: 326, startPoint y: 162, endPoint x: 11, endPoint y: 149, distance: 315.8
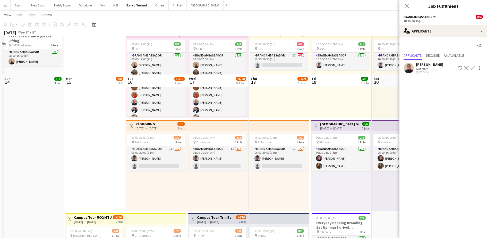
scroll to position [32, 0]
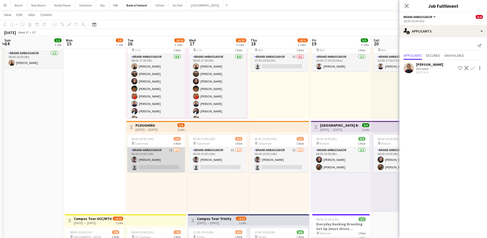
click at [161, 156] on app-card-role "Brand Ambassador 1I [DATE] 06:00-20:00 (14h) [PERSON_NAME] single-neutral-actio…" at bounding box center [156, 159] width 58 height 25
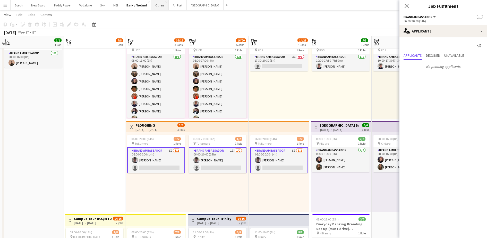
click at [152, 6] on button "Others Close" at bounding box center [160, 5] width 18 height 10
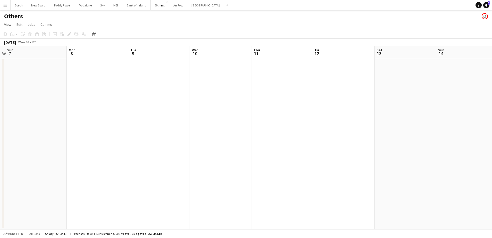
drag, startPoint x: 314, startPoint y: 117, endPoint x: -1, endPoint y: 98, distance: 315.6
click at [0, 98] on html "Menu Boards Boards Boards All jobs Status Workforce Workforce My Workforce Recr…" at bounding box center [246, 119] width 492 height 238
drag, startPoint x: 224, startPoint y: 118, endPoint x: 202, endPoint y: 113, distance: 22.6
click at [194, 116] on app-calendar-viewport "Fri 5 Sat 6 Sun 7 Mon 8 Tue 9 Wed 10 Thu 11 Fri 12 Sat 13 Sun 14 Mon 15 Tue 16 …" at bounding box center [246, 137] width 492 height 183
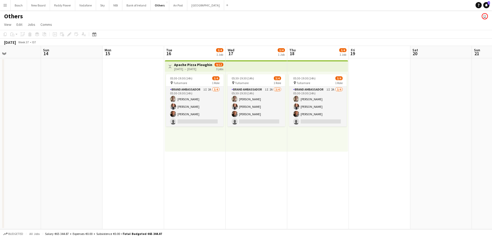
scroll to position [0, 162]
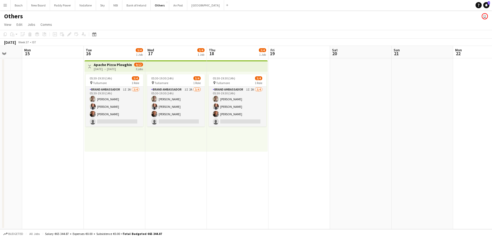
drag, startPoint x: 286, startPoint y: 110, endPoint x: 71, endPoint y: 96, distance: 216.4
click at [71, 96] on app-calendar-viewport "Fri 12 Sat 13 Sun 14 Mon 15 Tue 16 3/4 1 Job Wed 17 3/4 1 Job Thu 18 3/4 1 Job …" at bounding box center [246, 137] width 492 height 183
click at [113, 80] on div "05:30-19:30 (14h) 3/4" at bounding box center [114, 78] width 58 height 4
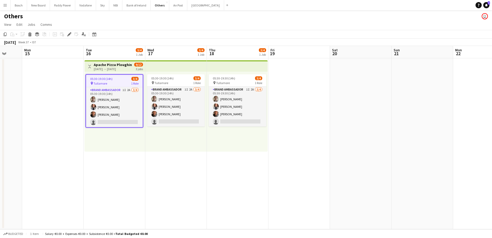
click at [440, 120] on app-date-cell at bounding box center [422, 143] width 62 height 171
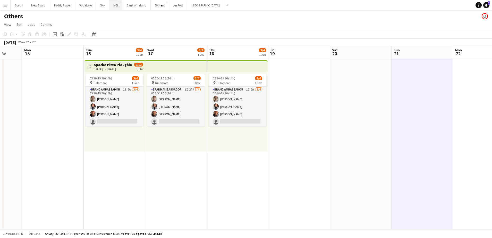
click at [113, 8] on button "NBI Close" at bounding box center [115, 5] width 13 height 10
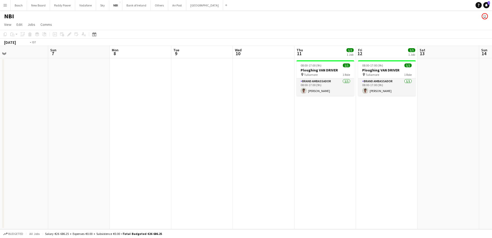
drag, startPoint x: 390, startPoint y: 110, endPoint x: 159, endPoint y: 103, distance: 231.5
click at [40, 109] on app-calendar-viewport "Thu 4 Fri 5 Sat 6 Sun 7 Mon 8 Tue 9 Wed 10 Thu 11 1/1 1 Job Fri 12 1/1 1 Job Sa…" at bounding box center [246, 137] width 492 height 183
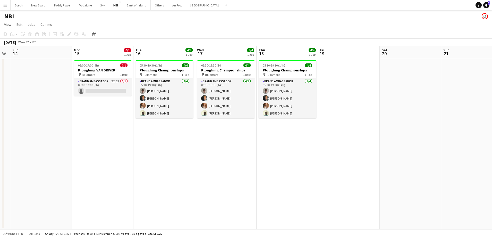
drag, startPoint x: 232, startPoint y: 128, endPoint x: 67, endPoint y: 122, distance: 164.8
click at [67, 122] on app-calendar-viewport "Thu 11 1/1 1 Job Fri 12 1/1 1 Job Sat 13 Sun 14 Mon 15 0/1 1 Job Tue 16 4/4 1 J…" at bounding box center [246, 137] width 492 height 183
click at [92, 84] on app-card-role "Brand Ambassador 2I 2A 0/1 08:00-17:00 (9h) single-neutral-actions" at bounding box center [103, 87] width 58 height 18
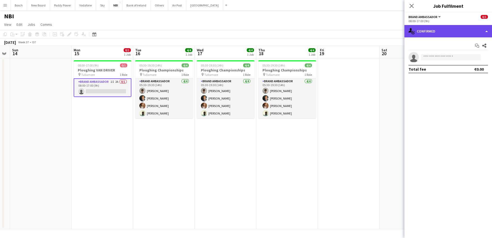
click at [445, 35] on div "single-neutral-actions-check-2 Confirmed" at bounding box center [448, 31] width 88 height 12
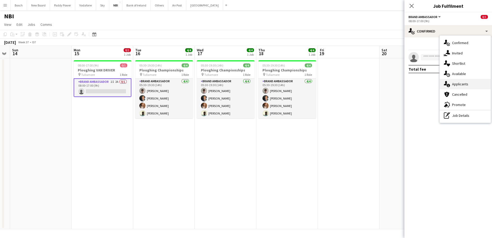
click at [454, 83] on span "Applicants" at bounding box center [460, 84] width 16 height 5
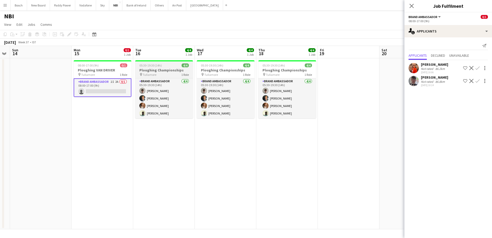
click at [181, 68] on h3 "Ploughing Championships" at bounding box center [164, 70] width 58 height 5
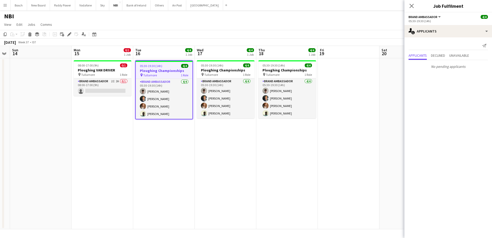
click at [183, 56] on app-board-header-date "Tue 16 4/4 1 Job" at bounding box center [164, 52] width 62 height 12
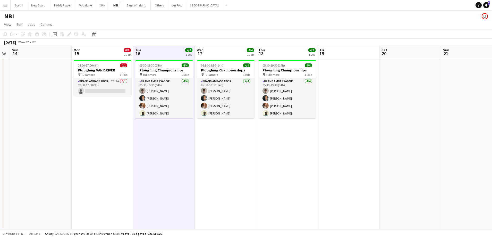
click at [221, 52] on app-board-header-date "Wed 17 4/4 1 Job" at bounding box center [226, 52] width 62 height 12
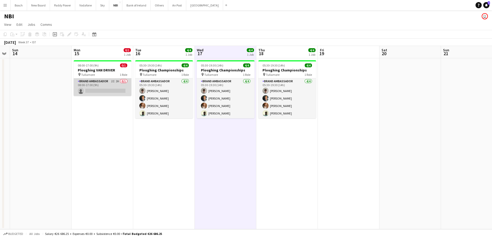
click at [101, 85] on app-card-role "Brand Ambassador 2I 2A 0/1 08:00-17:00 (9h) single-neutral-actions" at bounding box center [103, 87] width 58 height 18
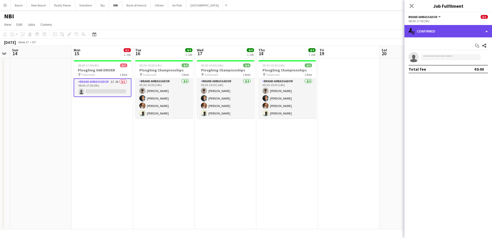
click at [447, 28] on div "single-neutral-actions-check-2 Confirmed" at bounding box center [448, 31] width 88 height 12
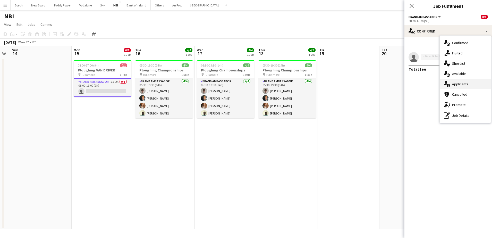
click at [473, 84] on div "single-neutral-actions-information Applicants" at bounding box center [464, 84] width 51 height 10
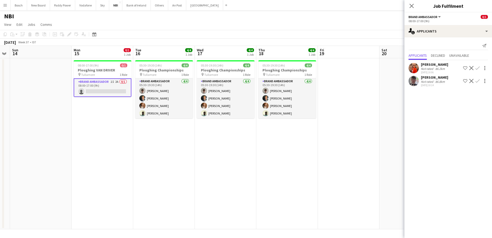
click at [477, 67] on app-icon "Confirm" at bounding box center [477, 68] width 4 height 4
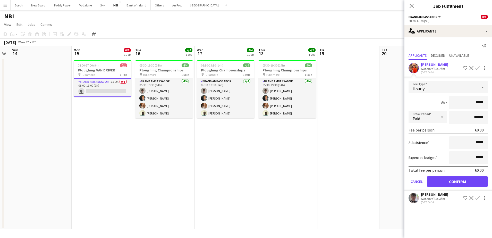
click at [477, 68] on app-icon "Confirm" at bounding box center [477, 68] width 4 height 4
click at [464, 181] on button "Confirm" at bounding box center [457, 181] width 61 height 10
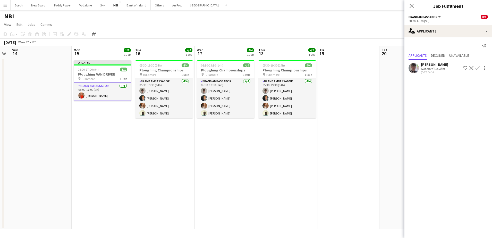
click at [363, 40] on div "[DATE] Week 37 • IST Publish 1 job Revert 1 job" at bounding box center [246, 42] width 492 height 7
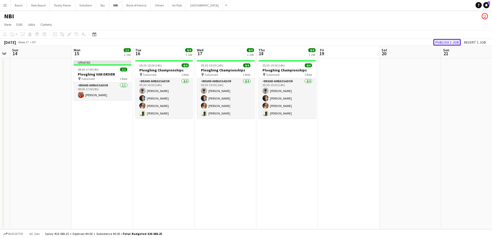
click at [445, 43] on button "Publish 1 job" at bounding box center [447, 42] width 28 height 7
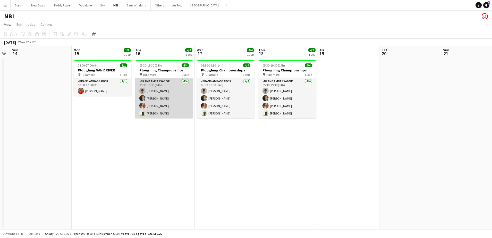
click at [170, 92] on app-card-role "Brand Ambassador [DATE] 05:30-19:30 (14h) [PERSON_NAME] [PERSON_NAME] [PERSON_N…" at bounding box center [164, 98] width 58 height 40
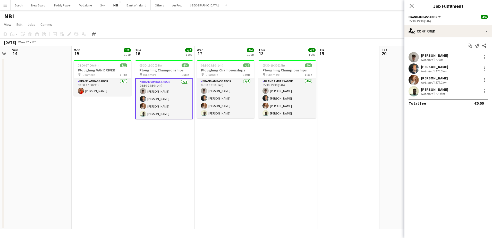
click at [443, 58] on div "[PERSON_NAME] Not rated 77km" at bounding box center [448, 57] width 88 height 10
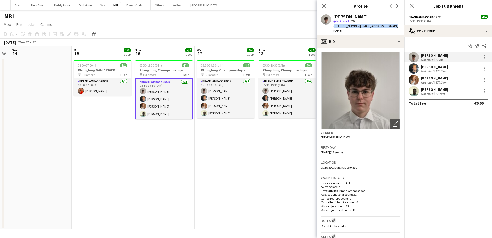
drag, startPoint x: 395, startPoint y: 27, endPoint x: 331, endPoint y: 27, distance: 63.6
click at [331, 27] on div "[PERSON_NAME] star Not rated 77km t. [PHONE_NUMBER] | [EMAIL_ADDRESS][DOMAIN_NA…" at bounding box center [361, 23] width 88 height 23
copy div "t. [PHONE_NUMBER] | [EMAIL_ADDRESS][DOMAIN_NAME]"
drag, startPoint x: 206, startPoint y: 37, endPoint x: 278, endPoint y: 30, distance: 72.6
click at [206, 36] on app-toolbar "Copy Paste Paste Ctrl+V Paste with crew Ctrl+Shift+V Paste linked Job [GEOGRAPH…" at bounding box center [246, 34] width 492 height 9
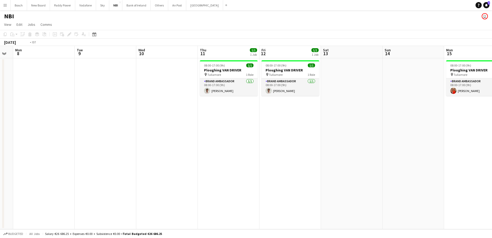
scroll to position [0, 137]
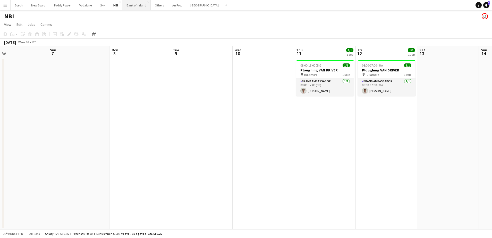
click at [147, 6] on button "Bank of Ireland Close" at bounding box center [136, 5] width 28 height 10
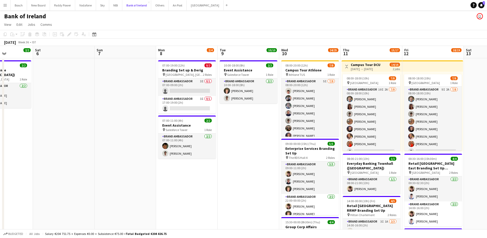
scroll to position [0, 151]
click at [202, 89] on app-card-role "Brand Ambassador 3I 0/1 07:00-09:00 (2h) single-neutral-actions" at bounding box center [187, 87] width 58 height 18
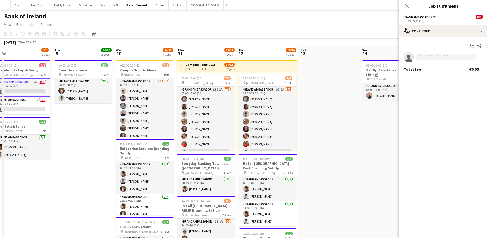
scroll to position [0, 190]
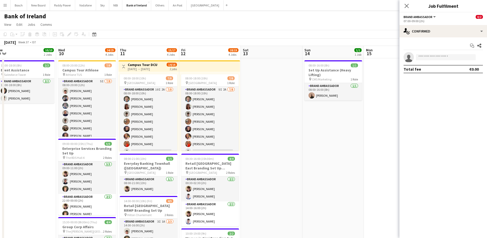
click at [197, 114] on app-card-role "Brand Ambassador 9I 2A [DATE] 08:00-18:00 (10h) [PERSON_NAME] [PERSON_NAME] [PE…" at bounding box center [210, 121] width 58 height 70
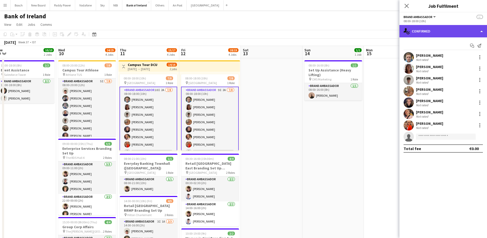
drag, startPoint x: 435, startPoint y: 25, endPoint x: 440, endPoint y: 33, distance: 9.6
click at [436, 25] on div "single-neutral-actions-check-2 Confirmed" at bounding box center [443, 31] width 88 height 12
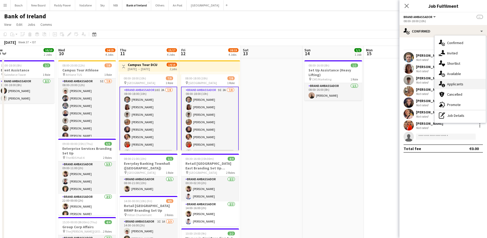
click at [467, 82] on div "single-neutral-actions-information Applicants" at bounding box center [459, 84] width 51 height 10
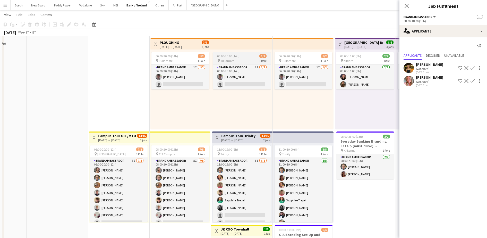
scroll to position [129, 0]
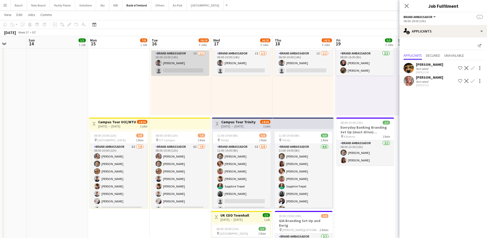
click at [197, 71] on app-card-role "Brand Ambassador 1I [DATE] 06:00-20:00 (14h) [PERSON_NAME] single-neutral-actio…" at bounding box center [180, 62] width 58 height 25
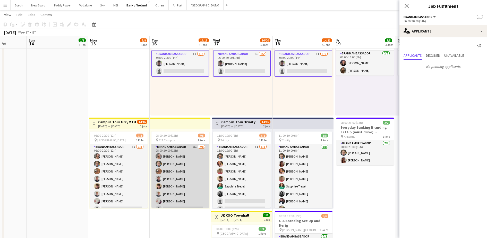
scroll to position [6, 0]
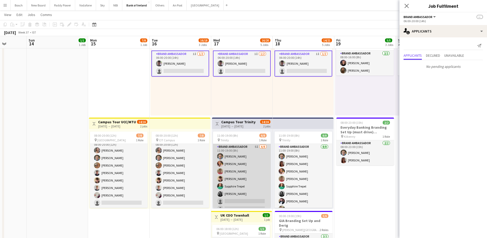
click at [245, 173] on app-card-role "Brand Ambassador 5I [DATE] 11:00-19:00 (8h) [PERSON_NAME] [PERSON_NAME] [PERSON…" at bounding box center [242, 179] width 58 height 70
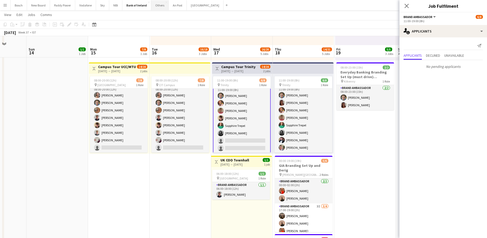
scroll to position [193, 0]
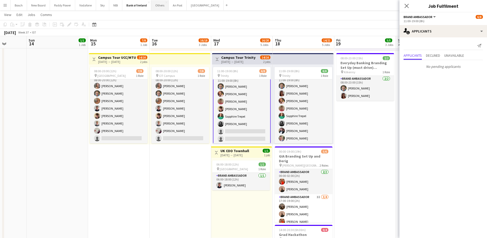
click at [156, 9] on button "Others Close" at bounding box center [160, 5] width 18 height 10
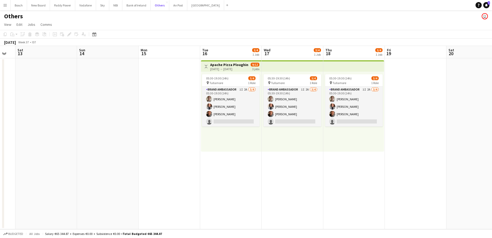
scroll to position [0, 181]
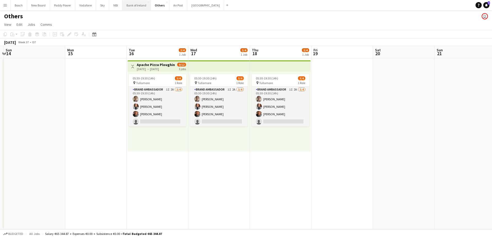
click at [128, 8] on button "Bank of Ireland Close" at bounding box center [136, 5] width 28 height 10
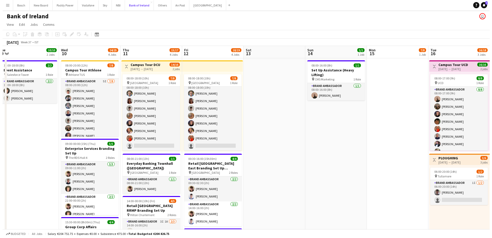
scroll to position [0, 129]
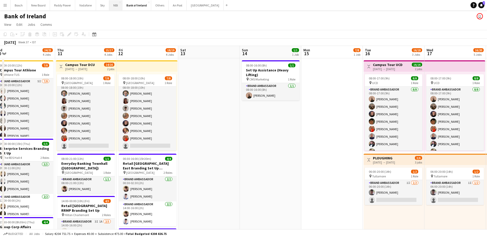
click at [119, 5] on button "NBI Close" at bounding box center [115, 5] width 13 height 10
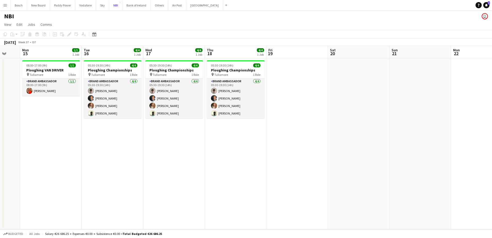
scroll to position [0, 165]
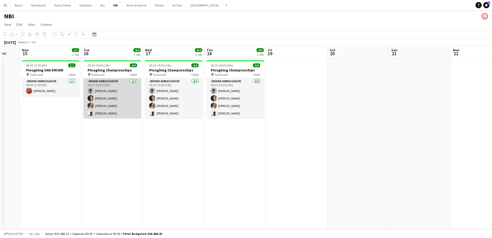
click at [127, 108] on app-card-role "Brand Ambassador [DATE] 05:30-19:30 (14h) [PERSON_NAME] [PERSON_NAME] [PERSON_N…" at bounding box center [112, 98] width 58 height 40
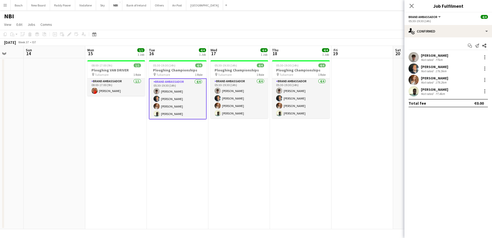
drag, startPoint x: 86, startPoint y: 127, endPoint x: 163, endPoint y: 142, distance: 79.1
click at [163, 142] on app-calendar-viewport "Fri 12 1/1 1 Job Sat 13 Sun 14 Mon 15 1/1 1 Job Tue 16 4/4 1 Job Wed 17 4/4 1 J…" at bounding box center [246, 137] width 492 height 183
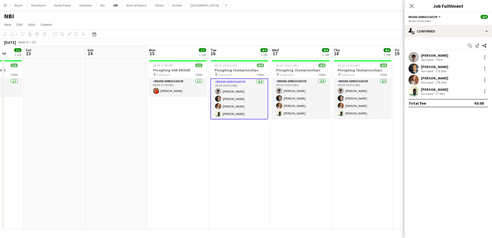
scroll to position [0, 149]
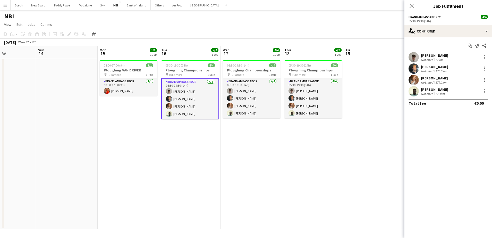
click at [381, 32] on app-toolbar "Copy Paste Paste Ctrl+V Paste with crew Ctrl+Shift+V Paste linked Job [GEOGRAPH…" at bounding box center [246, 34] width 492 height 9
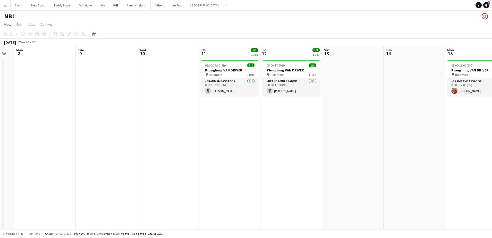
scroll to position [0, 182]
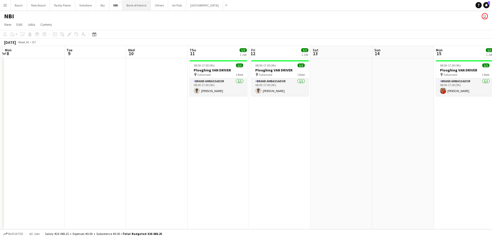
click at [136, 8] on button "Bank of Ireland Close" at bounding box center [136, 5] width 28 height 10
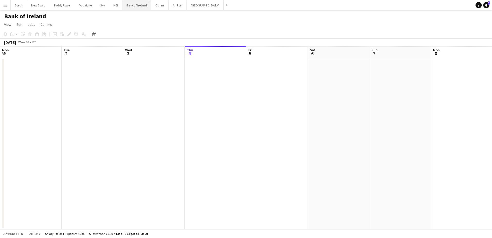
scroll to position [0, 123]
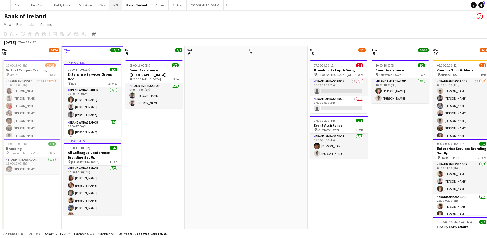
click at [115, 7] on button "NBI Close" at bounding box center [115, 5] width 13 height 10
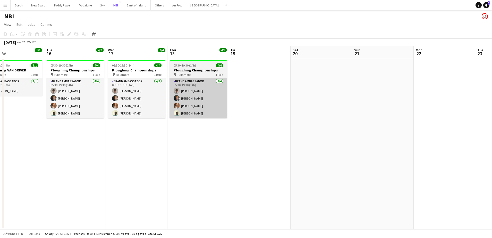
scroll to position [0, 202]
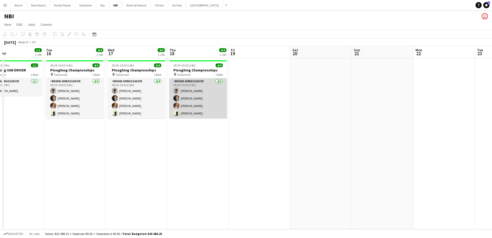
click at [203, 105] on app-card-role "Brand Ambassador [DATE] 05:30-19:30 (14h) [PERSON_NAME] [PERSON_NAME] [PERSON_N…" at bounding box center [198, 98] width 58 height 40
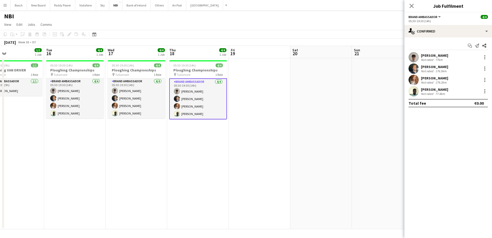
click at [457, 92] on div "[PERSON_NAME] Not rated 77.4km" at bounding box center [448, 91] width 88 height 10
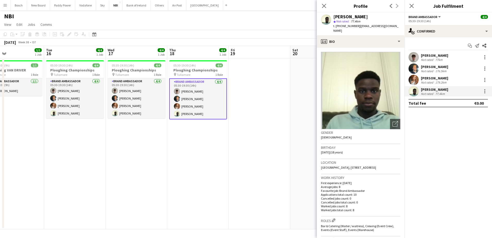
click at [257, 32] on app-toolbar "Copy Paste Paste Ctrl+V Paste with crew Ctrl+Shift+V Paste linked Job [GEOGRAPH…" at bounding box center [246, 34] width 492 height 9
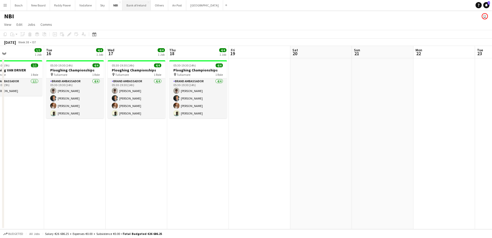
click at [144, 9] on button "Bank of Ireland Close" at bounding box center [136, 5] width 28 height 10
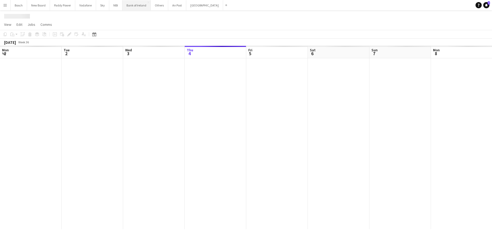
scroll to position [0, 123]
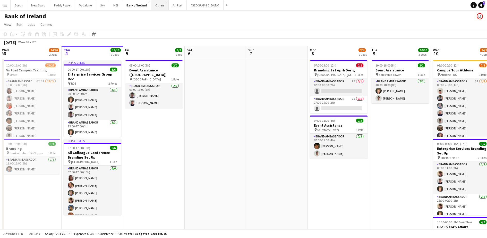
click at [160, 8] on button "Others Close" at bounding box center [160, 5] width 18 height 10
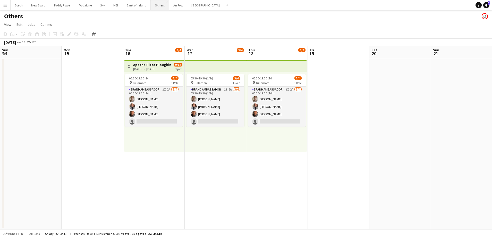
scroll to position [0, 178]
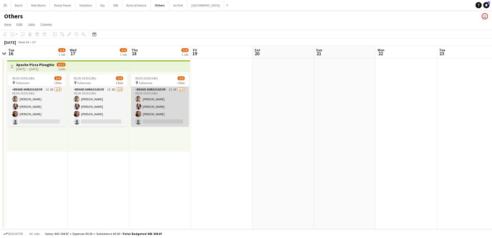
click at [163, 103] on app-card-role "Brand Ambassador 1I 2A [DATE] 05:30-19:30 (14h) [PERSON_NAME] [PERSON_NAME] [PE…" at bounding box center [160, 106] width 58 height 40
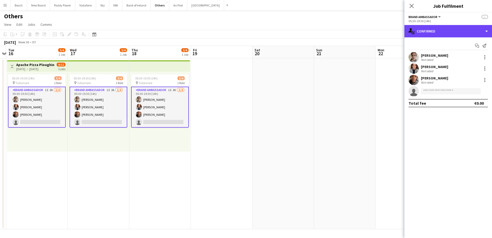
drag, startPoint x: 478, startPoint y: 28, endPoint x: 473, endPoint y: 36, distance: 9.1
click at [477, 29] on div "single-neutral-actions-check-2 Confirmed" at bounding box center [448, 31] width 88 height 12
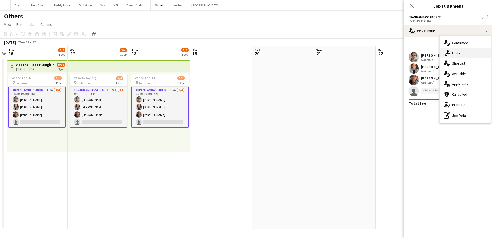
click at [464, 55] on div "single-neutral-actions-share-1 Invited" at bounding box center [464, 53] width 51 height 10
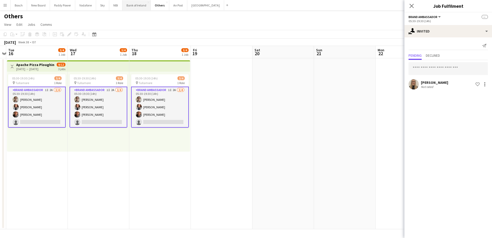
click at [134, 5] on button "Bank of Ireland Close" at bounding box center [136, 5] width 28 height 10
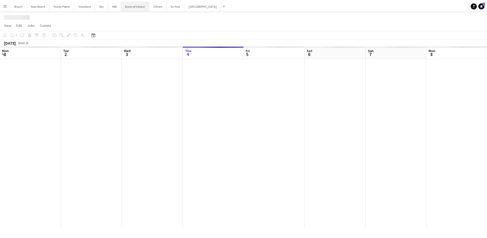
scroll to position [0, 123]
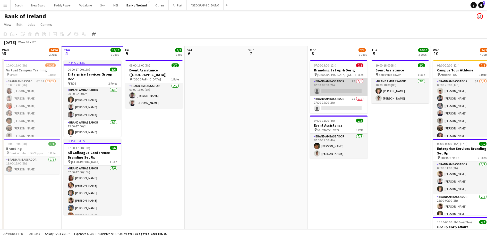
click at [327, 85] on app-card-role "Brand Ambassador 2I 0/1 07:00-09:00 (2h) single-neutral-actions" at bounding box center [339, 87] width 58 height 18
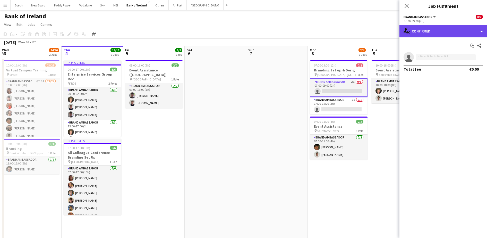
click at [469, 31] on div "single-neutral-actions-check-2 Confirmed" at bounding box center [443, 31] width 88 height 12
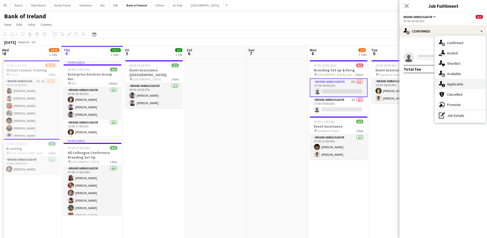
click at [468, 82] on div "single-neutral-actions-information Applicants" at bounding box center [459, 84] width 51 height 10
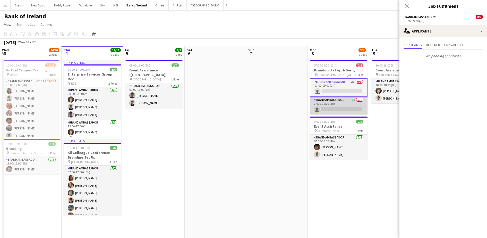
click at [338, 106] on app-card-role "Brand Ambassador 2I 0/1 17:00-19:00 (2h) single-neutral-actions" at bounding box center [339, 106] width 58 height 18
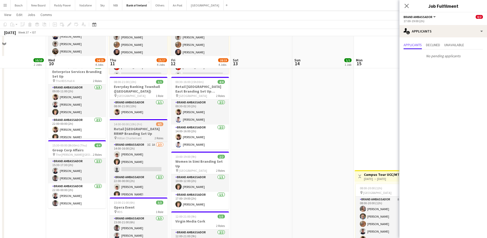
scroll to position [97, 0]
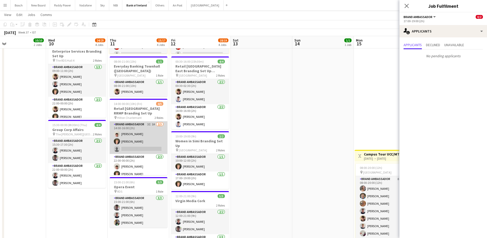
click at [129, 137] on app-card-role "Brand Ambassador 3I 1A [DATE] 14:00-16:00 (2h) [PERSON_NAME] [PERSON_NAME] sing…" at bounding box center [139, 137] width 58 height 32
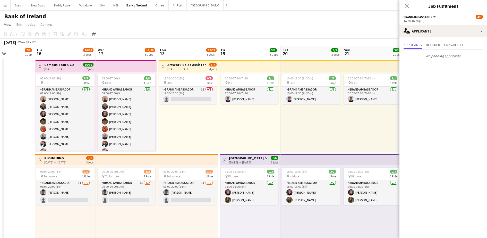
scroll to position [0, 164]
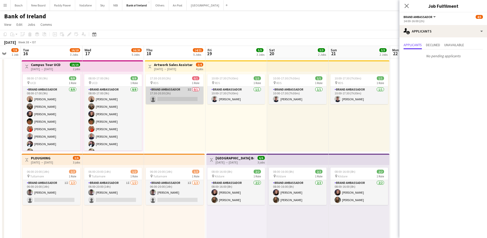
click at [188, 100] on app-card-role "Brand Ambassador 3I 0/1 17:30-20:30 (3h) single-neutral-actions" at bounding box center [175, 95] width 58 height 18
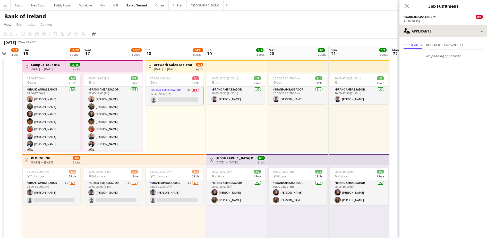
click at [450, 25] on div "Brand Ambassador All roles Brand Ambassador 0/1 17:30-20:30 (3h) single-neutral…" at bounding box center [443, 124] width 88 height 225
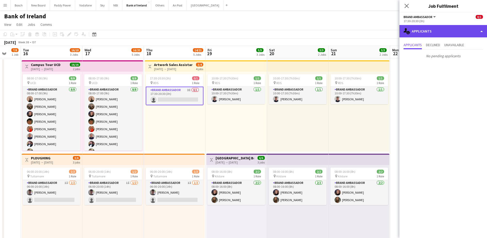
click at [449, 28] on div "single-neutral-actions-information Applicants" at bounding box center [443, 31] width 88 height 12
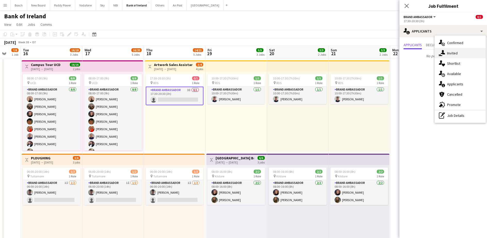
click at [456, 50] on div "single-neutral-actions-share-1 Invited" at bounding box center [459, 53] width 51 height 10
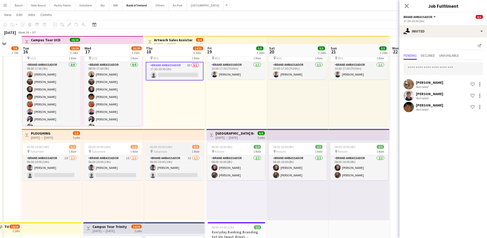
scroll to position [32, 0]
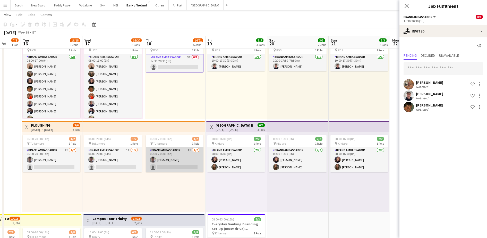
click at [181, 160] on app-card-role "Brand Ambassador 1I [DATE] 06:00-20:00 (14h) [PERSON_NAME] single-neutral-actio…" at bounding box center [175, 159] width 58 height 25
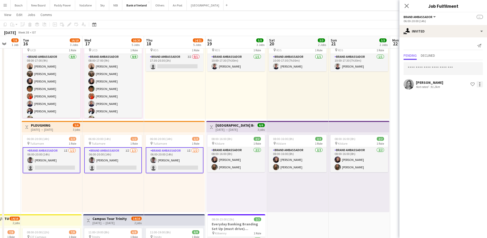
click at [481, 85] on div at bounding box center [479, 84] width 6 height 6
click at [471, 107] on span "Send notification" at bounding box center [463, 106] width 30 height 4
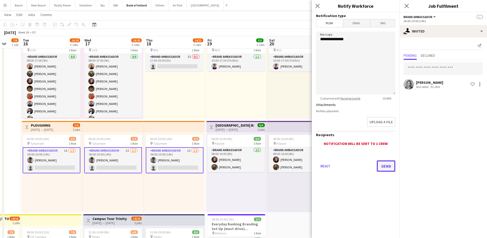
click at [387, 164] on button "Send" at bounding box center [386, 165] width 19 height 11
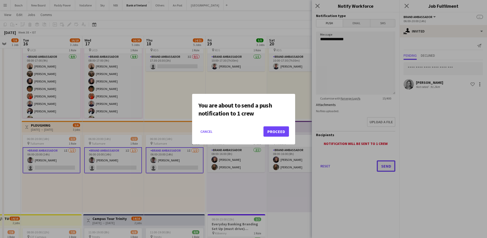
scroll to position [0, 0]
click at [271, 130] on button "Proceed" at bounding box center [275, 131] width 25 height 10
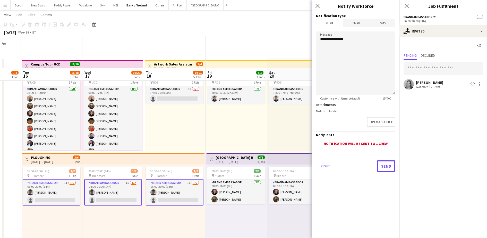
scroll to position [32, 0]
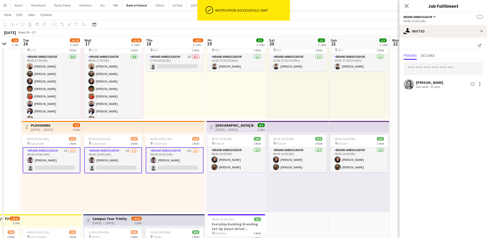
click at [338, 25] on app-toolbar "Copy Paste Paste Ctrl+V Paste with crew Ctrl+Shift+V Paste linked Job [GEOGRAPH…" at bounding box center [243, 24] width 487 height 9
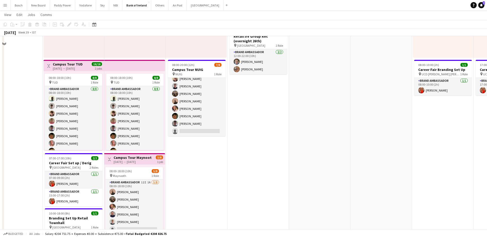
scroll to position [129, 0]
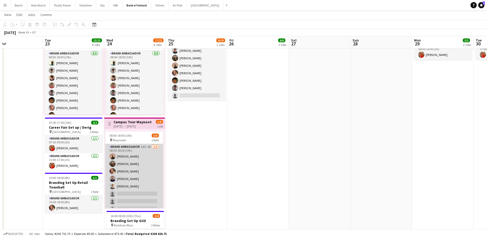
click at [127, 179] on app-card-role "Brand Ambassador 12I 1A [DATE] 08:00-18:00 (10h) [PERSON_NAME] [PERSON_NAME] [P…" at bounding box center [134, 179] width 58 height 70
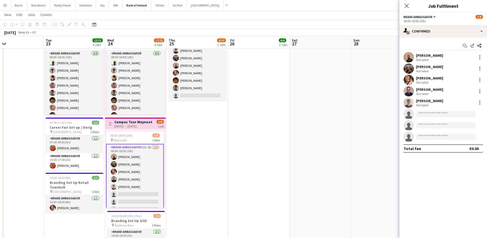
click at [443, 24] on app-options-switcher "Brand Ambassador All roles Brand Ambassador [DATE] 08:00-18:00 (10h)" at bounding box center [443, 18] width 88 height 13
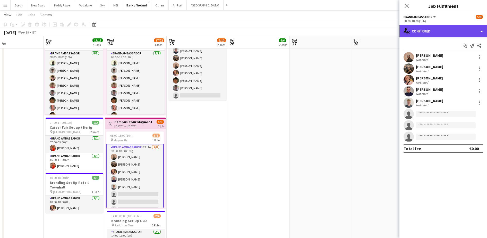
click at [443, 32] on div "single-neutral-actions-check-2 Confirmed" at bounding box center [443, 31] width 88 height 12
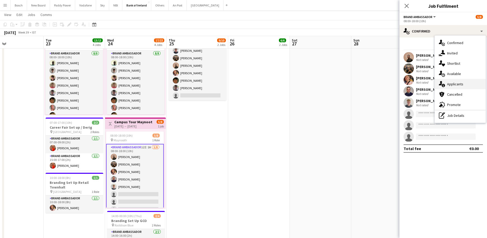
click at [456, 88] on div "single-neutral-actions-information Applicants" at bounding box center [459, 84] width 51 height 10
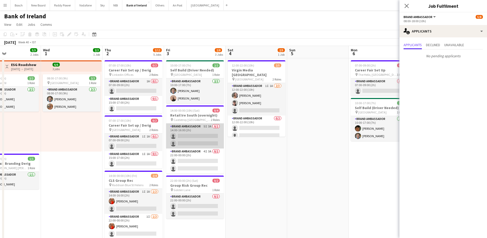
scroll to position [0, 205]
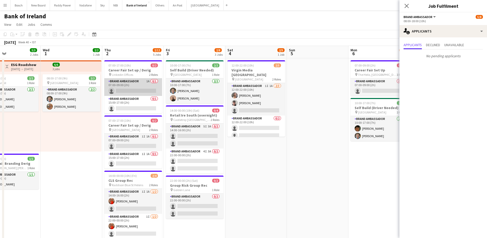
click at [126, 88] on app-card-role "Brand Ambassador 1A 0/1 07:00-09:00 (2h) single-neutral-actions" at bounding box center [133, 87] width 58 height 18
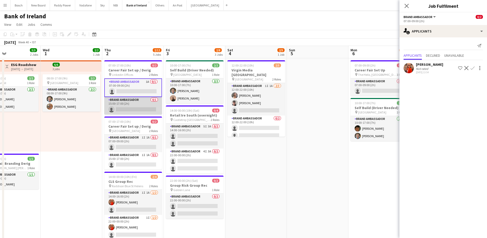
click at [130, 107] on app-card-role "Brand Ambassador 0/1 15:00-17:00 (2h) single-neutral-actions" at bounding box center [133, 106] width 58 height 18
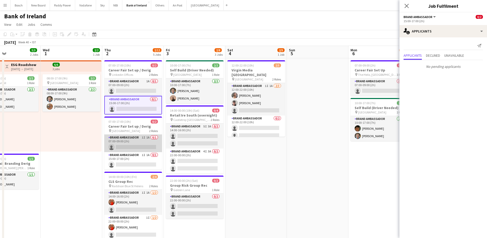
click at [127, 146] on app-card-role "Brand Ambassador 1I 1A 0/1 07:00-09:00 (2h) single-neutral-actions" at bounding box center [133, 143] width 58 height 18
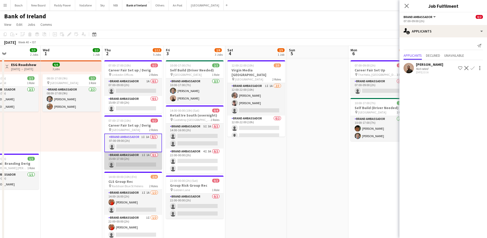
click at [136, 162] on app-card-role "Brand Ambassador 1I 1A 0/1 15:00-17:00 (2h) single-neutral-actions" at bounding box center [133, 161] width 58 height 18
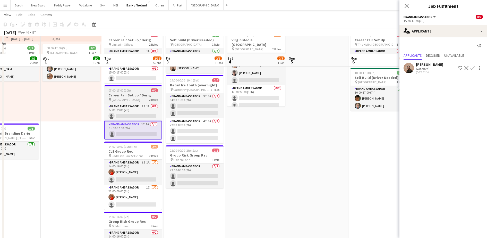
scroll to position [64, 0]
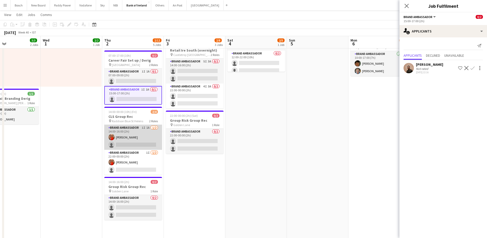
click at [127, 142] on app-card-role "Brand Ambassador 1I 1A [DATE] 14:00-16:00 (2h) [PERSON_NAME] single-neutral-act…" at bounding box center [133, 137] width 58 height 25
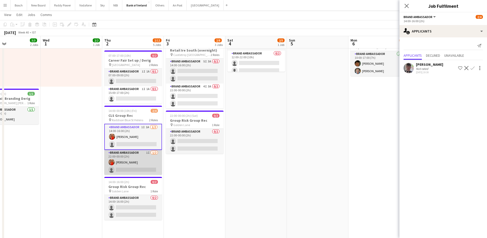
click at [134, 164] on app-card-role "Brand Ambassador 1I [DATE] 22:00-00:00 (2h) [PERSON_NAME] single-neutral-actions" at bounding box center [133, 162] width 58 height 25
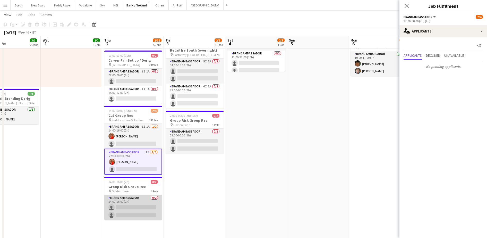
click at [139, 202] on app-card-role "Brand Ambassador 0/2 14:00-16:00 (2h) single-neutral-actions single-neutral-act…" at bounding box center [133, 207] width 58 height 25
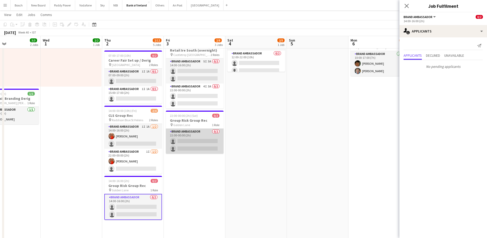
click at [203, 137] on app-card-role "Brand Ambassador 0/2 22:00-00:00 (2h) single-neutral-actions single-neutral-act…" at bounding box center [195, 140] width 58 height 25
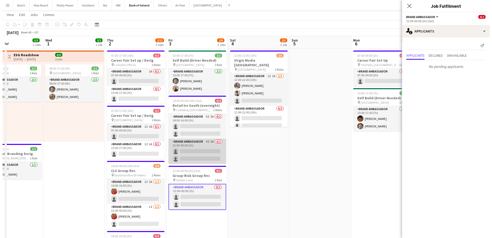
scroll to position [0, 0]
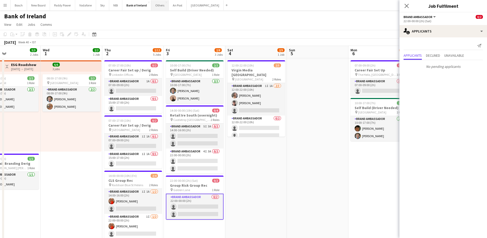
click at [153, 8] on button "Others Close" at bounding box center [160, 5] width 18 height 10
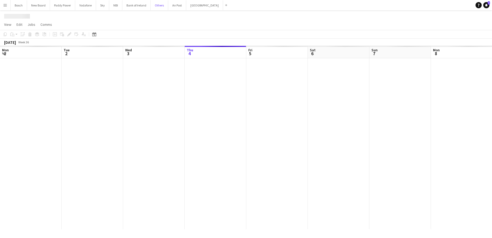
scroll to position [0, 123]
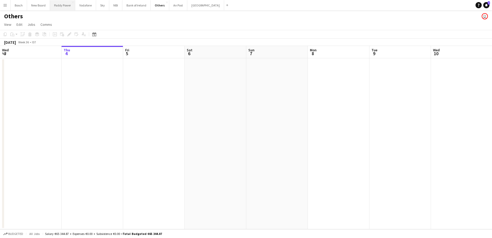
click at [65, 10] on button "Paddy Power Close" at bounding box center [62, 5] width 25 height 10
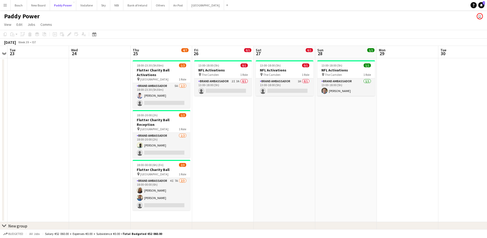
scroll to position [0, 158]
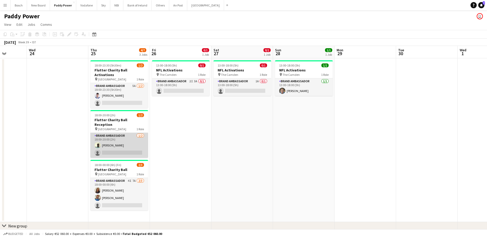
click at [125, 137] on app-card-role "Brand Ambassador [DATE] 18:00-20:00 (2h) [PERSON_NAME] single-neutral-actions" at bounding box center [119, 145] width 58 height 25
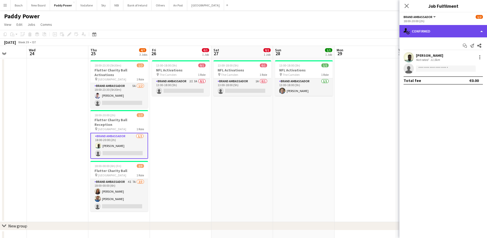
click at [420, 31] on div "single-neutral-actions-check-2 Confirmed" at bounding box center [443, 31] width 88 height 12
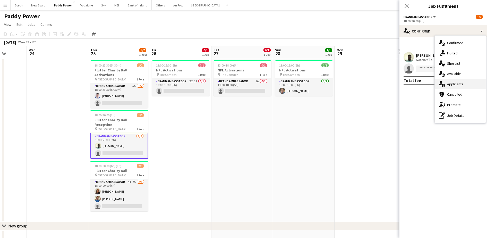
click at [467, 84] on div "single-neutral-actions-information Applicants" at bounding box center [459, 84] width 51 height 10
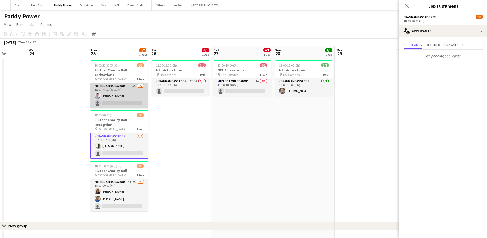
click at [126, 84] on app-card-role "Brand Ambassador 5A [DATE] 18:00-23:30 (5h30m) [DEMOGRAPHIC_DATA][PERSON_NAME] …" at bounding box center [119, 95] width 58 height 25
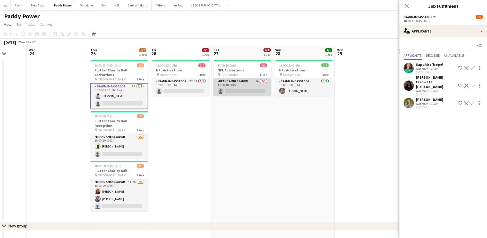
click at [235, 84] on app-card-role "Brand Ambassador 1A 0/1 13:00-18:00 (5h) single-neutral-actions" at bounding box center [242, 87] width 58 height 18
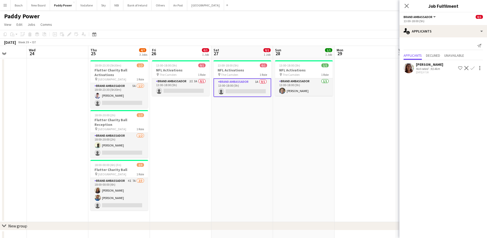
click at [476, 67] on div at bounding box center [478, 68] width 7 height 6
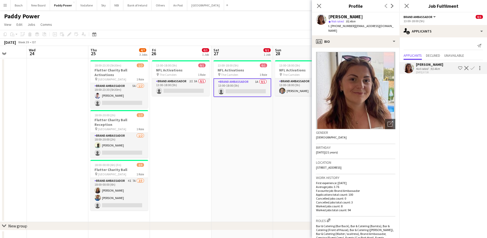
click at [473, 68] on app-icon "Confirm" at bounding box center [472, 68] width 4 height 4
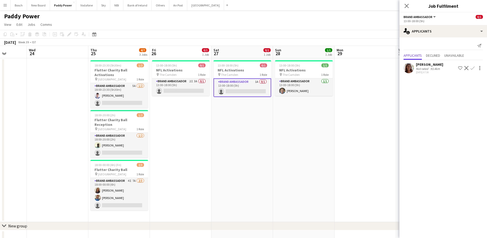
click at [471, 67] on app-icon "Confirm" at bounding box center [472, 68] width 4 height 4
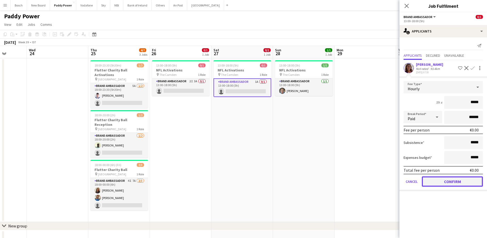
click at [439, 180] on button "Confirm" at bounding box center [452, 181] width 61 height 10
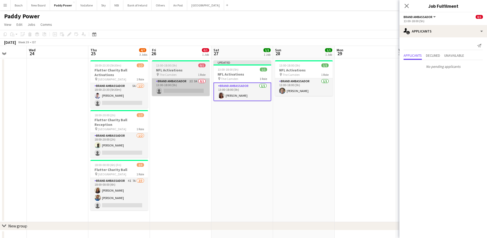
click at [174, 91] on app-card-role "Brand Ambassador 2I 3A 0/1 13:00-18:00 (5h) single-neutral-actions" at bounding box center [181, 87] width 58 height 18
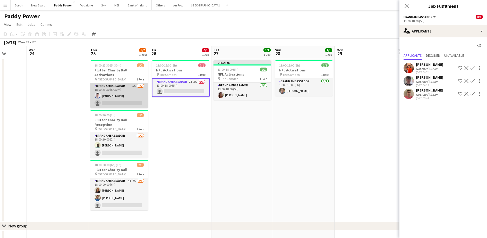
click at [131, 90] on app-card-role "Brand Ambassador 5A [DATE] 18:00-23:30 (5h30m) [DEMOGRAPHIC_DATA][PERSON_NAME] …" at bounding box center [119, 95] width 58 height 25
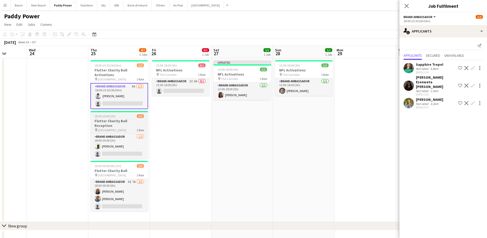
click at [124, 118] on h3 "Flutter Charity Ball Reception" at bounding box center [119, 122] width 58 height 9
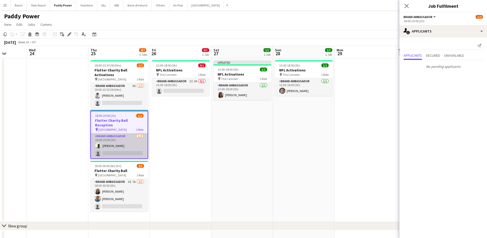
click at [126, 138] on app-card-role "Brand Ambassador [DATE] 18:00-20:00 (2h) [PERSON_NAME] single-neutral-actions" at bounding box center [119, 145] width 57 height 25
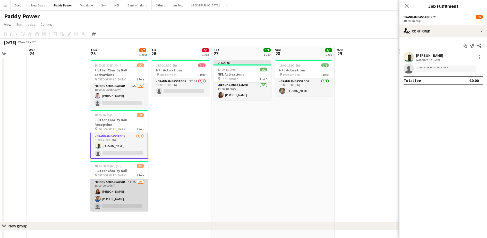
click at [117, 185] on app-card-role "Brand Ambassador 4I 7A [DATE] 18:00-00:00 (6h) [PERSON_NAME] [PERSON_NAME] sing…" at bounding box center [119, 195] width 58 height 32
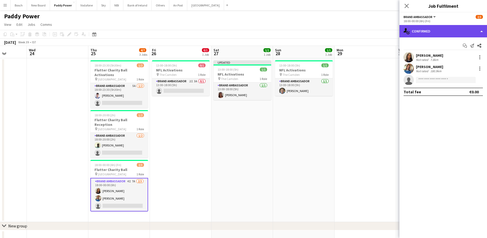
click at [437, 36] on div "single-neutral-actions-check-2 Confirmed" at bounding box center [443, 31] width 88 height 12
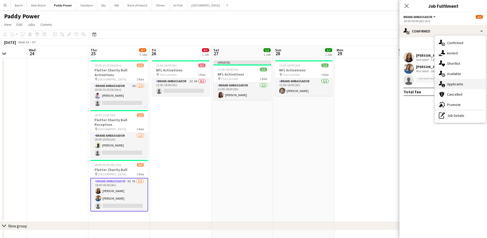
click at [462, 84] on span "Applicants" at bounding box center [455, 84] width 16 height 5
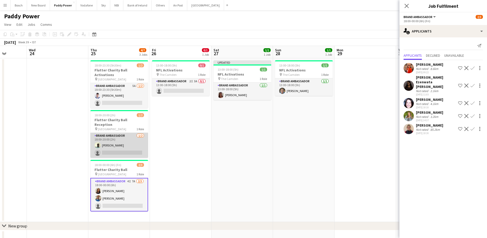
click at [110, 138] on app-card-role "Brand Ambassador [DATE] 18:00-20:00 (2h) [PERSON_NAME] single-neutral-actions" at bounding box center [119, 145] width 58 height 25
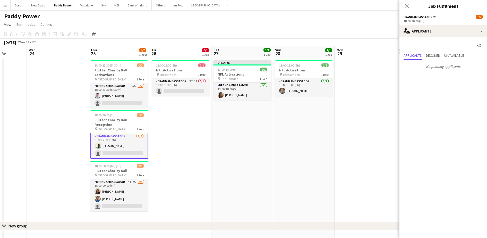
click at [124, 135] on app-card-role "Brand Ambassador [DATE] 18:00-20:00 (2h) [PERSON_NAME] single-neutral-actions" at bounding box center [119, 146] width 58 height 26
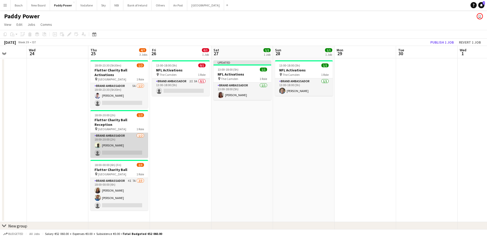
click at [142, 133] on app-card-role "Brand Ambassador [DATE] 18:00-20:00 (2h) [PERSON_NAME] single-neutral-actions" at bounding box center [119, 145] width 58 height 25
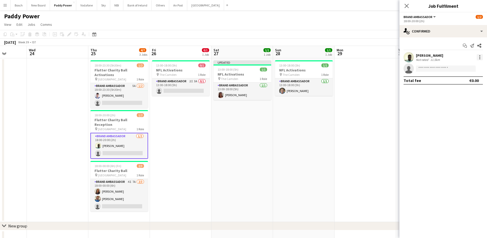
click at [481, 56] on div at bounding box center [479, 57] width 6 height 6
click at [467, 118] on span "Remove" at bounding box center [463, 116] width 32 height 5
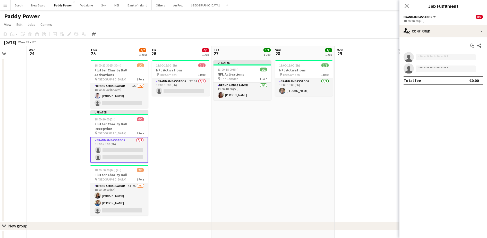
drag, startPoint x: 367, startPoint y: 27, endPoint x: 407, endPoint y: 27, distance: 40.9
click at [367, 27] on app-page-menu "View Day view expanded Day view collapsed Month view Date picker Jump to [DATE]…" at bounding box center [243, 25] width 487 height 10
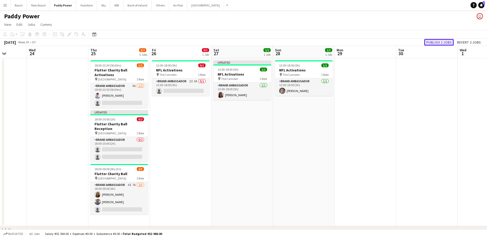
click at [439, 40] on button "Publish 2 jobs" at bounding box center [439, 42] width 30 height 7
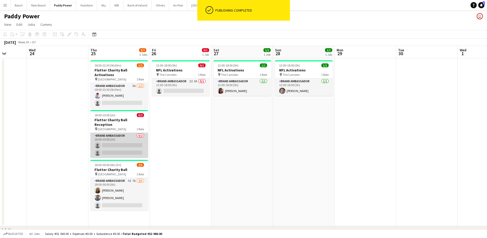
click at [128, 140] on app-card-role "Brand Ambassador 0/2 18:00-20:00 (2h) single-neutral-actions single-neutral-act…" at bounding box center [119, 145] width 58 height 25
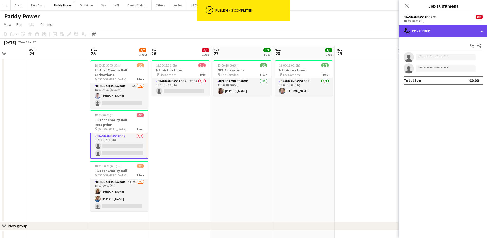
click at [436, 33] on div "single-neutral-actions-check-2 Confirmed" at bounding box center [443, 31] width 88 height 12
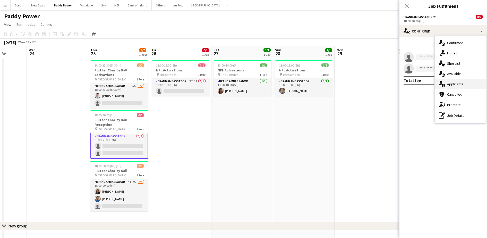
click at [462, 81] on div "single-neutral-actions-information Applicants" at bounding box center [459, 84] width 51 height 10
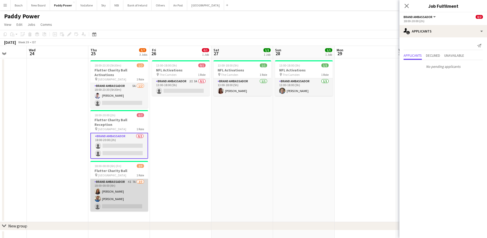
click at [128, 181] on app-card-role "Brand Ambassador 4I 7A [DATE] 18:00-00:00 (6h) [PERSON_NAME] [PERSON_NAME] sing…" at bounding box center [119, 195] width 58 height 32
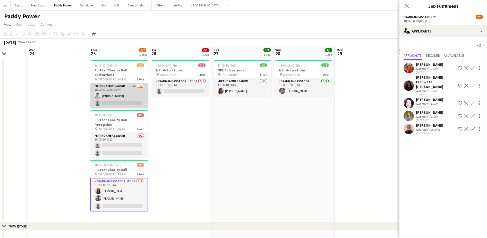
click at [130, 97] on app-card-role "Brand Ambassador 5A [DATE] 18:00-23:30 (5h30m) [DEMOGRAPHIC_DATA][PERSON_NAME] …" at bounding box center [119, 95] width 58 height 25
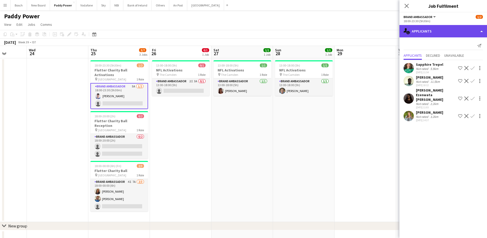
click at [437, 34] on div "single-neutral-actions-information Applicants" at bounding box center [443, 31] width 88 height 12
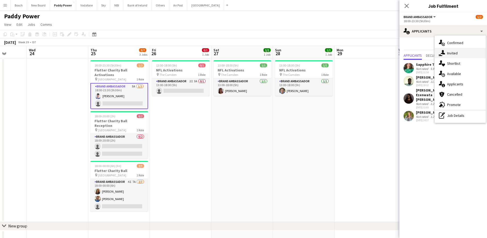
click at [464, 54] on div "single-neutral-actions-share-1 Invited" at bounding box center [459, 53] width 51 height 10
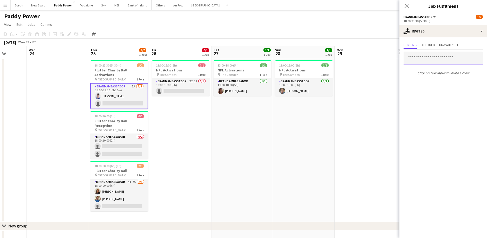
click at [442, 63] on input "text" at bounding box center [442, 57] width 79 height 13
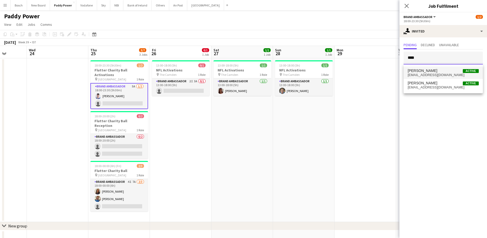
type input "****"
click at [443, 75] on span "[EMAIL_ADDRESS][DOMAIN_NAME]" at bounding box center [442, 75] width 71 height 4
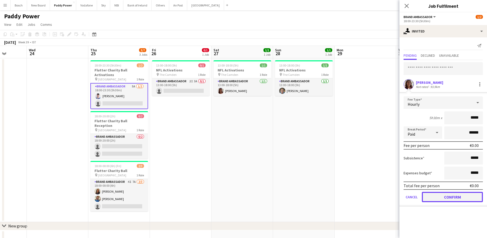
click at [450, 200] on button "Confirm" at bounding box center [452, 197] width 61 height 10
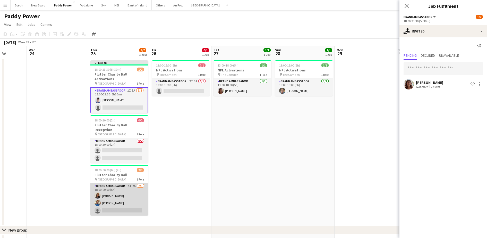
click at [131, 189] on app-card-role "Brand Ambassador 4I 7A [DATE] 18:00-00:00 (6h) [PERSON_NAME] [PERSON_NAME] sing…" at bounding box center [119, 199] width 58 height 32
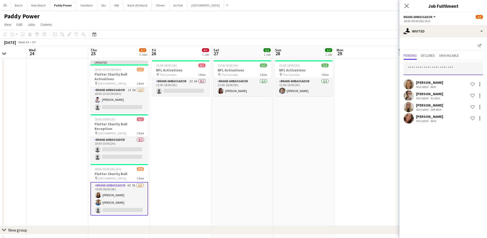
click at [424, 69] on input "text" at bounding box center [442, 68] width 79 height 13
type input "*"
click at [480, 119] on div at bounding box center [479, 118] width 6 height 6
click at [475, 142] on span "Send notification" at bounding box center [463, 140] width 30 height 5
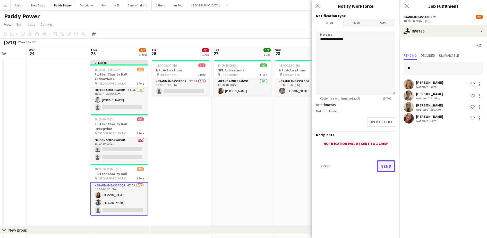
click at [390, 162] on button "Send" at bounding box center [386, 165] width 19 height 11
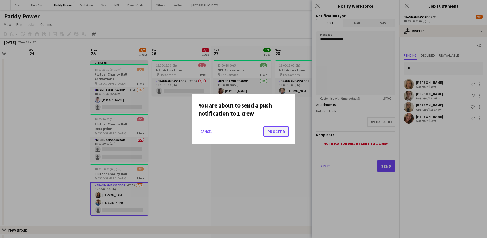
click at [282, 135] on button "Proceed" at bounding box center [275, 131] width 25 height 10
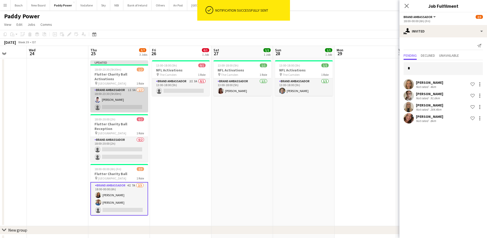
click at [123, 89] on app-card-role "Brand Ambassador 1I 5A [DATE] 18:00-23:30 (5h30m) [DEMOGRAPHIC_DATA][PERSON_NAM…" at bounding box center [119, 99] width 58 height 25
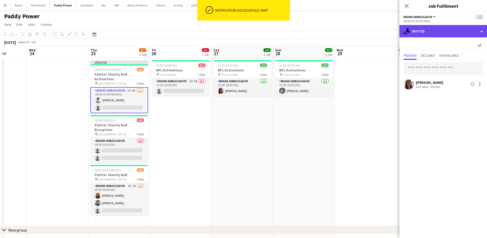
click at [422, 27] on div "single-neutral-actions-share-1 Invited" at bounding box center [443, 31] width 88 height 12
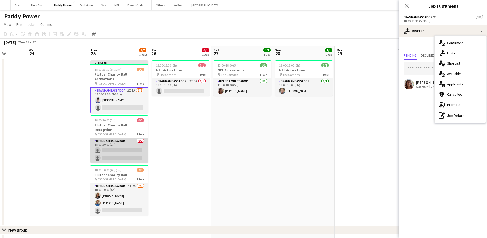
click at [125, 140] on app-card-role "Brand Ambassador 0/2 18:00-20:00 (2h) single-neutral-actions single-neutral-act…" at bounding box center [119, 150] width 58 height 25
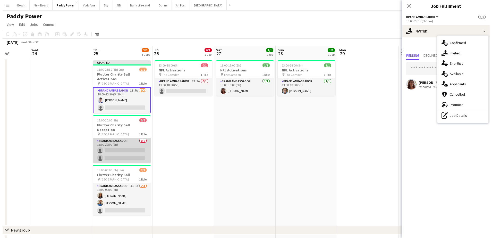
scroll to position [0, 157]
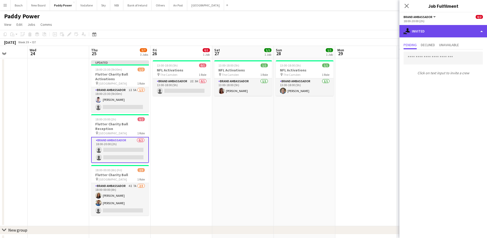
click at [433, 28] on div "single-neutral-actions-share-1 Invited" at bounding box center [443, 31] width 88 height 12
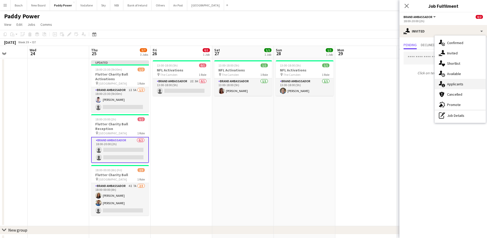
click at [467, 79] on div "single-neutral-actions-information Applicants" at bounding box center [459, 84] width 51 height 10
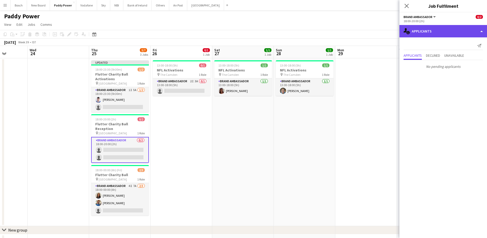
click at [424, 27] on div "single-neutral-actions-information Applicants" at bounding box center [443, 31] width 88 height 12
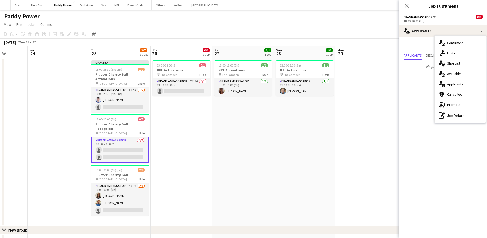
drag, startPoint x: 334, startPoint y: 35, endPoint x: 410, endPoint y: 34, distance: 76.2
click at [334, 35] on app-toolbar "Copy Paste Paste Ctrl+V Paste with crew Ctrl+Shift+V Paste linked Job [GEOGRAPH…" at bounding box center [243, 34] width 487 height 9
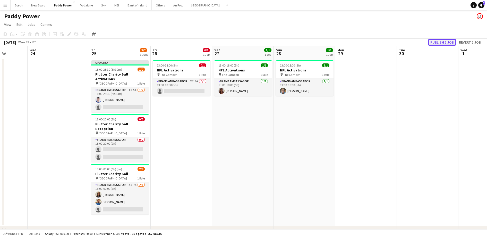
click at [440, 39] on button "Publish 1 job" at bounding box center [442, 42] width 28 height 7
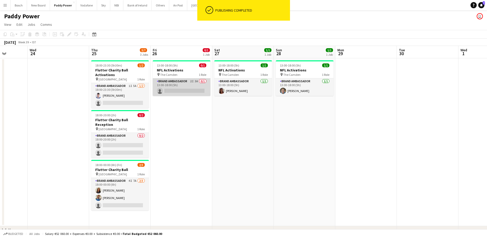
click at [173, 86] on app-card-role "Brand Ambassador 2I 3A 0/1 13:00-18:00 (5h) single-neutral-actions" at bounding box center [182, 87] width 58 height 18
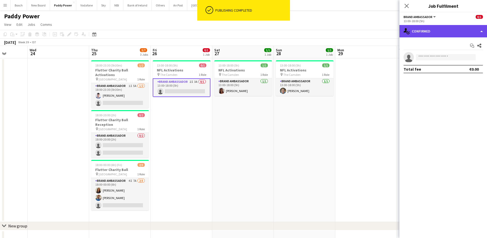
click at [434, 29] on div "single-neutral-actions-check-2 Confirmed" at bounding box center [443, 31] width 88 height 12
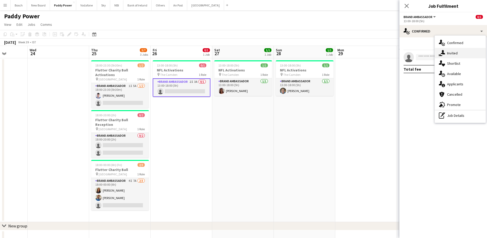
click at [449, 55] on span "Invited" at bounding box center [452, 53] width 11 height 5
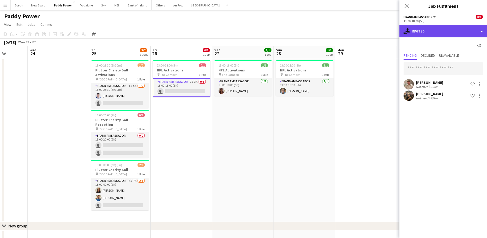
click at [426, 29] on div "single-neutral-actions-share-1 Invited" at bounding box center [443, 31] width 88 height 12
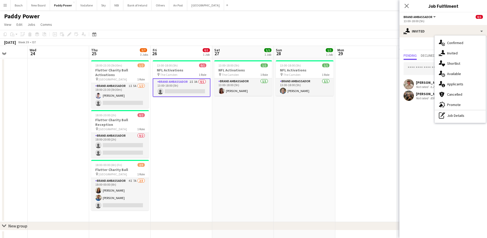
click at [423, 142] on mat-expansion-panel "user-plus Invited Send notification Pending Declined Unavailable [PERSON_NAME] …" at bounding box center [443, 137] width 88 height 200
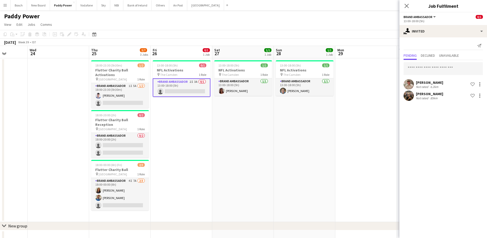
click at [416, 38] on div "Send notification Pending Declined Unavailable [PERSON_NAME] Not rated 6.2km Sh…" at bounding box center [443, 71] width 88 height 68
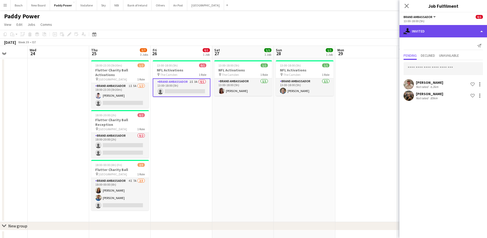
click at [418, 33] on div "single-neutral-actions-share-1 Invited" at bounding box center [443, 31] width 88 height 12
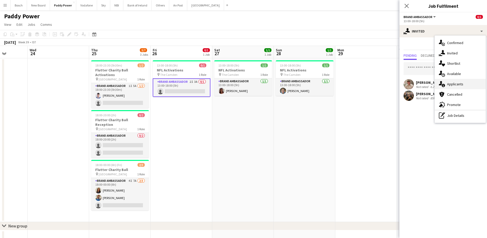
click at [461, 88] on div "single-neutral-actions-information Applicants" at bounding box center [459, 84] width 51 height 10
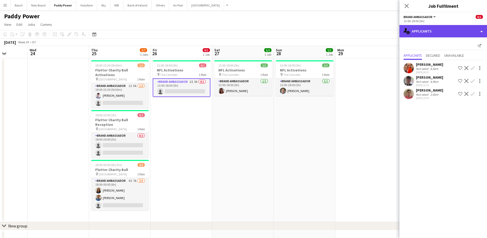
click at [435, 30] on div "single-neutral-actions-information Applicants" at bounding box center [443, 31] width 88 height 12
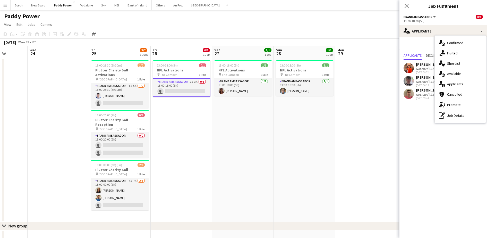
click at [445, 50] on icon "single-neutral-actions-share-1" at bounding box center [442, 53] width 6 height 6
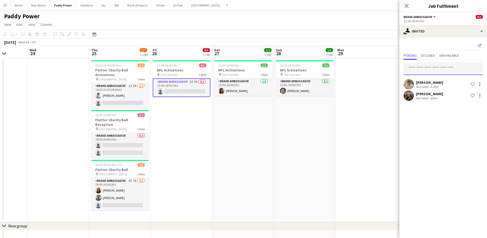
click at [442, 64] on input "text" at bounding box center [442, 68] width 79 height 13
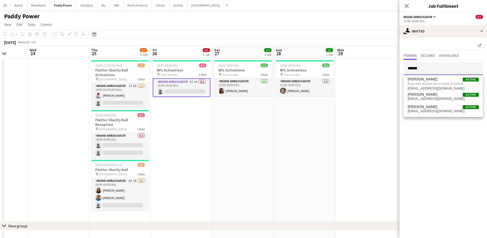
type input "******"
click at [358, 37] on app-toolbar "Copy Paste Paste Ctrl+V Paste with crew Ctrl+Shift+V Paste linked Job [GEOGRAPH…" at bounding box center [243, 34] width 487 height 9
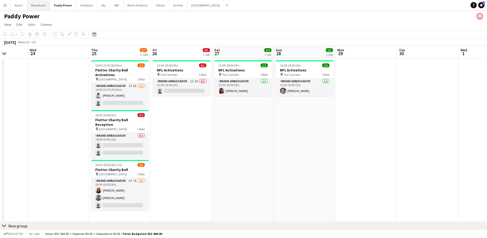
click at [38, 6] on button "New Board Close" at bounding box center [38, 5] width 23 height 10
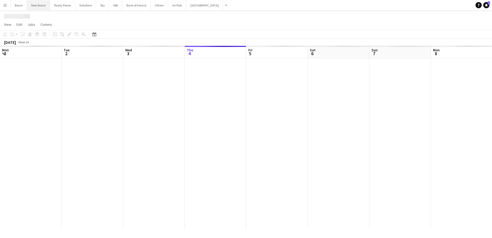
scroll to position [0, 123]
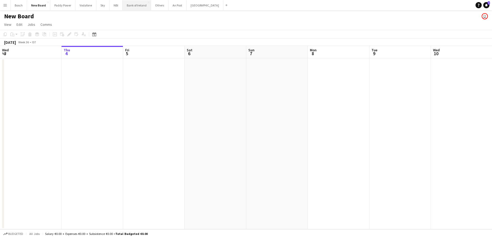
click at [134, 9] on button "Bank of Ireland Close" at bounding box center [137, 5] width 28 height 10
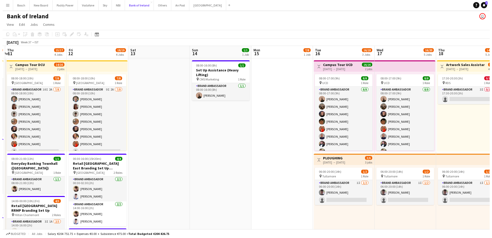
scroll to position [0, 120]
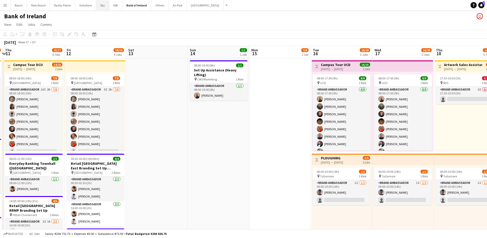
click at [103, 5] on button "Sky Close" at bounding box center [102, 5] width 13 height 10
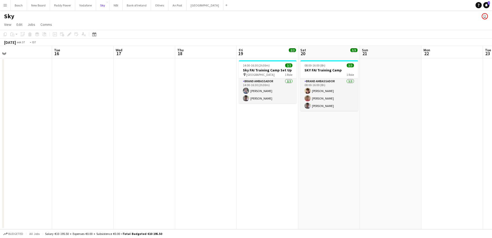
scroll to position [0, 166]
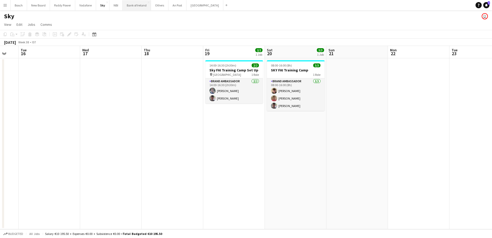
click at [129, 5] on button "Bank of Ireland Close" at bounding box center [137, 5] width 28 height 10
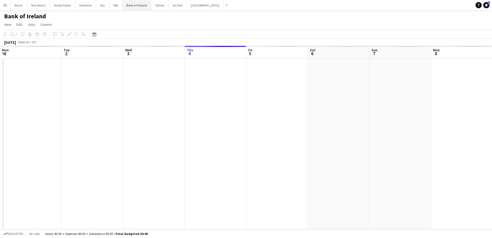
scroll to position [0, 123]
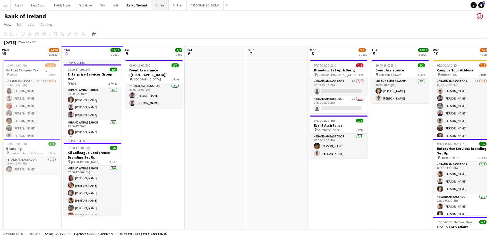
click at [158, 2] on button "Others Close" at bounding box center [160, 5] width 18 height 10
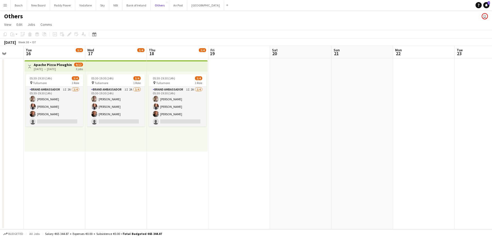
scroll to position [0, 161]
click at [75, 10] on button "Vodafone Close" at bounding box center [85, 5] width 21 height 10
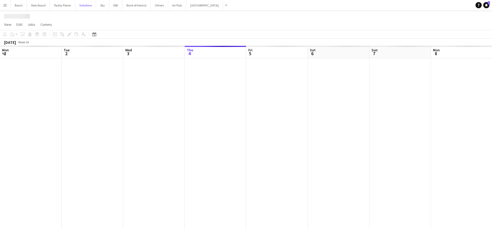
scroll to position [0, 123]
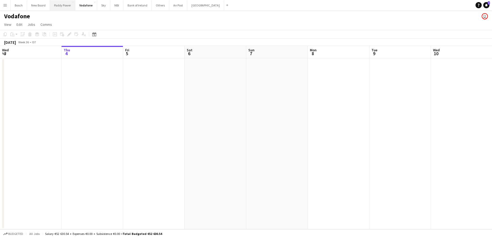
click at [67, 9] on button "Paddy Power Close" at bounding box center [62, 5] width 25 height 10
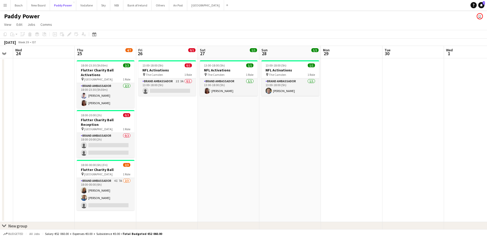
scroll to position [0, 172]
click at [178, 84] on app-card-role "Brand Ambassador 2I 3A 0/1 13:00-18:00 (5h) single-neutral-actions" at bounding box center [167, 87] width 58 height 18
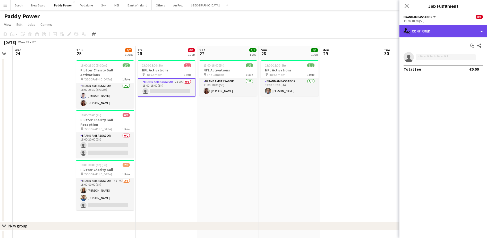
click at [426, 35] on div "single-neutral-actions-check-2 Confirmed" at bounding box center [443, 31] width 88 height 12
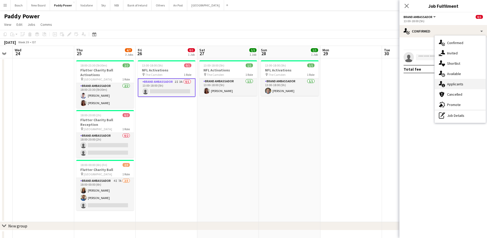
click at [458, 85] on span "Applicants" at bounding box center [455, 84] width 16 height 5
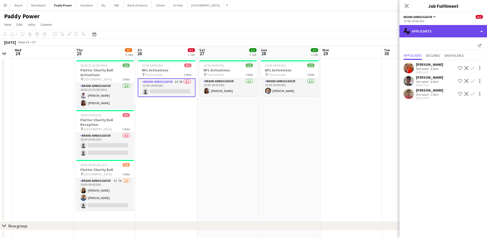
drag, startPoint x: 433, startPoint y: 30, endPoint x: 436, endPoint y: 31, distance: 2.9
click at [433, 30] on div "single-neutral-actions-information Applicants" at bounding box center [443, 31] width 88 height 12
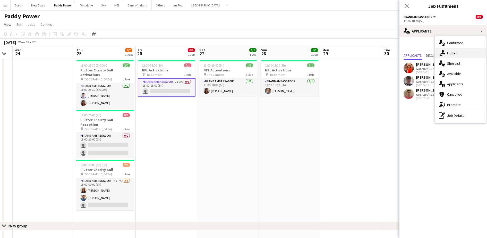
click at [459, 51] on div "single-neutral-actions-share-1 Invited" at bounding box center [459, 53] width 51 height 10
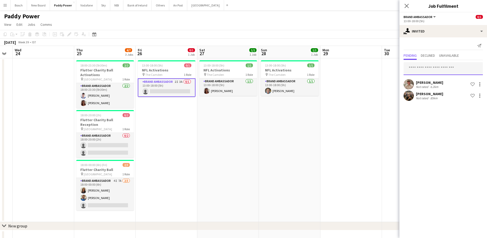
click at [450, 64] on input "text" at bounding box center [442, 68] width 79 height 13
type input "*"
click at [366, 22] on app-page-menu "View Day view expanded Day view collapsed Month view Date picker Jump to [DATE]…" at bounding box center [243, 25] width 487 height 10
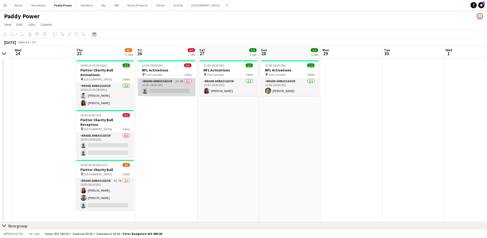
drag, startPoint x: 151, startPoint y: 90, endPoint x: 154, endPoint y: 86, distance: 4.7
click at [152, 87] on app-card-role "Brand Ambassador 2I 3A 0/1 13:00-18:00 (5h) single-neutral-actions" at bounding box center [167, 87] width 58 height 18
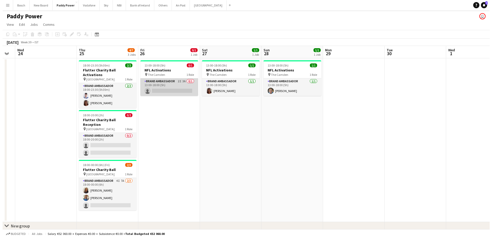
scroll to position [0, 171]
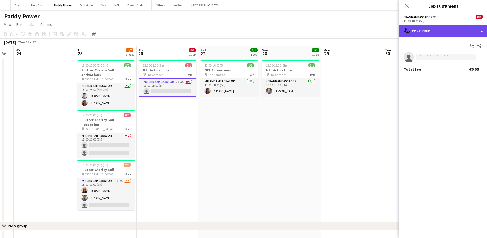
click at [428, 32] on div "single-neutral-actions-check-2 Confirmed" at bounding box center [443, 31] width 88 height 12
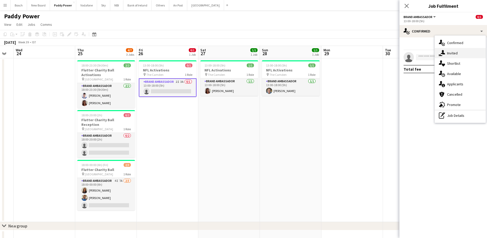
click at [449, 54] on span "Invited" at bounding box center [452, 53] width 11 height 5
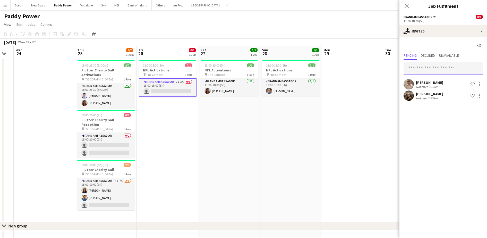
click at [439, 69] on input "text" at bounding box center [442, 68] width 79 height 13
type input "***"
click at [133, 8] on button "Bank of Ireland Close" at bounding box center [137, 5] width 28 height 10
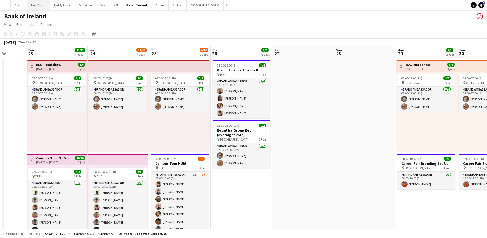
click at [40, 8] on button "New Board Close" at bounding box center [38, 5] width 23 height 10
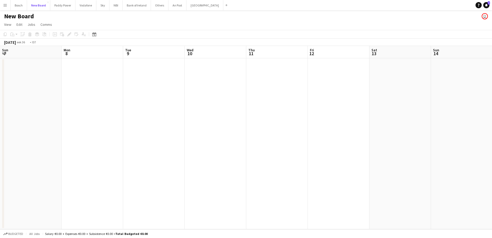
scroll to position [0, 193]
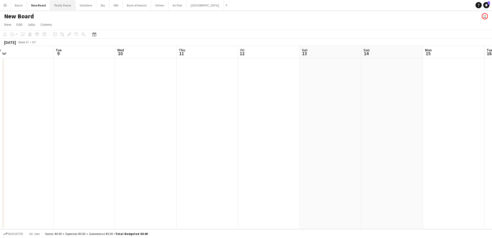
click at [74, 9] on button "Paddy Power Close" at bounding box center [62, 5] width 25 height 10
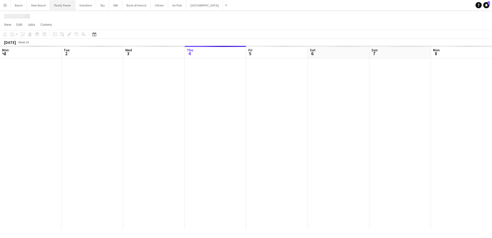
scroll to position [0, 123]
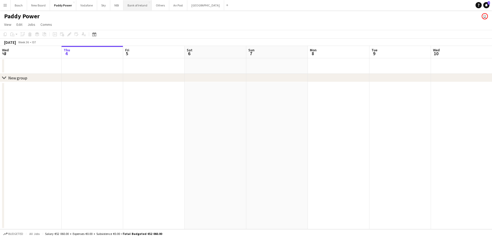
click at [138, 7] on button "Bank of Ireland Close" at bounding box center [137, 5] width 28 height 10
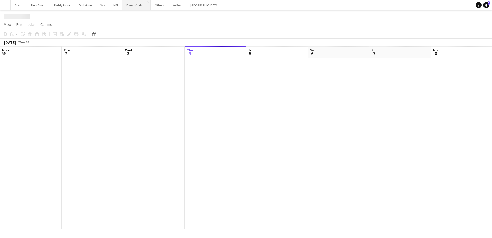
scroll to position [0, 123]
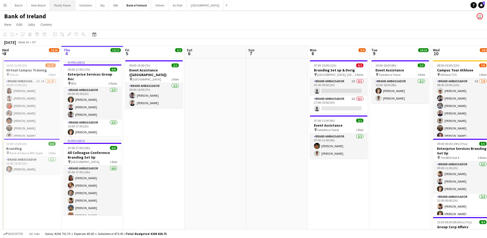
click at [59, 9] on button "Paddy Power Close" at bounding box center [62, 5] width 25 height 10
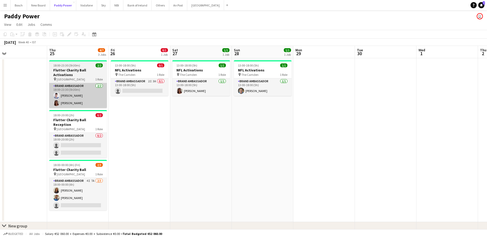
scroll to position [0, 104]
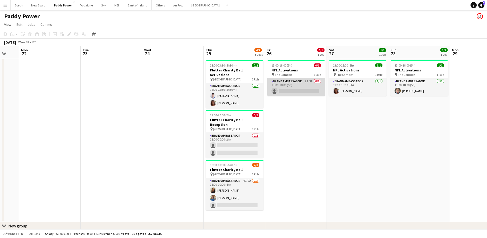
click at [314, 86] on app-card-role "Brand Ambassador 2I 3A 0/1 13:00-18:00 (5h) single-neutral-actions" at bounding box center [296, 87] width 58 height 18
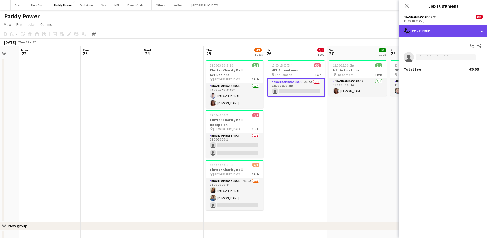
click at [410, 35] on div "single-neutral-actions-check-2 Confirmed" at bounding box center [443, 31] width 88 height 12
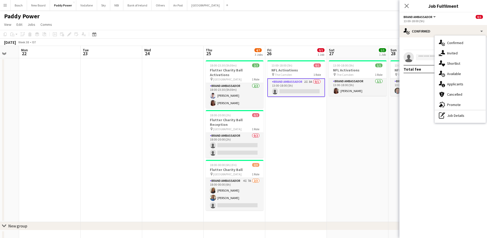
click at [443, 51] on icon at bounding box center [442, 52] width 4 height 4
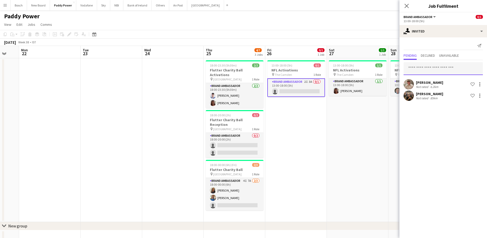
click at [429, 63] on input "text" at bounding box center [442, 68] width 79 height 13
type input "****"
drag, startPoint x: 467, startPoint y: 75, endPoint x: 467, endPoint y: 80, distance: 4.6
click at [467, 76] on div "[PERSON_NAME] Active [EMAIL_ADDRESS][DOMAIN_NAME]" at bounding box center [442, 83] width 79 height 16
click at [462, 87] on span "[EMAIL_ADDRESS][DOMAIN_NAME]" at bounding box center [442, 85] width 71 height 4
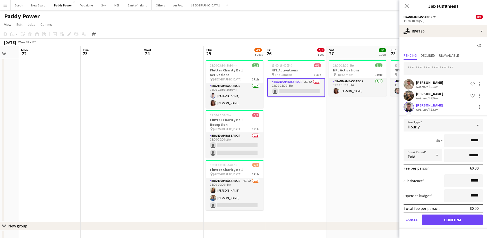
scroll to position [16, 0]
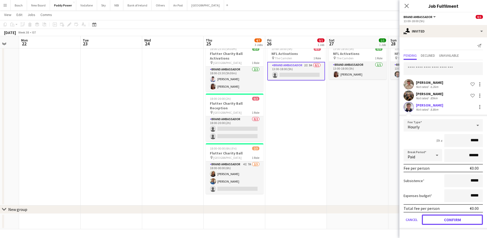
click at [470, 221] on button "Confirm" at bounding box center [452, 219] width 61 height 10
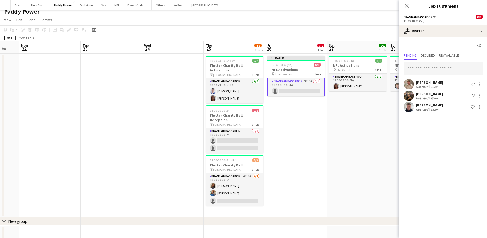
scroll to position [0, 0]
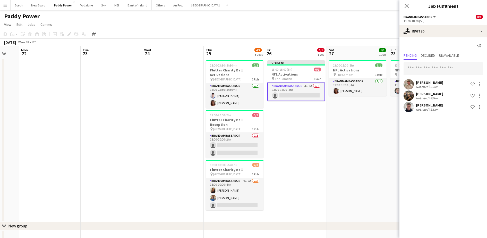
click at [324, 36] on app-toolbar "Copy Paste Paste Ctrl+V Paste with crew Ctrl+Shift+V Paste linked Job [GEOGRAPH…" at bounding box center [243, 34] width 487 height 9
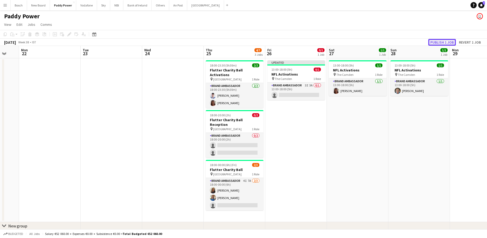
click at [446, 43] on button "Publish 1 job" at bounding box center [442, 42] width 28 height 7
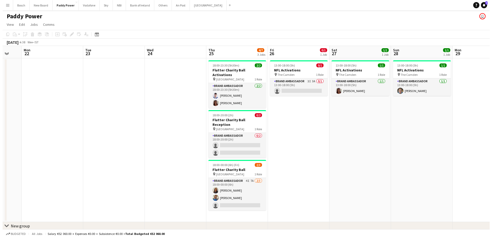
scroll to position [0, 172]
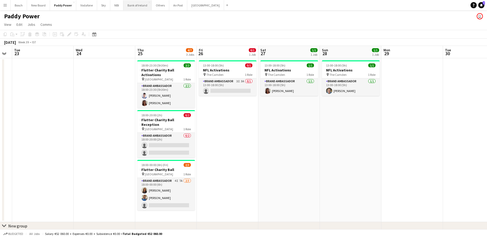
click at [130, 9] on button "Bank of Ireland Close" at bounding box center [137, 5] width 28 height 10
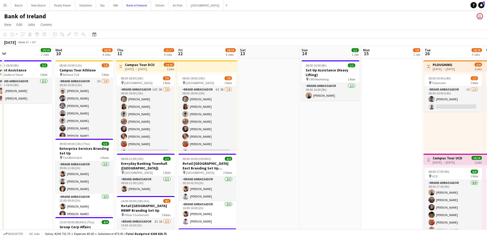
scroll to position [0, 128]
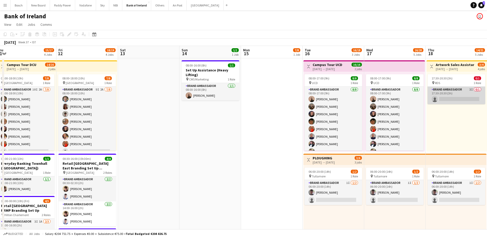
click at [461, 100] on app-card-role "Brand Ambassador 3I 0/1 17:30-20:30 (3h) single-neutral-actions" at bounding box center [456, 95] width 58 height 18
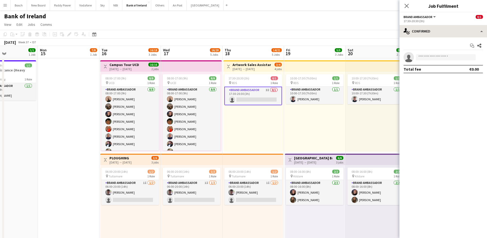
scroll to position [0, 147]
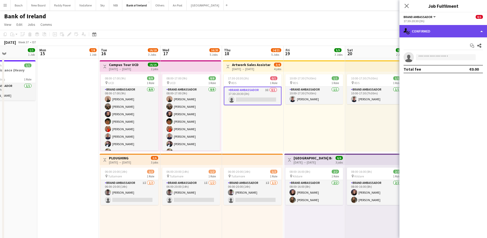
click at [429, 32] on div "single-neutral-actions-check-2 Confirmed" at bounding box center [443, 31] width 88 height 12
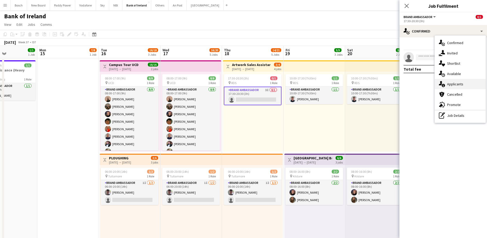
click at [461, 83] on span "Applicants" at bounding box center [455, 84] width 16 height 5
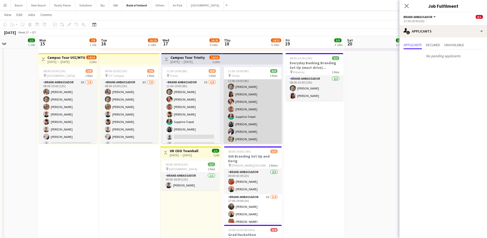
scroll to position [6, 0]
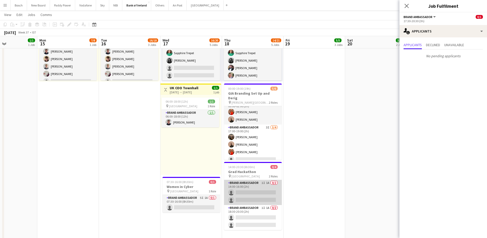
scroll to position [257, 0]
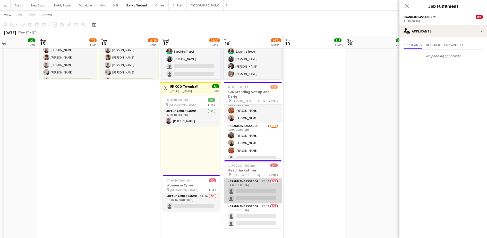
click at [272, 185] on app-card-role "Brand Ambassador 1I 1A 0/2 14:00-16:00 (2h) single-neutral-actions single-neutr…" at bounding box center [253, 190] width 58 height 25
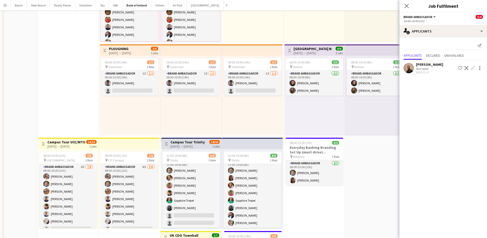
scroll to position [0, 0]
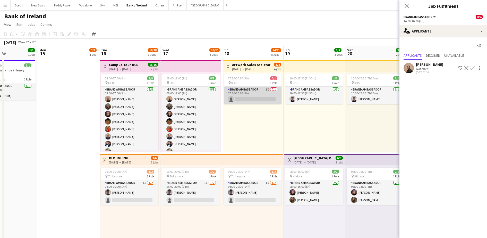
click at [255, 93] on app-card-role "Brand Ambassador 3I 0/1 17:30-20:30 (3h) single-neutral-actions" at bounding box center [253, 95] width 58 height 18
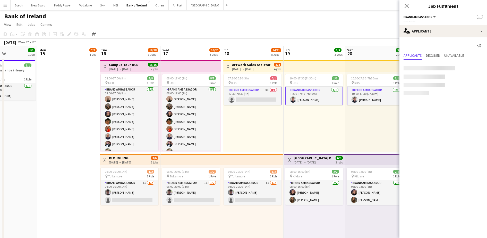
click at [255, 93] on app-card-role "Brand Ambassador 3I 0/1 17:30-20:30 (3h) single-neutral-actions" at bounding box center [253, 95] width 58 height 19
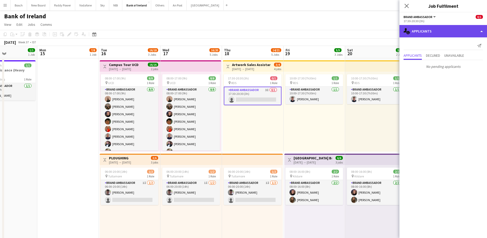
click at [445, 30] on div "single-neutral-actions-information Applicants" at bounding box center [443, 31] width 88 height 12
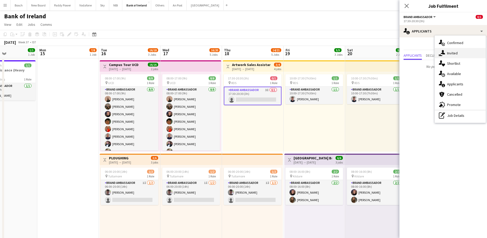
click at [459, 51] on div "single-neutral-actions-share-1 Invited" at bounding box center [459, 53] width 51 height 10
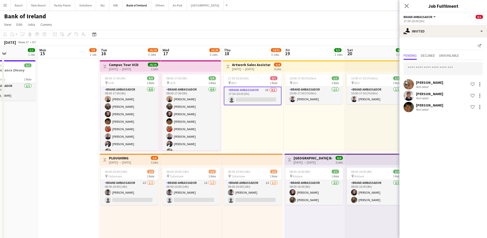
click at [437, 79] on div "Ciara Gorman Not rated Shortlist crew" at bounding box center [443, 84] width 88 height 10
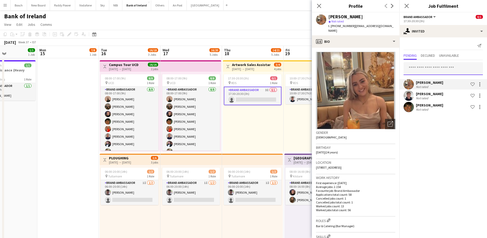
click at [435, 70] on input "text" at bounding box center [442, 68] width 79 height 13
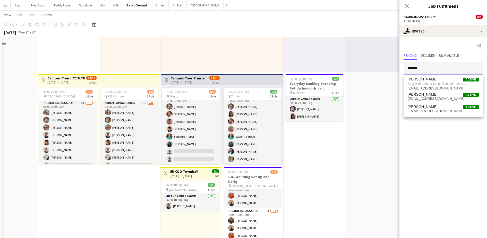
scroll to position [161, 0]
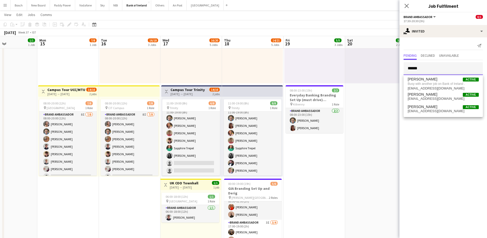
type input "******"
click at [340, 7] on app-navbar "Menu Boards Boards Boards All jobs Status Workforce Workforce My Workforce Recr…" at bounding box center [243, 5] width 487 height 10
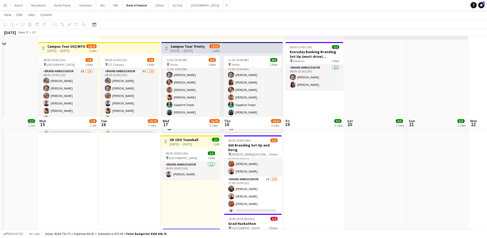
scroll to position [290, 0]
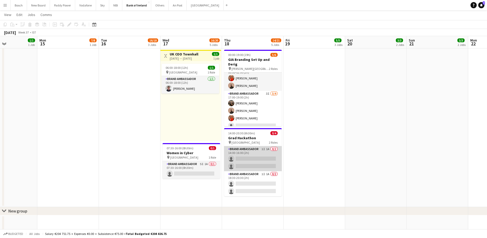
click at [256, 151] on app-card-role "Brand Ambassador 1I 1A 0/2 14:00-16:00 (2h) single-neutral-actions single-neutr…" at bounding box center [253, 158] width 58 height 25
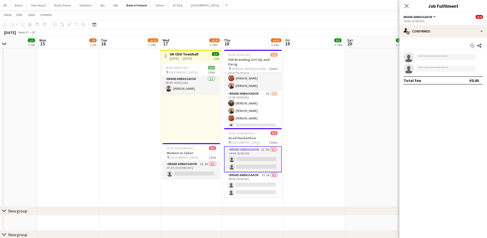
click at [438, 23] on div "14:00-16:00 (2h)" at bounding box center [442, 21] width 79 height 4
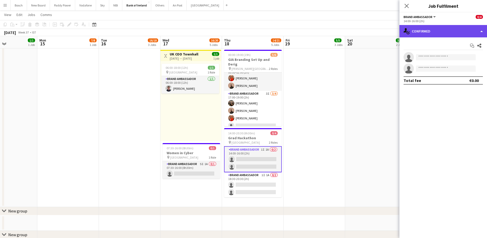
click at [440, 27] on div "single-neutral-actions-check-2 Confirmed" at bounding box center [443, 31] width 88 height 12
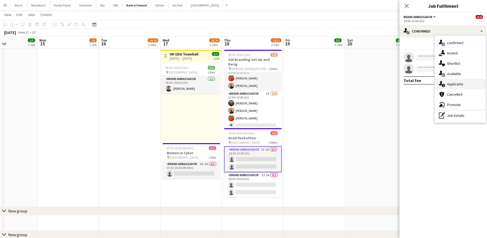
click at [463, 80] on div "single-neutral-actions-information Applicants" at bounding box center [459, 84] width 51 height 10
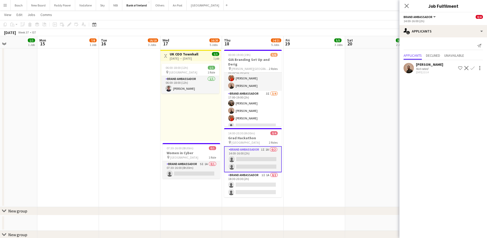
click at [471, 68] on app-icon "Confirm" at bounding box center [472, 68] width 4 height 4
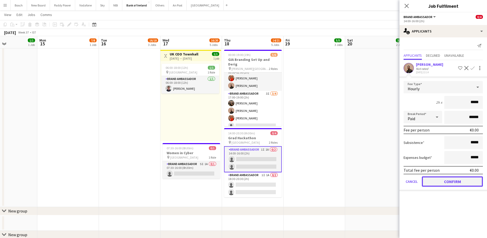
click at [441, 182] on button "Confirm" at bounding box center [452, 181] width 61 height 10
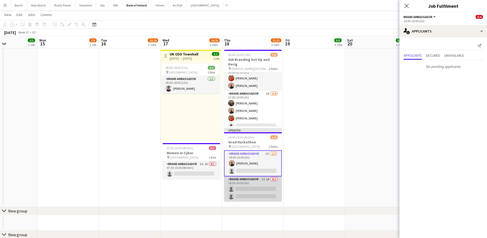
click at [266, 187] on app-card-role "Brand Ambassador 1I 1A 0/2 18:30-20:30 (2h) single-neutral-actions single-neutr…" at bounding box center [253, 188] width 58 height 25
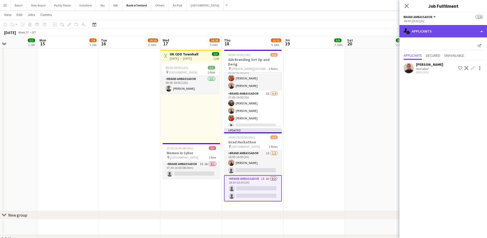
click at [436, 33] on div "single-neutral-actions-information Applicants" at bounding box center [443, 31] width 88 height 12
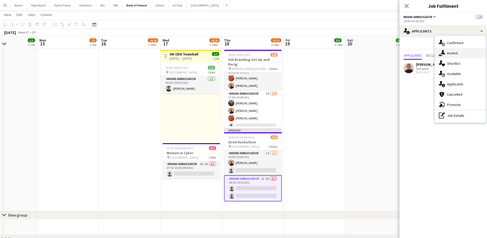
click at [454, 56] on div "single-neutral-actions-share-1 Invited" at bounding box center [459, 53] width 51 height 10
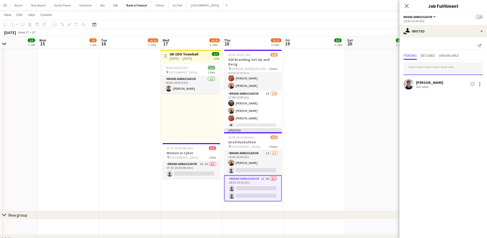
click at [449, 65] on input "text" at bounding box center [442, 68] width 79 height 13
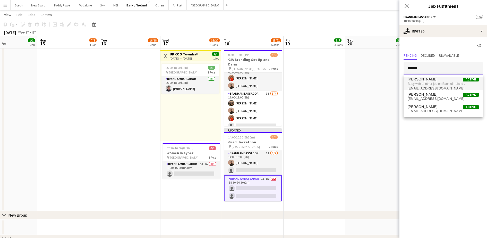
type input "******"
click at [445, 83] on span "Busy with another job on Bank of Ireland ." at bounding box center [442, 83] width 71 height 5
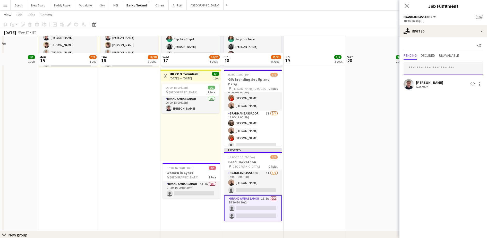
scroll to position [257, 0]
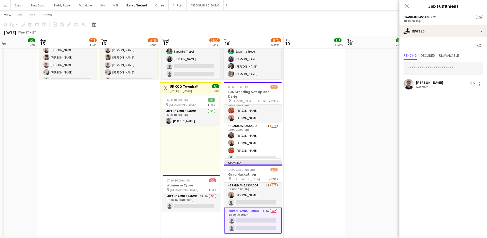
click at [339, 19] on app-page-menu "View Day view expanded Day view collapsed Month view Date picker Jump to [DATE]…" at bounding box center [243, 15] width 487 height 10
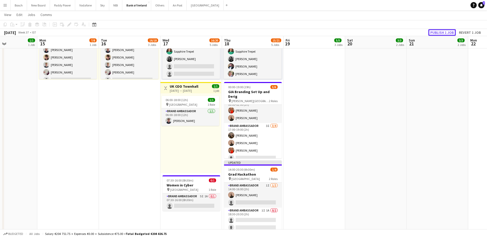
click at [449, 30] on button "Publish 1 job" at bounding box center [442, 32] width 28 height 7
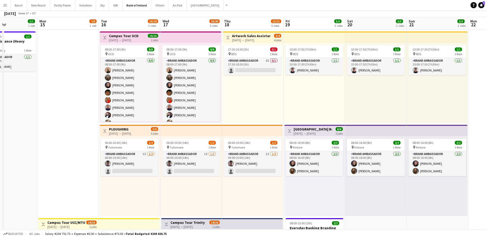
scroll to position [32, 0]
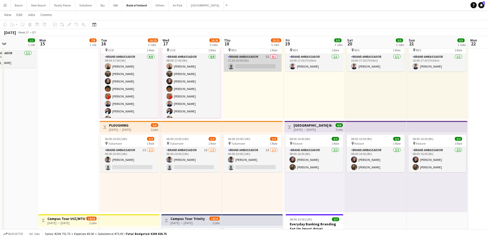
click at [262, 58] on app-card-role "Brand Ambassador 3I 0/1 17:30-20:30 (3h) single-neutral-actions" at bounding box center [253, 63] width 58 height 18
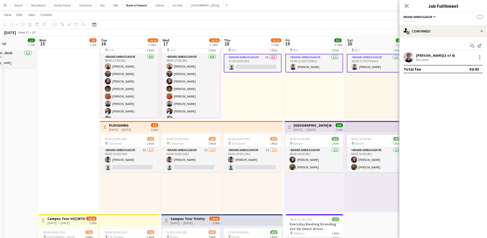
click at [262, 58] on app-card-role "Brand Ambassador 3I 0/1 17:30-20:30 (3h) single-neutral-actions" at bounding box center [253, 63] width 58 height 19
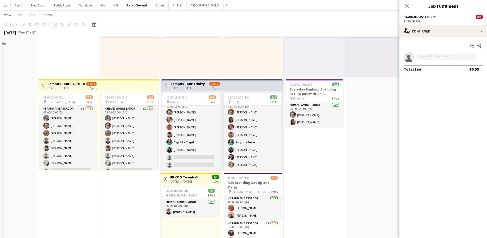
scroll to position [193, 0]
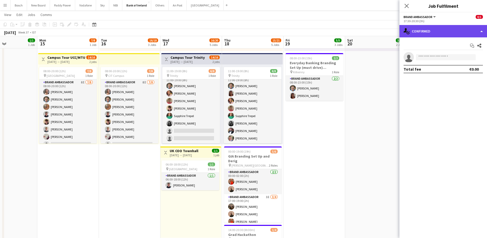
click at [437, 34] on div "single-neutral-actions-check-2 Confirmed" at bounding box center [443, 31] width 88 height 12
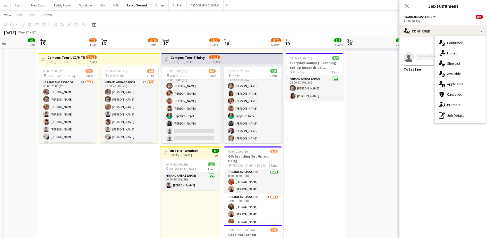
click at [460, 51] on div "single-neutral-actions-share-1 Invited" at bounding box center [459, 53] width 51 height 10
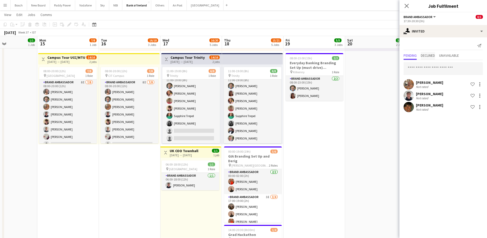
click at [428, 57] on span "Declined" at bounding box center [428, 56] width 14 height 4
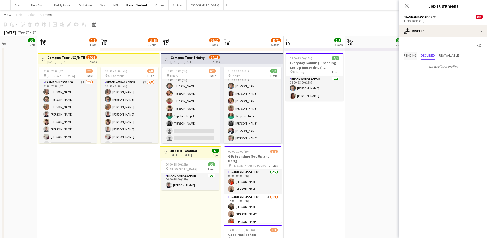
click at [409, 55] on span "Pending" at bounding box center [409, 56] width 13 height 4
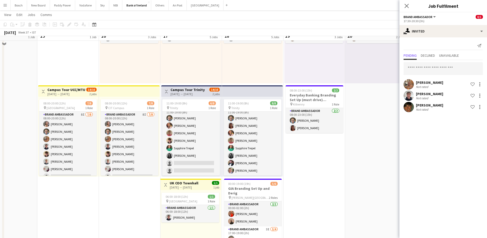
scroll to position [129, 0]
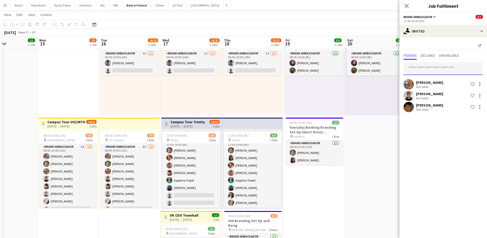
click at [433, 64] on input "text" at bounding box center [442, 68] width 79 height 13
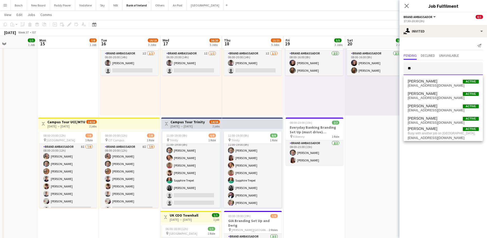
type input "*"
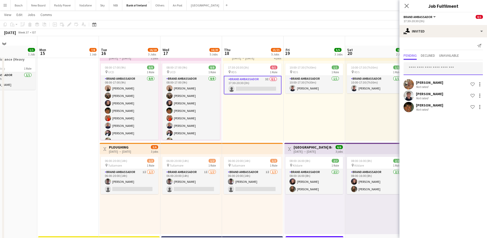
scroll to position [0, 0]
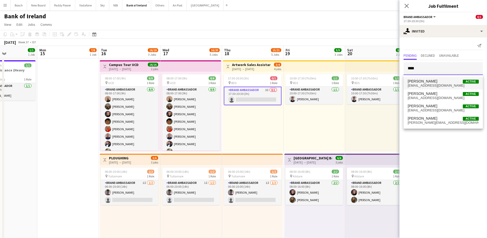
type input "****"
click at [431, 83] on span "Jessica Blyth Active" at bounding box center [442, 81] width 71 height 4
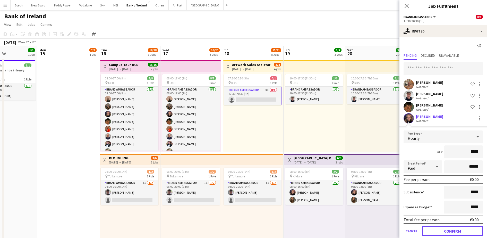
drag, startPoint x: 458, startPoint y: 230, endPoint x: 453, endPoint y: 224, distance: 7.7
click at [458, 230] on button "Confirm" at bounding box center [452, 230] width 61 height 10
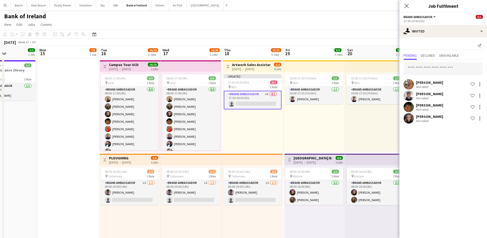
click at [340, 25] on app-page-menu "View Day view expanded Day view collapsed Month view Date picker Jump to [DATE]…" at bounding box center [243, 25] width 487 height 10
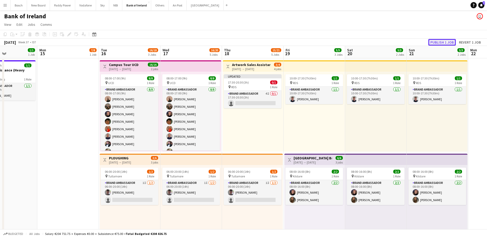
click at [441, 40] on button "Publish 1 job" at bounding box center [442, 42] width 28 height 7
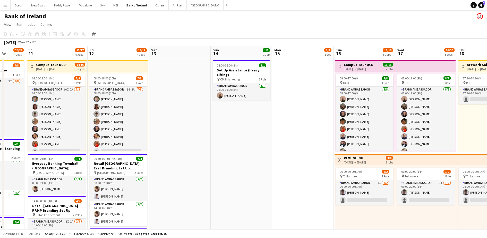
scroll to position [0, 177]
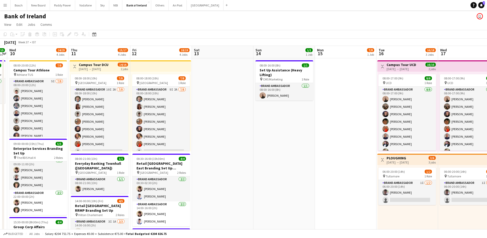
drag, startPoint x: 381, startPoint y: 152, endPoint x: 175, endPoint y: 151, distance: 206.7
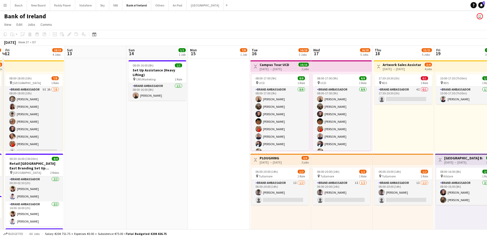
scroll to position [0, 185]
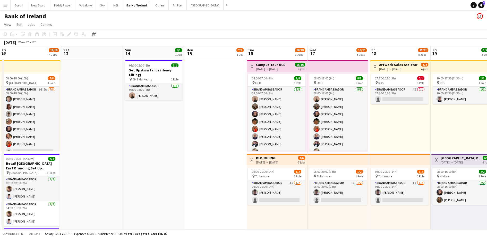
drag, startPoint x: 254, startPoint y: 103, endPoint x: 194, endPoint y: 100, distance: 59.8
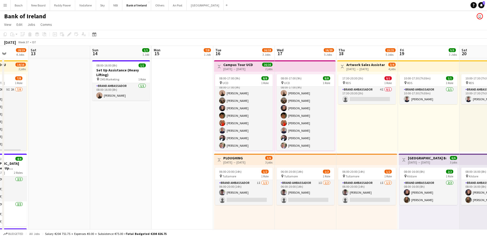
scroll to position [0, 193]
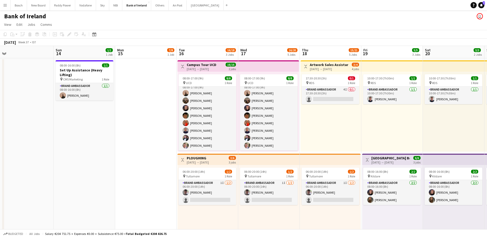
drag, startPoint x: 206, startPoint y: 149, endPoint x: 148, endPoint y: 147, distance: 57.9
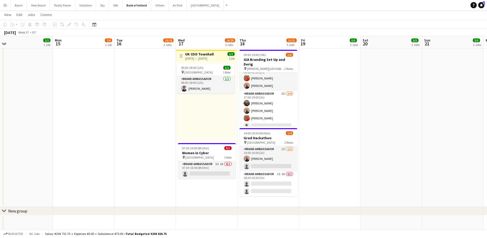
scroll to position [0, 190]
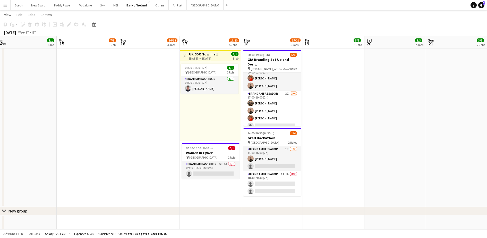
drag, startPoint x: 454, startPoint y: 170, endPoint x: 395, endPoint y: 170, distance: 58.7
click at [396, 170] on app-calendar-viewport "Thu 11 15/17 4 Jobs Fri 12 18/19 4 Jobs Sat 13 Sun 14 1/1 1 Job Mon 15 7/8 1 Jo…" at bounding box center [243, 186] width 487 height 911
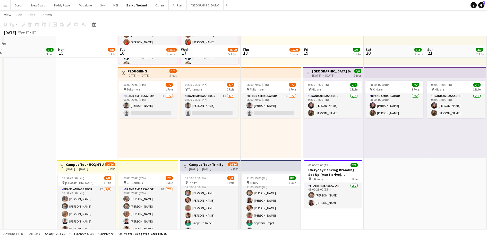
scroll to position [97, 0]
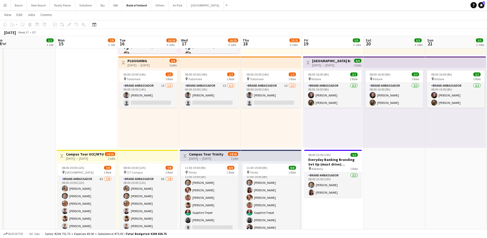
drag, startPoint x: 404, startPoint y: 181, endPoint x: 339, endPoint y: 179, distance: 65.2
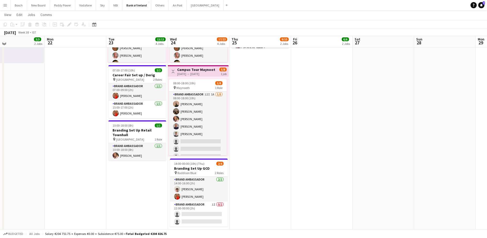
scroll to position [180, 0]
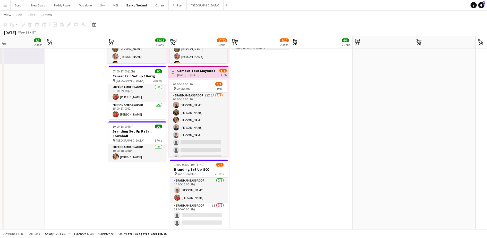
drag, startPoint x: 190, startPoint y: 96, endPoint x: 338, endPoint y: 132, distance: 152.6
click at [190, 97] on app-card-role "Brand Ambassador 12I 1A [DATE] 08:00-18:00 (10h) [PERSON_NAME] [PERSON_NAME] [P…" at bounding box center [198, 127] width 58 height 70
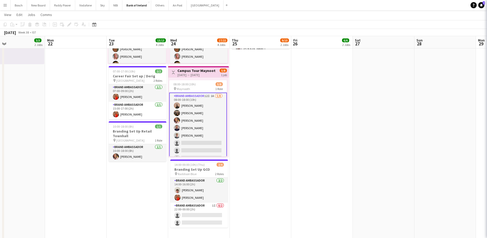
scroll to position [0, 0]
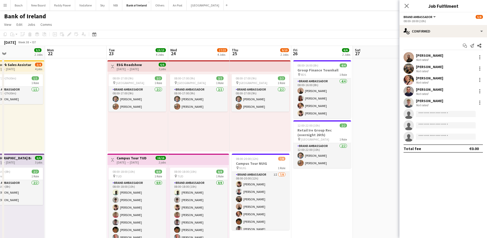
click at [421, 38] on div "Start chat Send notification Share Andrew Ajetunmobi Not rated Matheus Cramolic…" at bounding box center [443, 96] width 88 height 119
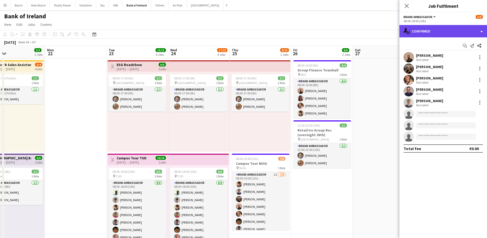
click at [423, 32] on div "single-neutral-actions-check-2 Confirmed" at bounding box center [443, 31] width 88 height 12
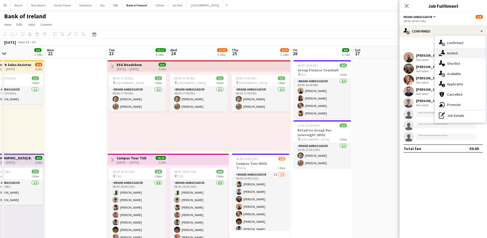
click at [449, 52] on span "Invited" at bounding box center [452, 53] width 11 height 5
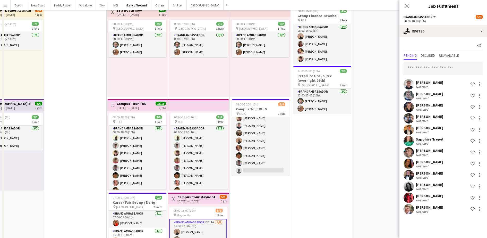
scroll to position [129, 0]
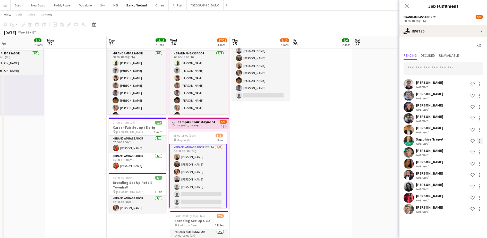
click at [479, 140] on div at bounding box center [479, 141] width 6 height 6
click at [467, 159] on button "Send notification" at bounding box center [463, 162] width 39 height 12
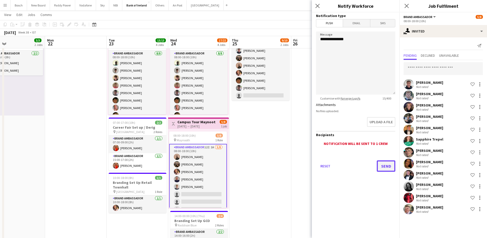
click at [391, 166] on button "Send" at bounding box center [386, 165] width 19 height 11
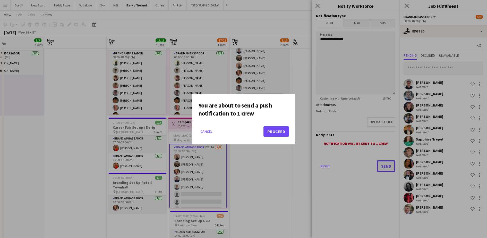
scroll to position [0, 0]
click at [274, 130] on button "Proceed" at bounding box center [275, 131] width 25 height 10
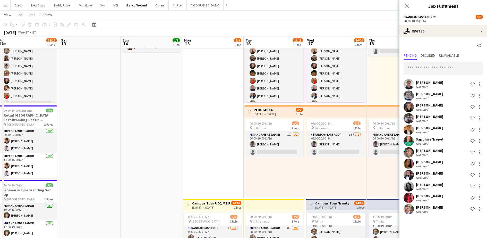
scroll to position [161, 0]
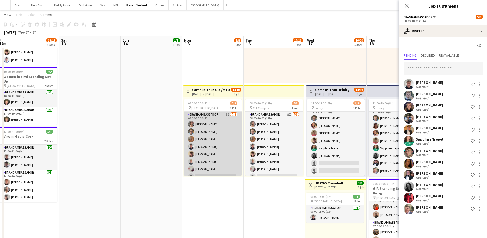
click at [212, 160] on app-card-role "Brand Ambassador 8I [DATE] 08:00-20:00 (12h) [PERSON_NAME] [PERSON_NAME] [PERSO…" at bounding box center [213, 146] width 58 height 70
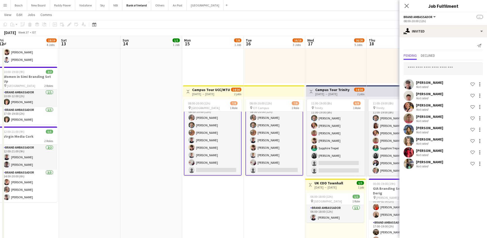
scroll to position [0, 0]
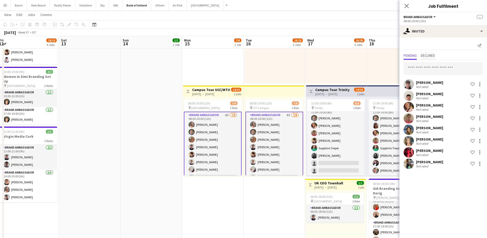
click at [437, 58] on div "Pending Declined" at bounding box center [442, 56] width 79 height 8
click at [434, 57] on span "Declined" at bounding box center [428, 56] width 14 height 4
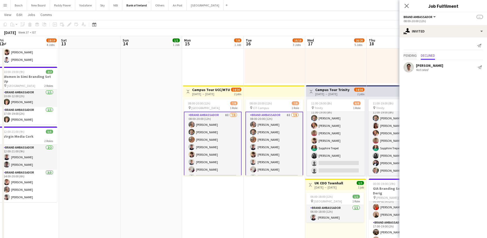
click at [414, 57] on span "Pending" at bounding box center [409, 56] width 13 height 4
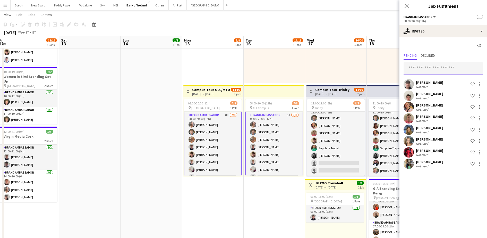
click at [423, 66] on input "text" at bounding box center [442, 68] width 79 height 13
type input "***"
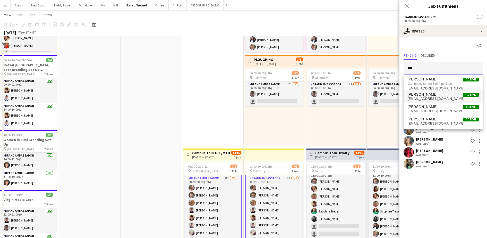
scroll to position [129, 0]
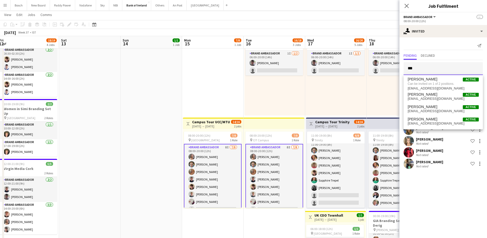
click at [451, 65] on input "***" at bounding box center [442, 68] width 79 height 13
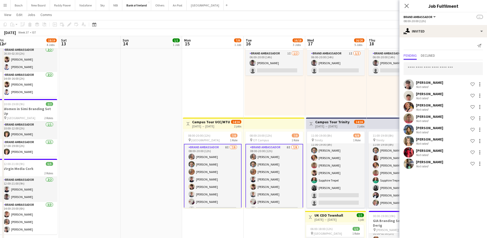
click at [337, 24] on app-toolbar "Copy Paste Paste Ctrl+V Paste with crew Ctrl+Shift+V Paste linked Job [GEOGRAPH…" at bounding box center [243, 24] width 487 height 9
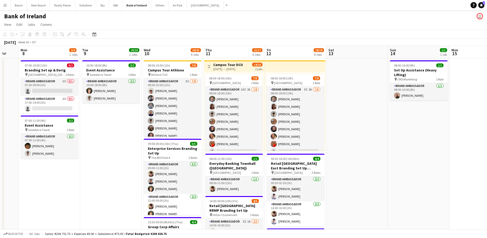
scroll to position [6, 0]
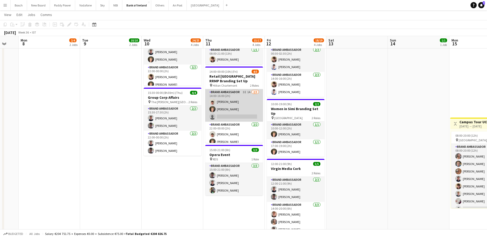
click at [233, 101] on app-card-role "Brand Ambassador 3I 1A [DATE] 14:00-16:00 (2h) [PERSON_NAME] [PERSON_NAME] sing…" at bounding box center [234, 105] width 58 height 32
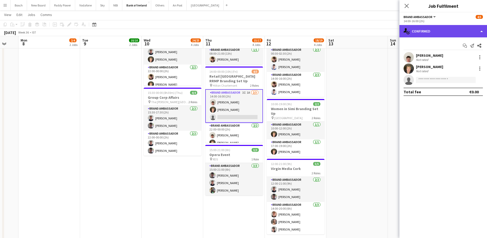
click at [466, 27] on div "single-neutral-actions-check-2 Confirmed" at bounding box center [443, 31] width 88 height 12
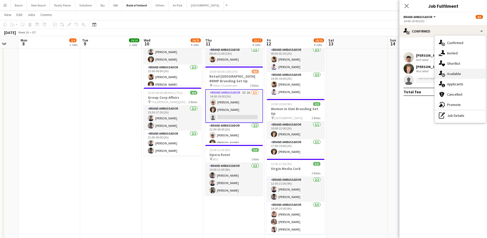
click at [467, 76] on div "single-neutral-actions-upload Available" at bounding box center [459, 73] width 51 height 10
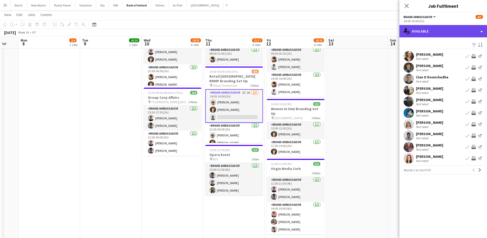
click at [446, 29] on div "single-neutral-actions-upload Available" at bounding box center [443, 31] width 88 height 12
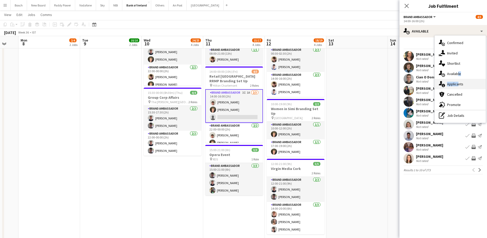
drag, startPoint x: 456, startPoint y: 78, endPoint x: 456, endPoint y: 82, distance: 3.9
click at [456, 82] on div "single-neutral-actions-check-2 Confirmed single-neutral-actions-share-1 Invited…" at bounding box center [459, 79] width 51 height 87
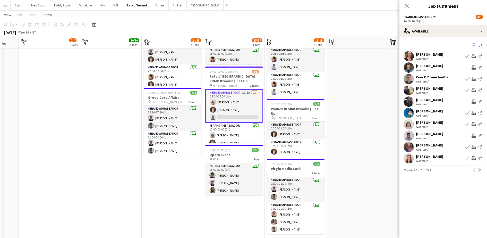
click at [456, 82] on div "Cian O Donnchadha Not rated Book crew Invite crew Send notification" at bounding box center [443, 79] width 88 height 10
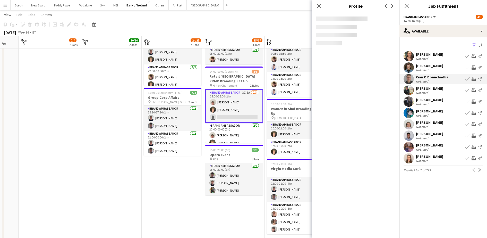
click at [435, 24] on app-options-switcher "Brand Ambassador All roles Brand Ambassador 4/5 14:00-16:00 (2h)" at bounding box center [443, 18] width 88 height 13
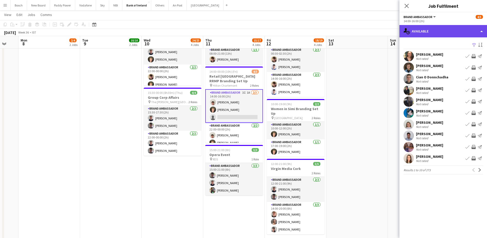
click at [436, 31] on div "single-neutral-actions-upload Available" at bounding box center [443, 31] width 88 height 12
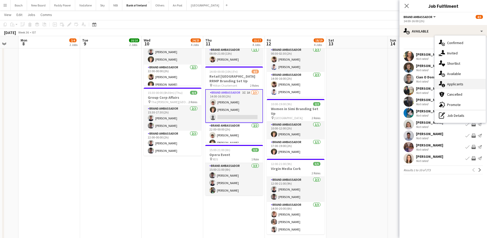
click at [465, 84] on div "single-neutral-actions-information Applicants" at bounding box center [459, 84] width 51 height 10
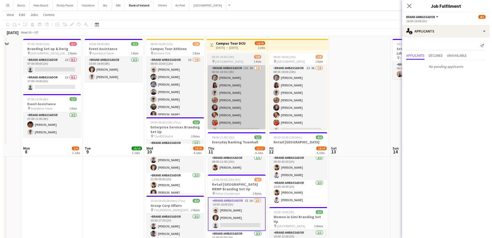
scroll to position [0, 0]
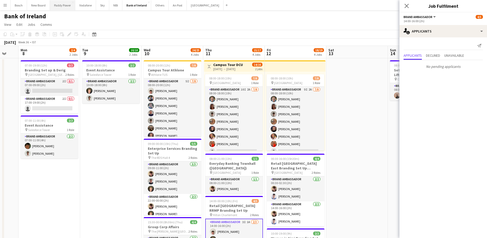
click at [56, 5] on button "Paddy Power Close" at bounding box center [62, 5] width 25 height 10
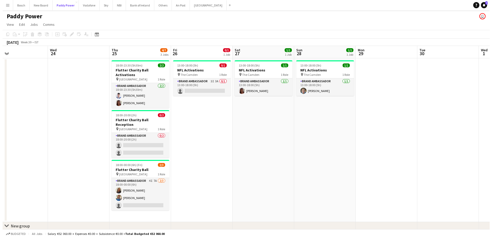
scroll to position [0, 209]
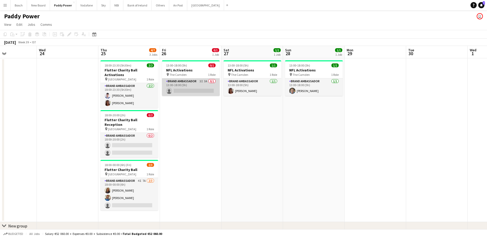
click at [196, 88] on app-card-role "Brand Ambassador 3I 3A 0/1 13:00-18:00 (5h) single-neutral-actions" at bounding box center [191, 87] width 58 height 18
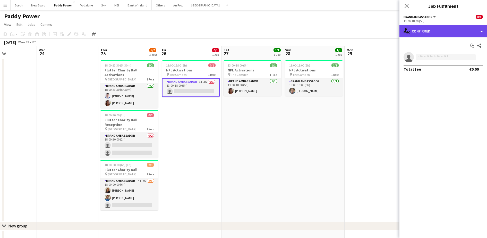
click at [445, 35] on div "single-neutral-actions-check-2 Confirmed" at bounding box center [443, 31] width 88 height 12
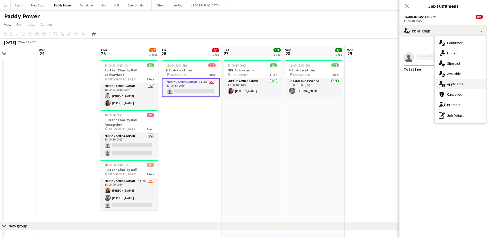
click at [456, 82] on span "Applicants" at bounding box center [455, 84] width 16 height 5
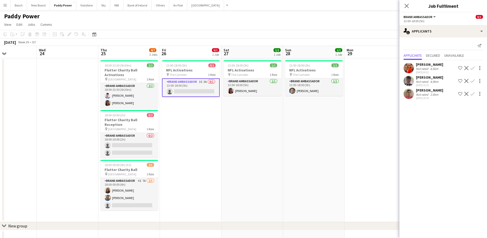
click at [473, 80] on app-icon "Confirm" at bounding box center [472, 81] width 4 height 4
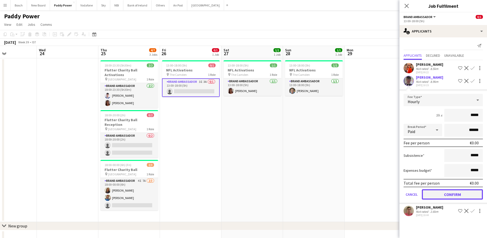
click at [449, 192] on button "Confirm" at bounding box center [452, 194] width 61 height 10
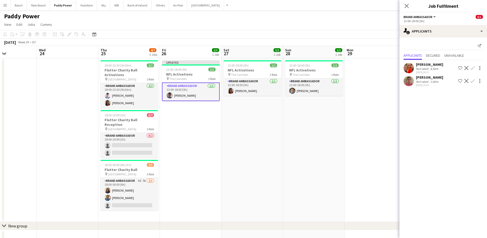
click at [363, 26] on app-page-menu "View Day view expanded Day view collapsed Month view Date picker Jump to [DATE]…" at bounding box center [243, 25] width 487 height 10
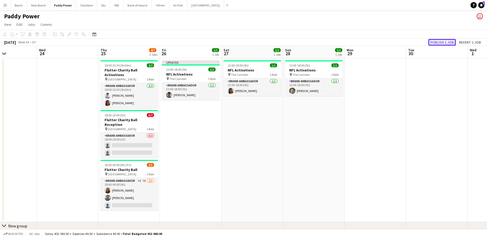
click at [447, 39] on button "Publish 1 job" at bounding box center [442, 42] width 28 height 7
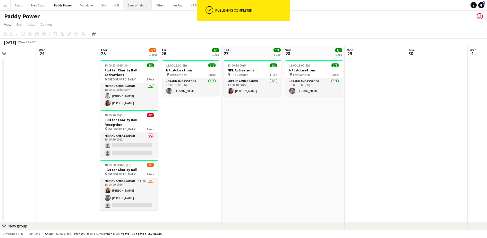
click at [142, 5] on button "Bank of Ireland Close" at bounding box center [137, 5] width 28 height 10
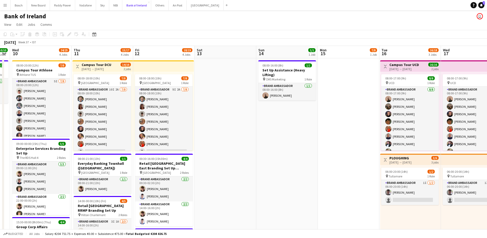
scroll to position [0, 175]
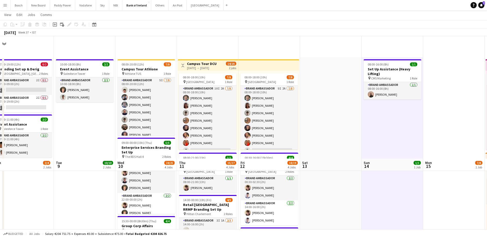
scroll to position [193, 0]
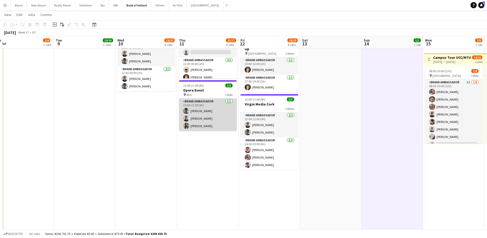
click at [212, 108] on app-card-role "Brand Ambassador 3/3 15:00-21:00 (6h) Myles Dunnion Euan Lacey David Hale" at bounding box center [208, 114] width 58 height 32
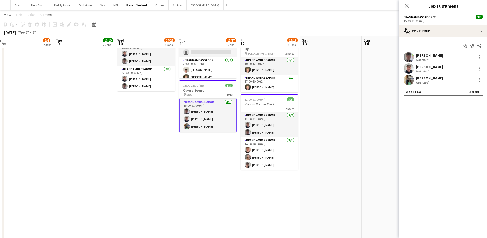
click at [439, 58] on div "Not rated" at bounding box center [429, 60] width 27 height 4
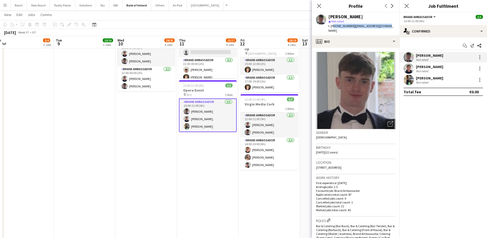
drag, startPoint x: 390, startPoint y: 25, endPoint x: 332, endPoint y: 28, distance: 58.0
click at [332, 28] on div "Myles Dunnion star Not rated t. +353892390501 | mylesdunn03@gmail.com" at bounding box center [356, 23] width 88 height 23
copy div "353892390501 | mylesdunn03@gmail.com"
click at [428, 65] on div "[PERSON_NAME]" at bounding box center [429, 66] width 27 height 5
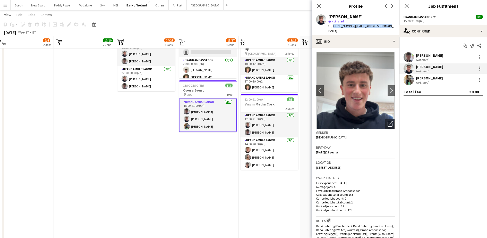
drag, startPoint x: 390, startPoint y: 25, endPoint x: 332, endPoint y: 26, distance: 57.7
click at [332, 26] on app-profile-header "Euan Lacey star Not rated t. +353879419886 | euanlacey99@gmail.com" at bounding box center [356, 23] width 88 height 23
copy div "353879419886 | euanlacey99@gmail.com"
click at [427, 75] on div "David Hale Not rated" at bounding box center [443, 80] width 88 height 10
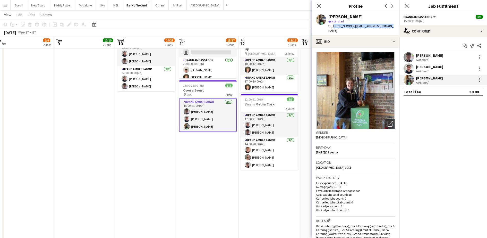
drag, startPoint x: 390, startPoint y: 25, endPoint x: 332, endPoint y: 29, distance: 58.5
click at [332, 29] on app-profile-header "David Hale star Not rated t. +353834542787 | davidhale215@gmail.com" at bounding box center [356, 23] width 88 height 23
copy div "353834542787 | davidhale215@gmail.com"
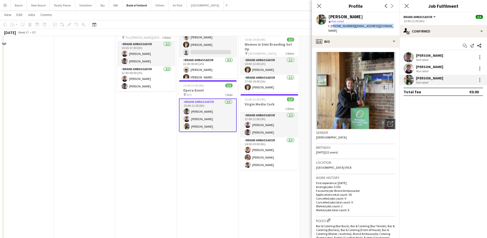
scroll to position [32, 0]
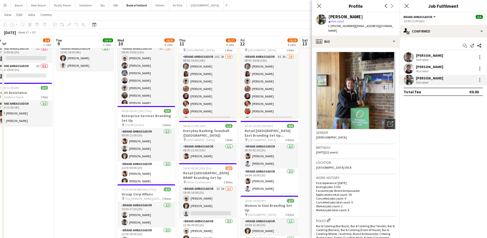
click at [250, 21] on app-toolbar "Copy Paste Paste Ctrl+V Paste with crew Ctrl+Shift+V Paste linked Job [GEOGRAPH…" at bounding box center [243, 24] width 487 height 9
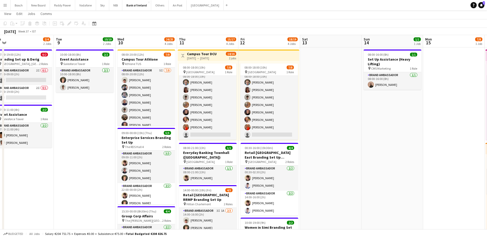
scroll to position [0, 0]
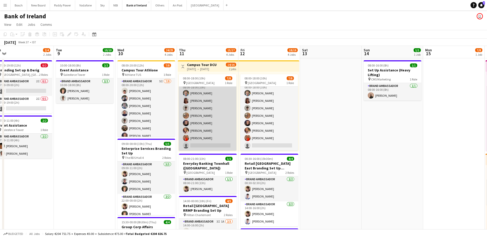
click at [215, 117] on app-card-role "Brand Ambassador 10I 2A 7/8 08:00-18:00 (10h) Dominik Morycki Amelia Morycka Ja…" at bounding box center [208, 116] width 58 height 70
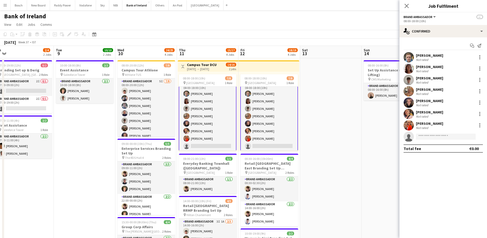
scroll to position [6, 0]
click at [215, 117] on app-card-role "Brand Ambassador 10I 2A 7/8 08:00-18:00 (10h) Dominik Morycki Amelia Morycka Ja…" at bounding box center [208, 115] width 58 height 71
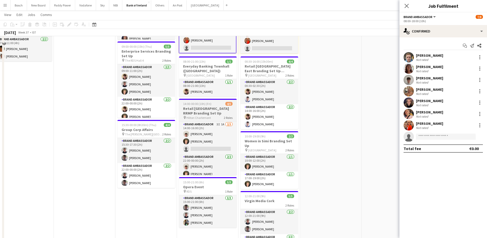
scroll to position [0, 0]
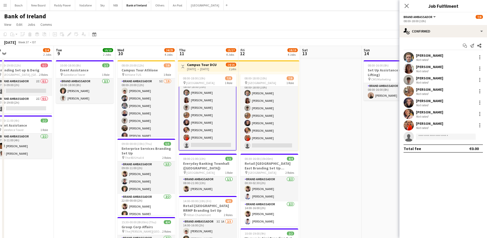
drag, startPoint x: 427, startPoint y: 39, endPoint x: 428, endPoint y: 34, distance: 5.1
click at [427, 39] on div "Start chat Send notification Share Dominik Morycki Not rated Amelia Morycka Not…" at bounding box center [443, 96] width 88 height 119
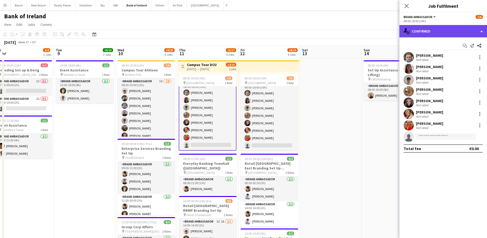
click at [428, 34] on div "single-neutral-actions-check-2 Confirmed" at bounding box center [443, 31] width 88 height 12
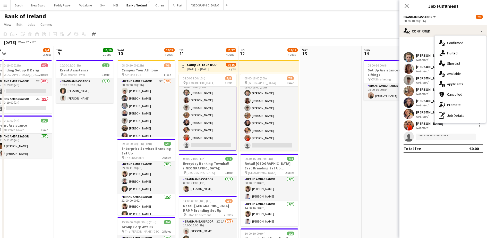
click at [318, 48] on app-board-header-date "Sat 13" at bounding box center [331, 52] width 62 height 12
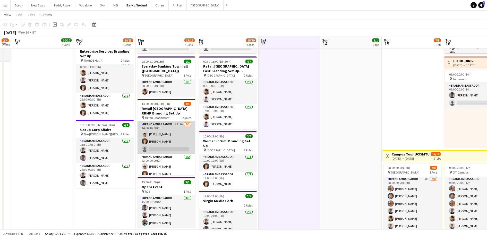
scroll to position [0, 153]
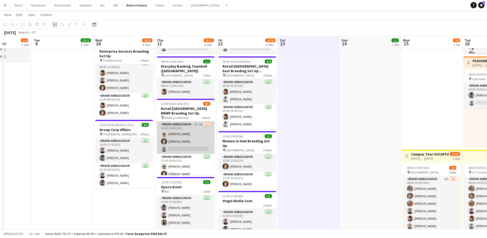
click at [203, 132] on app-card-role "Brand Ambassador 3I 1A [DATE] 14:00-16:00 (2h) [PERSON_NAME] [PERSON_NAME] sing…" at bounding box center [186, 137] width 58 height 32
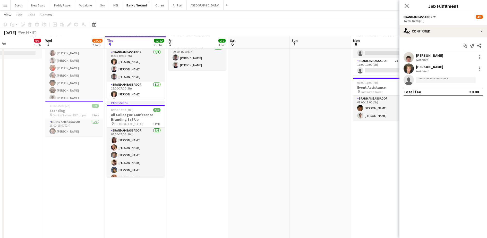
scroll to position [0, 0]
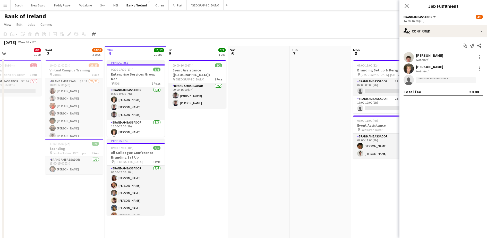
click at [350, 19] on div "Bank of Ireland user" at bounding box center [243, 15] width 487 height 10
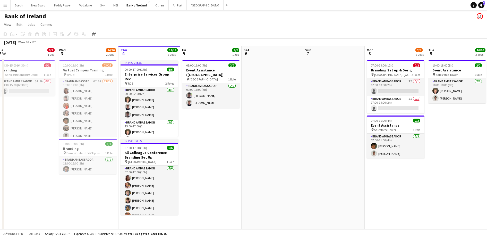
scroll to position [0, 127]
